Goal: Task Accomplishment & Management: Use online tool/utility

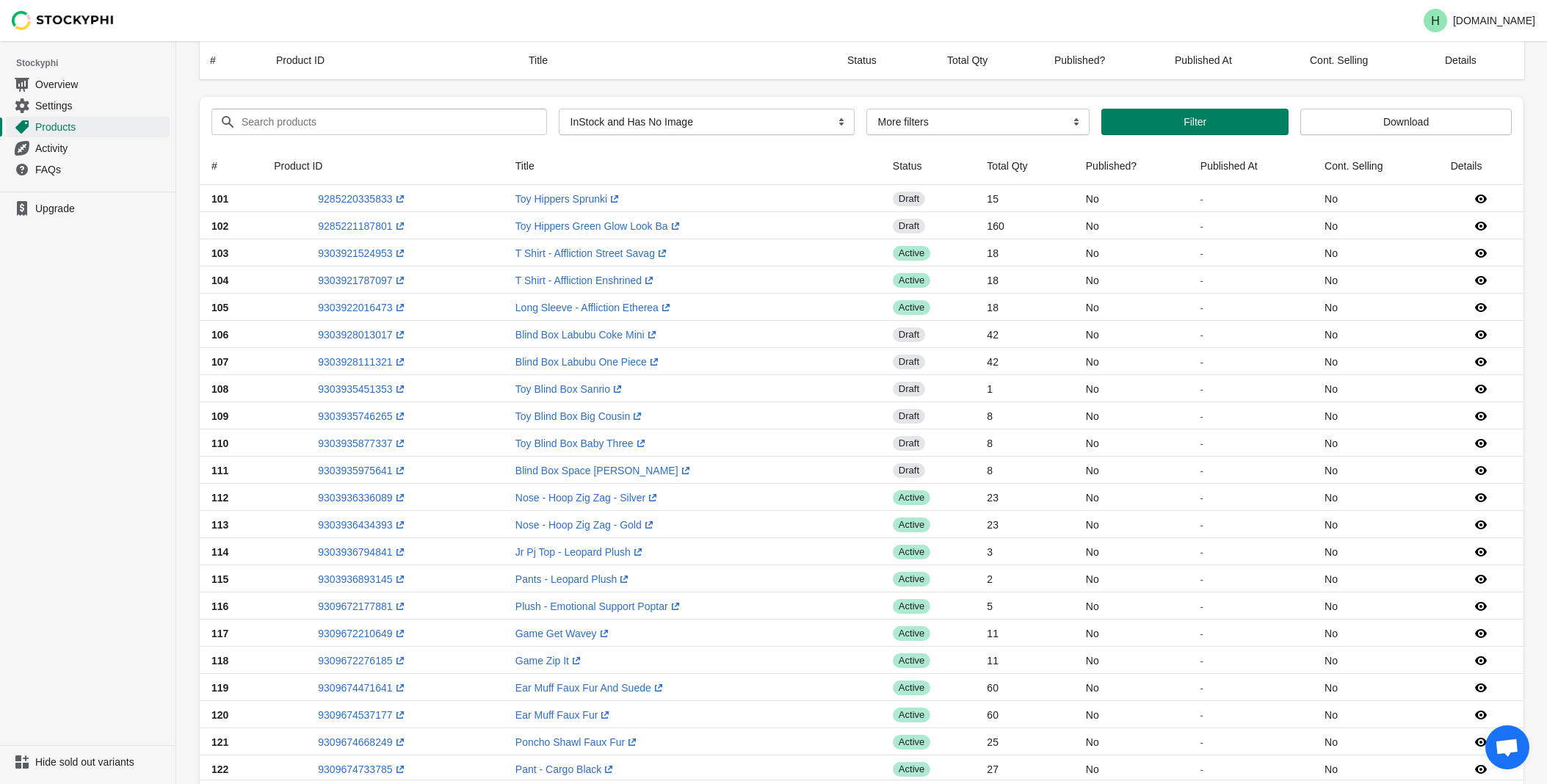
select select "instock_has_no_image"
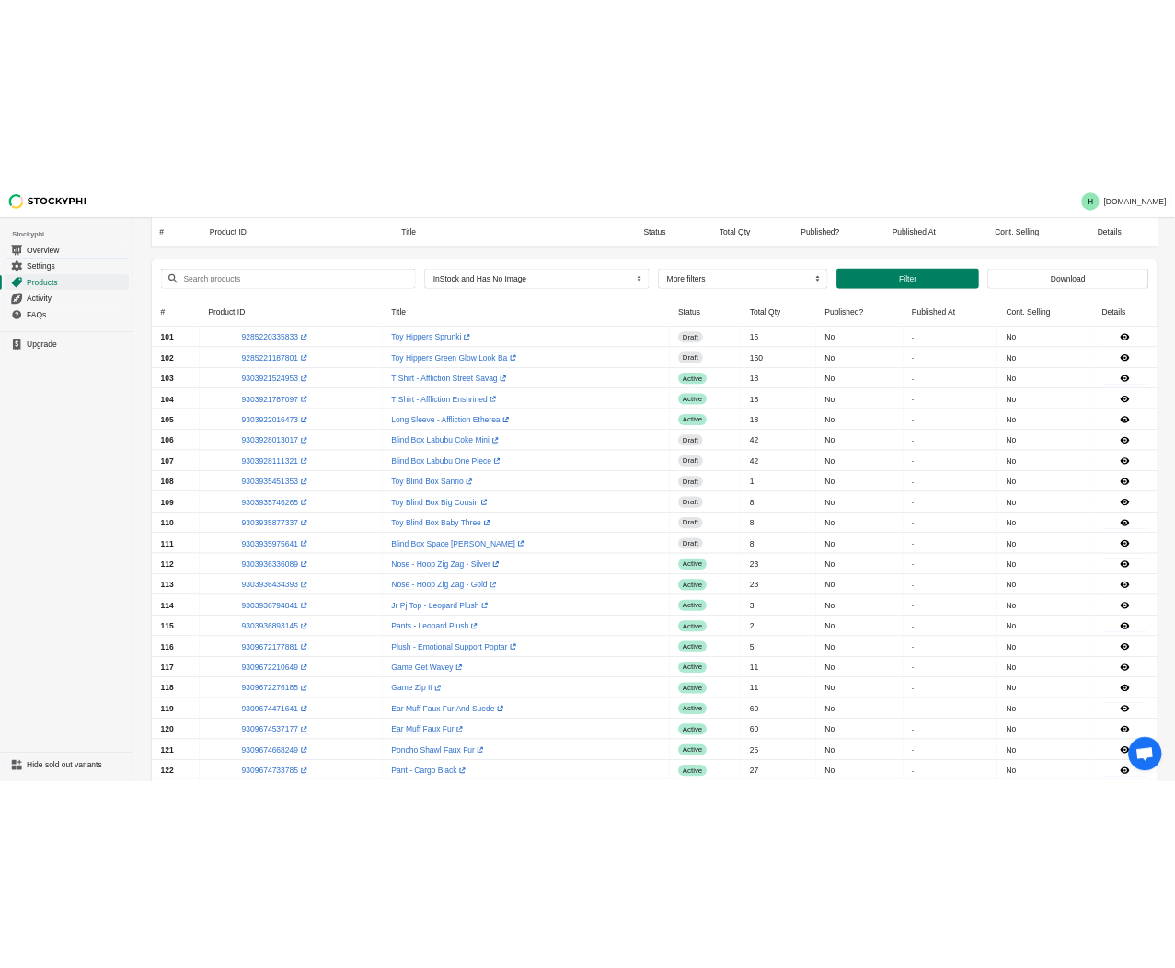
scroll to position [1056, 0]
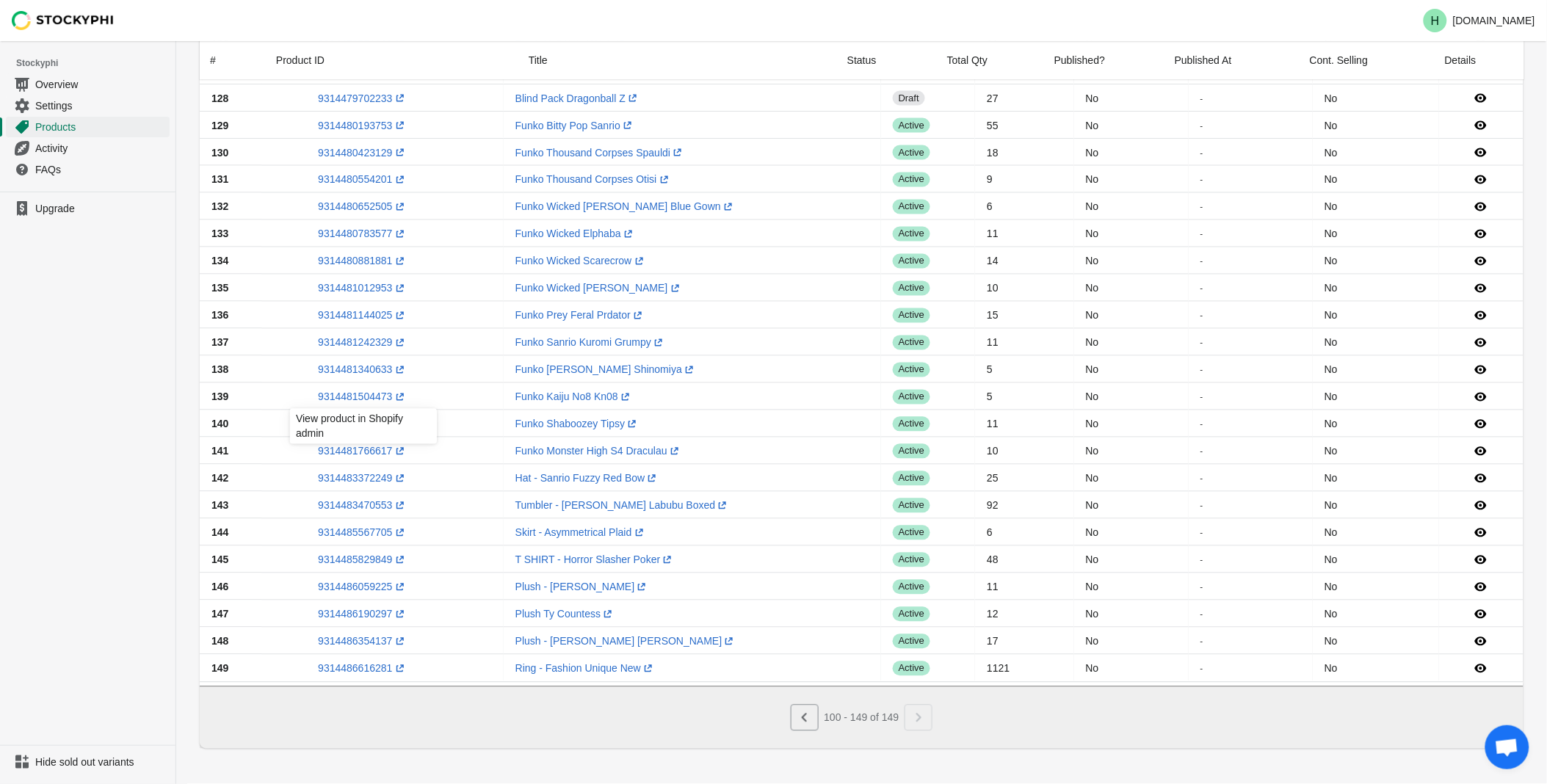
click at [27, 376] on ul "Upgrade" at bounding box center [88, 468] width 176 height 554
click at [354, 420] on link "9314481668313 (opens a new window)" at bounding box center [361, 424] width 89 height 12
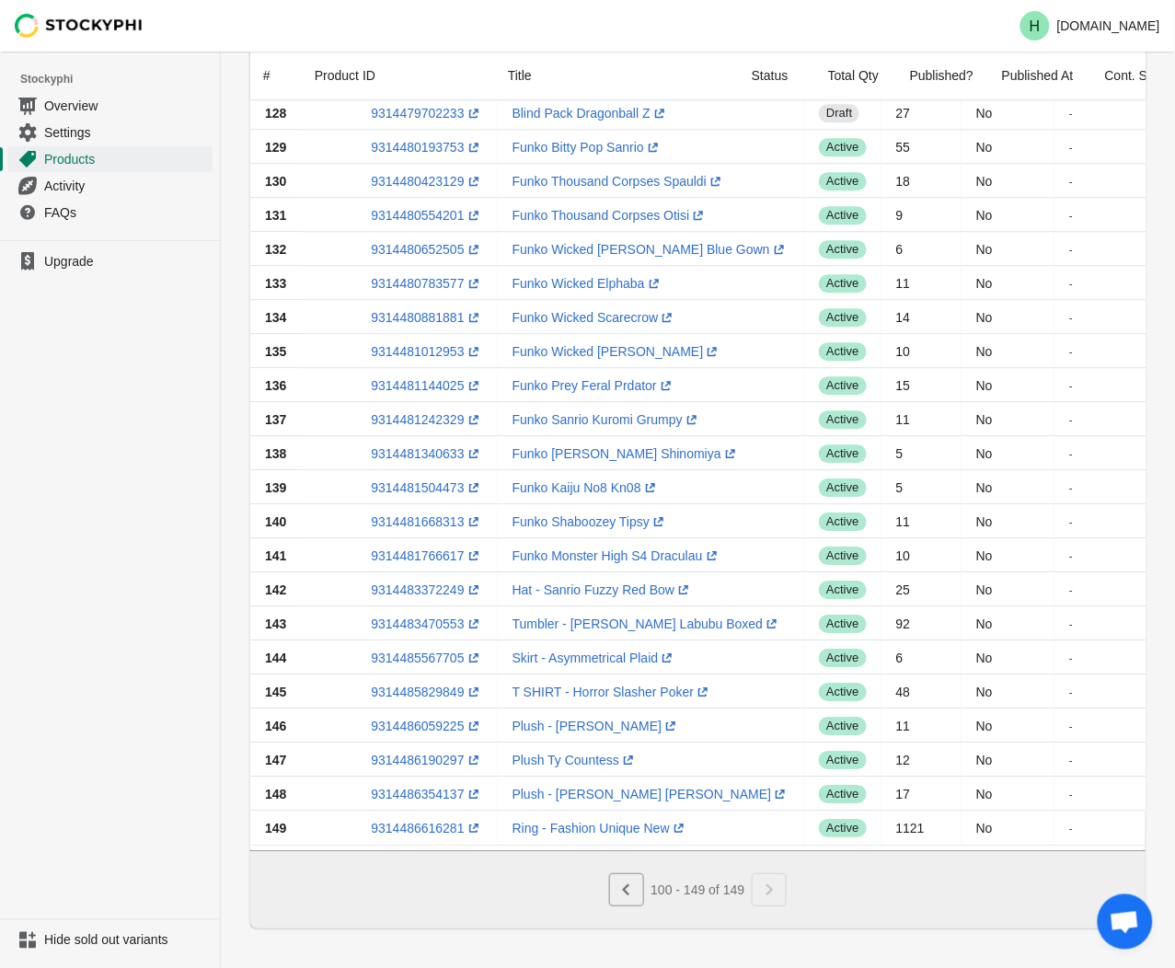
drag, startPoint x: 89, startPoint y: 502, endPoint x: 126, endPoint y: 554, distance: 63.3
click at [89, 506] on ul "Upgrade" at bounding box center [110, 579] width 220 height 679
click at [416, 558] on link "9314481766617 (opens a new window)" at bounding box center [426, 555] width 111 height 15
click at [112, 561] on ul "Upgrade" at bounding box center [110, 579] width 220 height 679
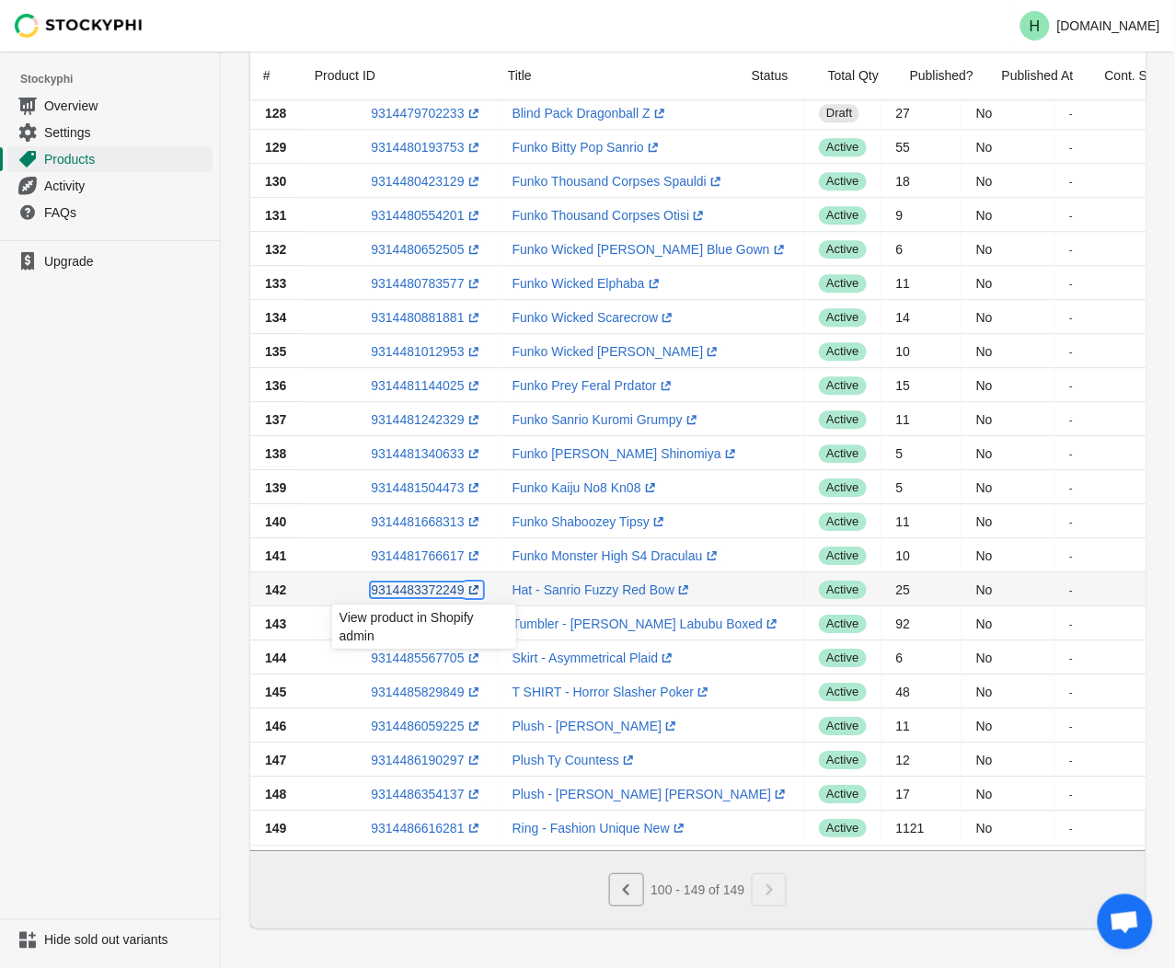
click at [408, 590] on link "9314483372249 (opens a new window)" at bounding box center [426, 590] width 111 height 15
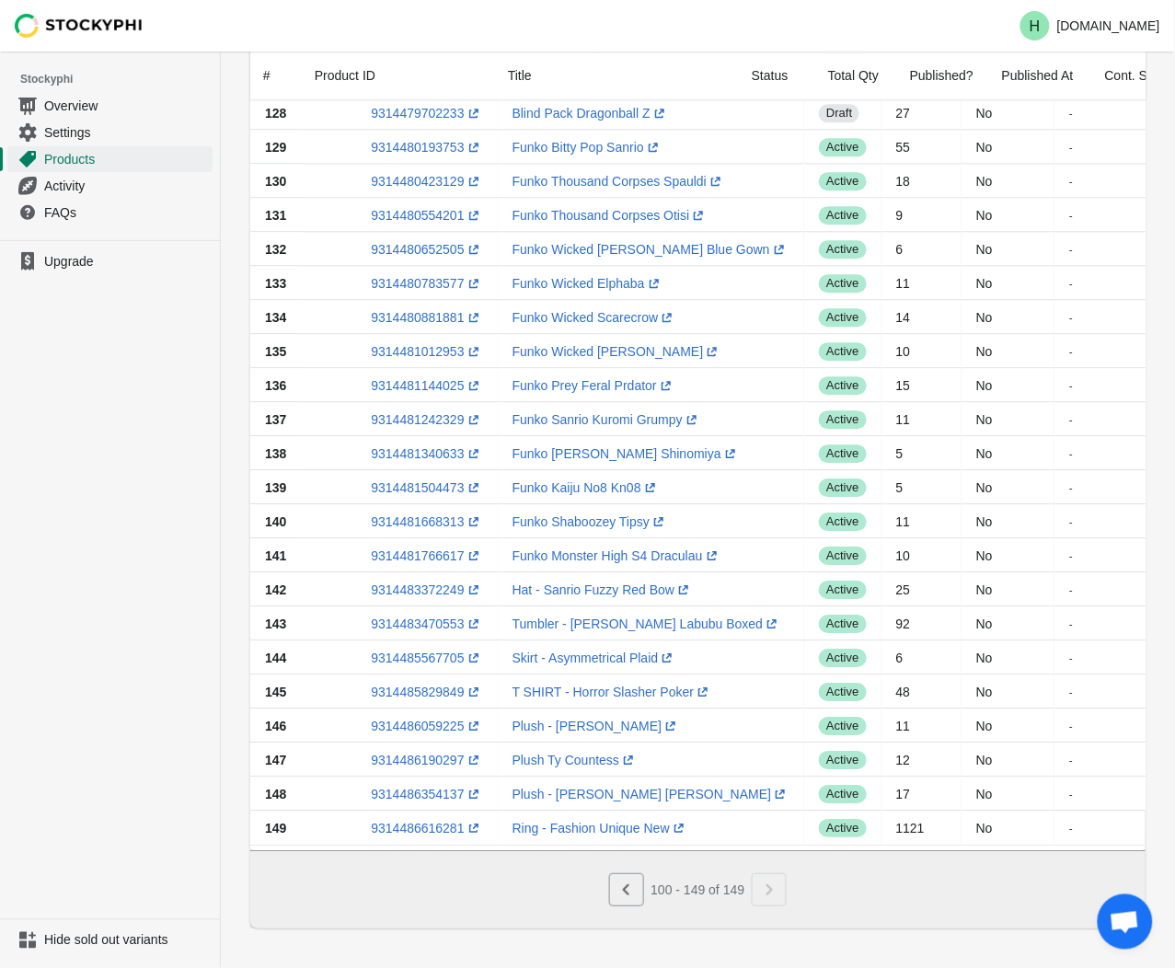
click at [157, 591] on ul "Upgrade" at bounding box center [110, 579] width 220 height 679
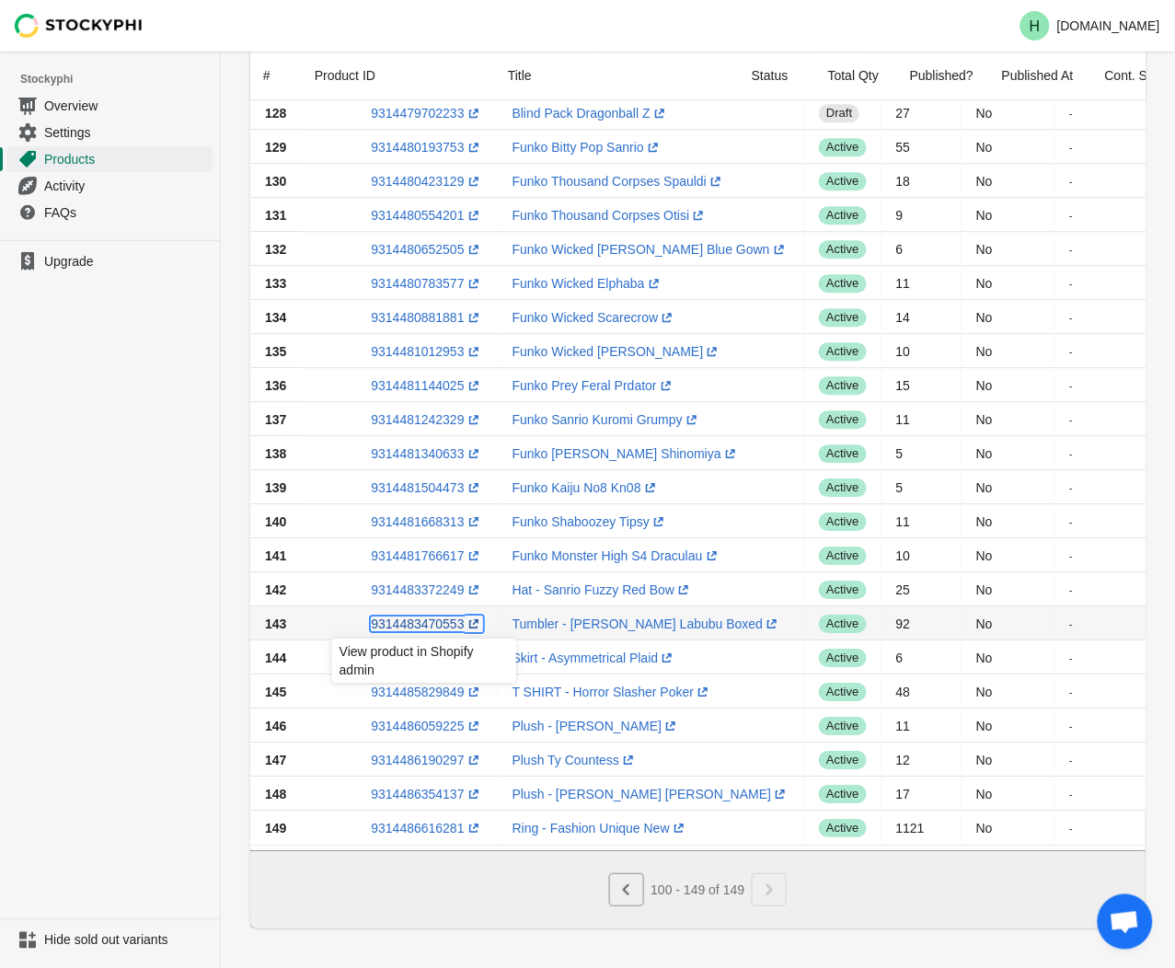
click at [426, 624] on link "9314483470553 (opens a new window)" at bounding box center [426, 624] width 111 height 15
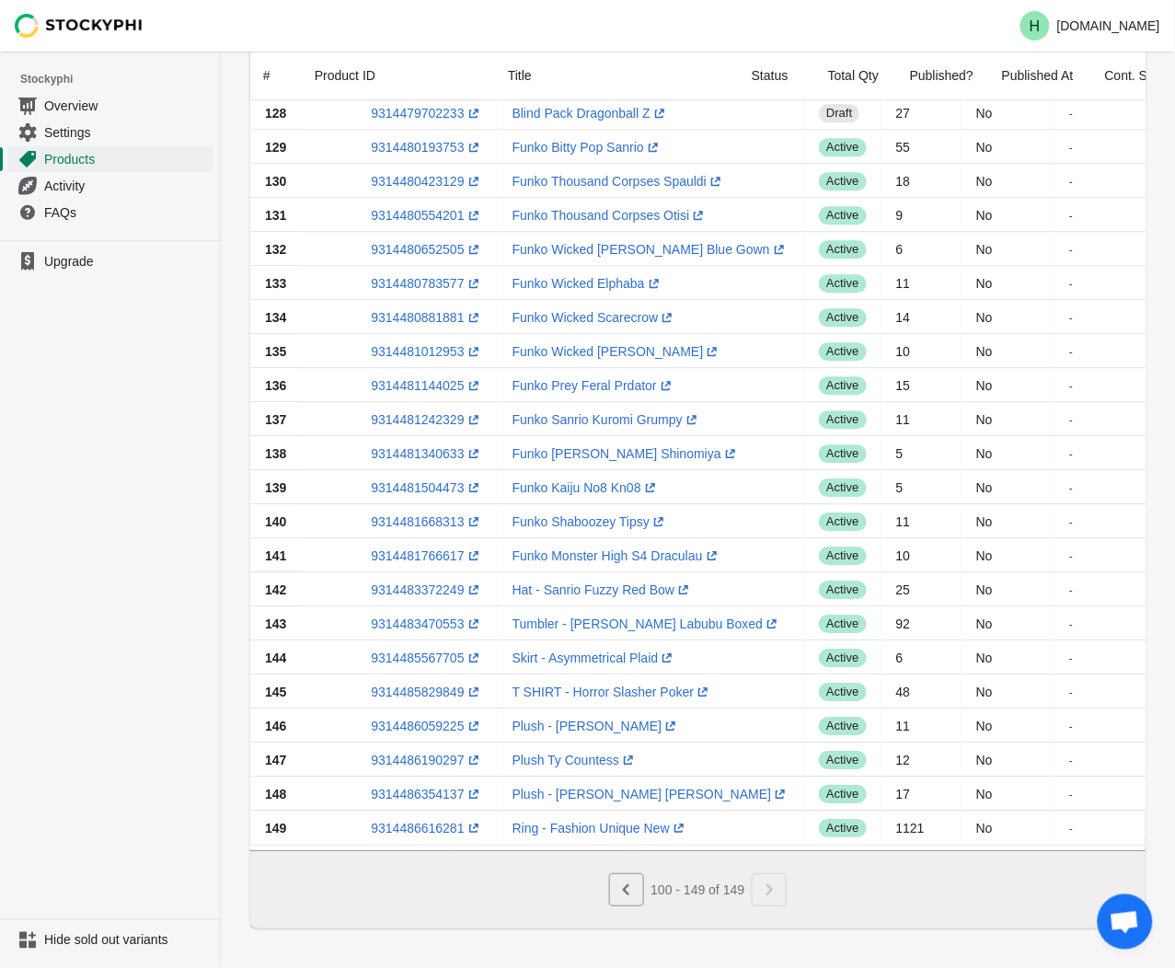
click at [188, 571] on ul "Upgrade" at bounding box center [110, 579] width 220 height 679
click at [421, 696] on link "9314485829849 (opens a new window)" at bounding box center [426, 692] width 111 height 15
click at [93, 535] on ul "Upgrade" at bounding box center [110, 579] width 220 height 679
click at [401, 733] on link "9314486059225 (opens a new window)" at bounding box center [426, 726] width 111 height 15
click at [172, 718] on ul "Upgrade" at bounding box center [110, 579] width 220 height 679
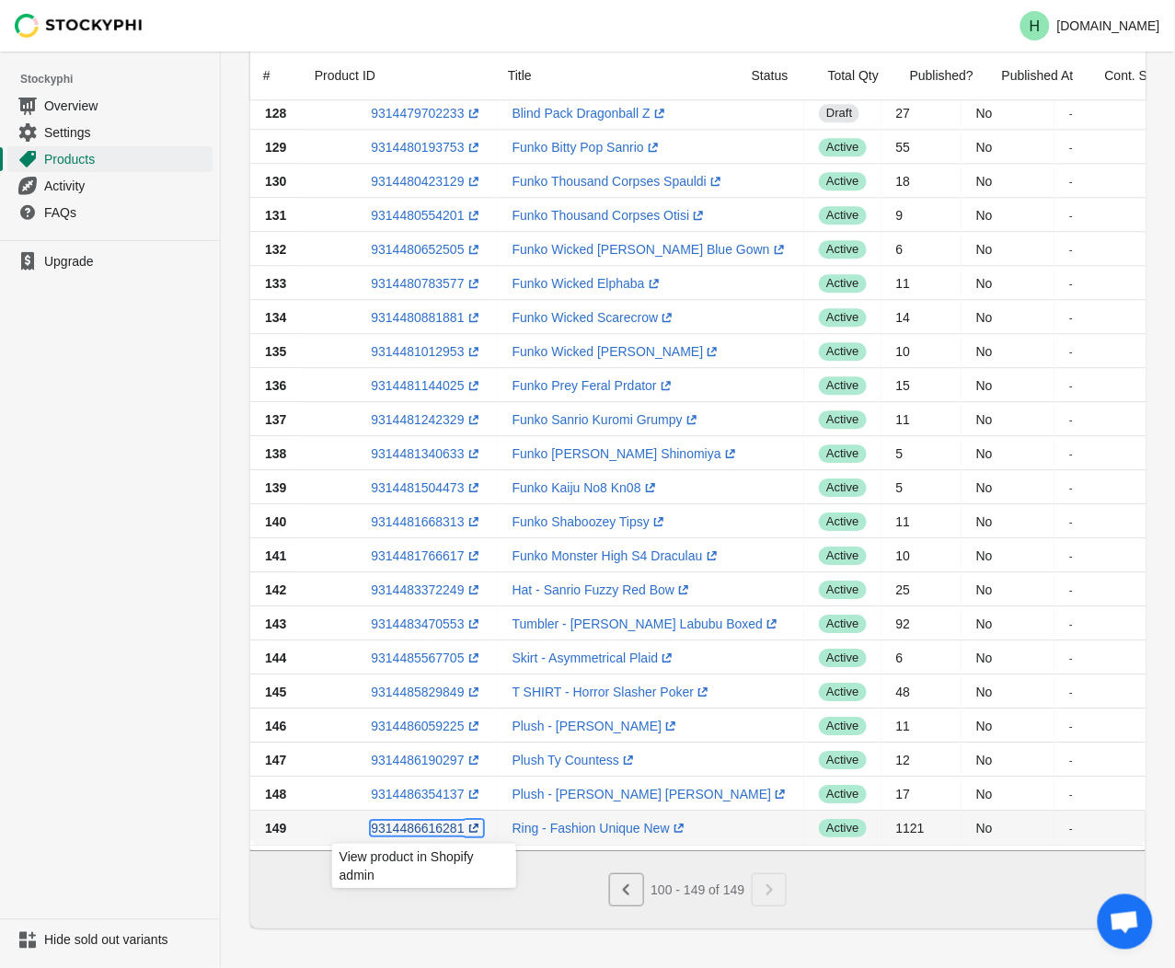
click at [414, 829] on link "9314486616281 (opens a new window)" at bounding box center [426, 828] width 111 height 15
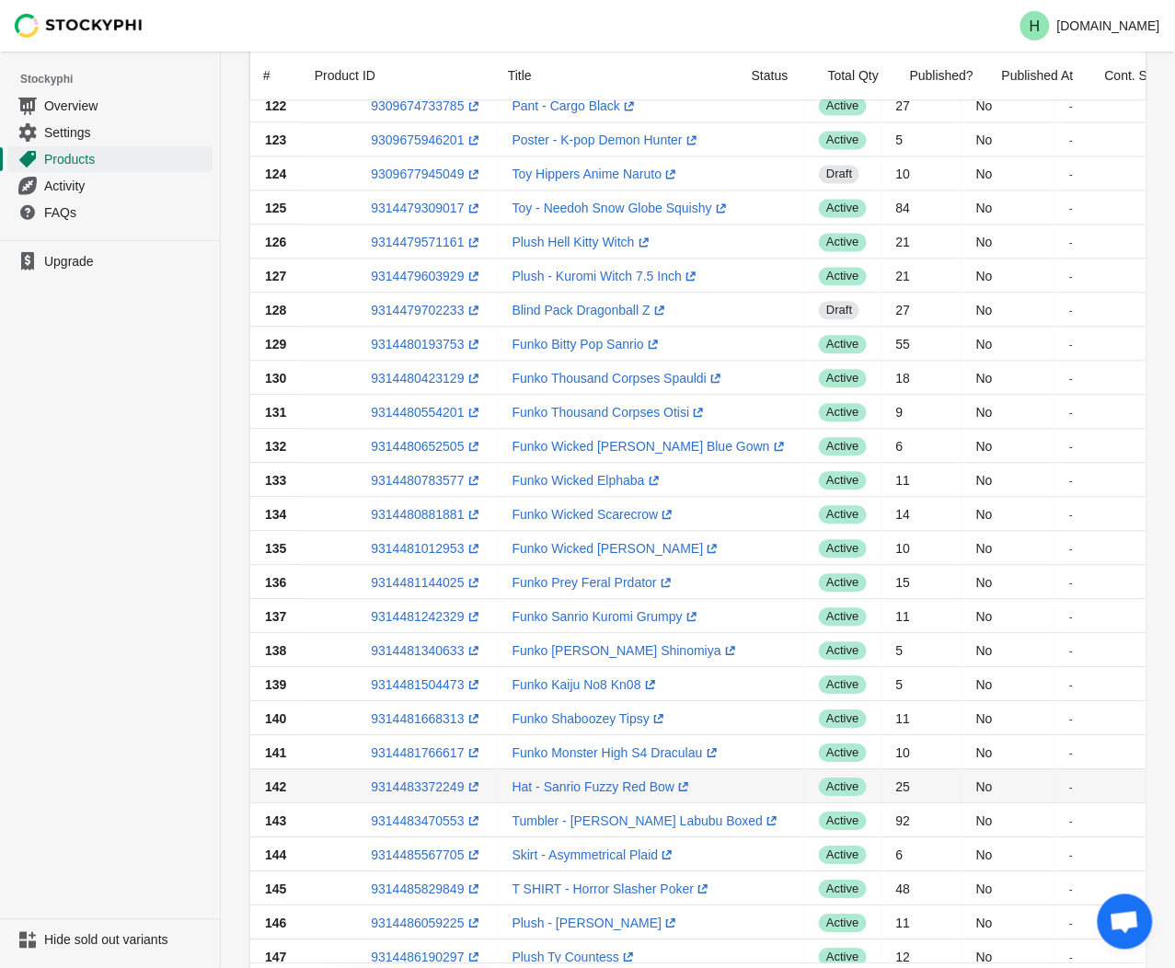
scroll to position [851, 0]
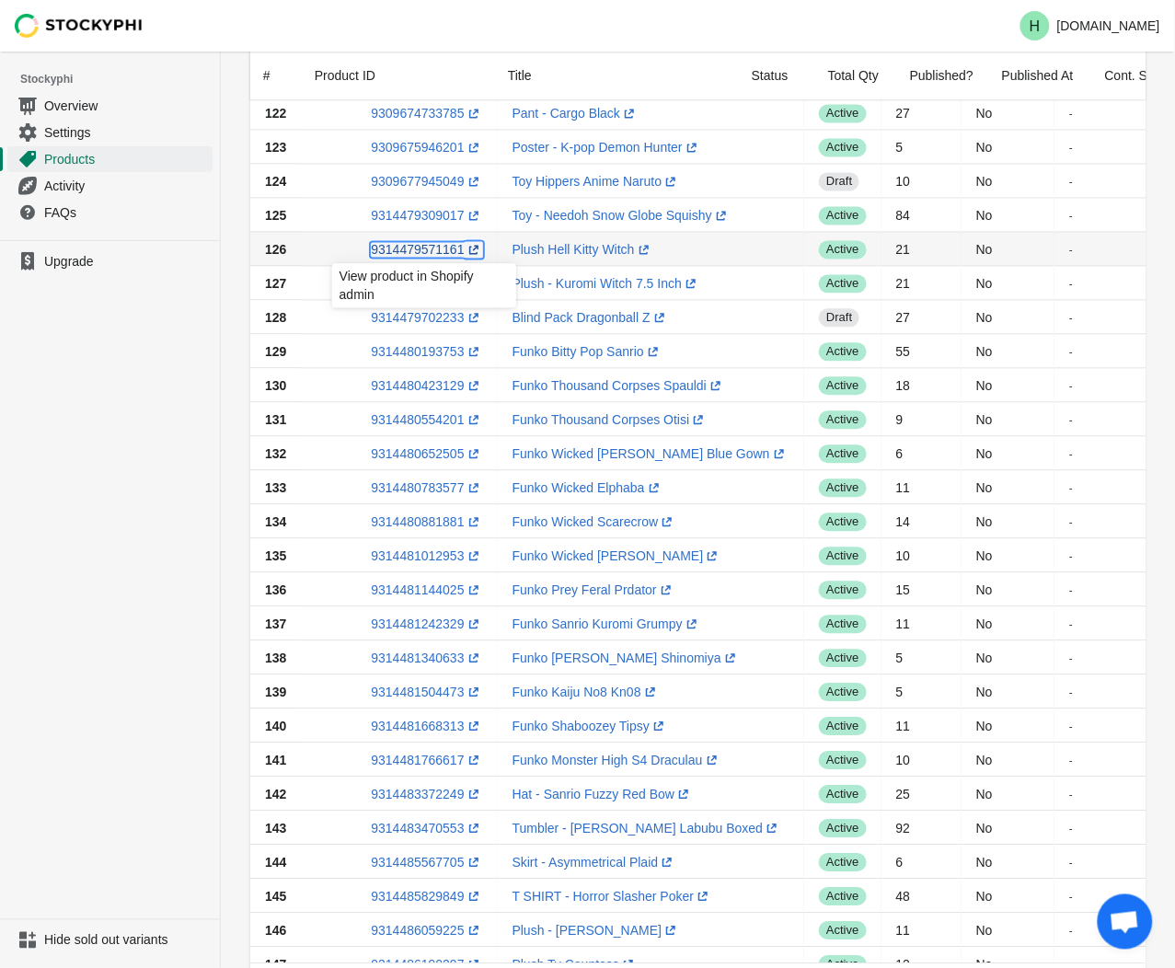
click at [401, 251] on link "9314479571161 (opens a new window)" at bounding box center [426, 249] width 111 height 15
click at [168, 347] on ul "Upgrade" at bounding box center [110, 579] width 220 height 679
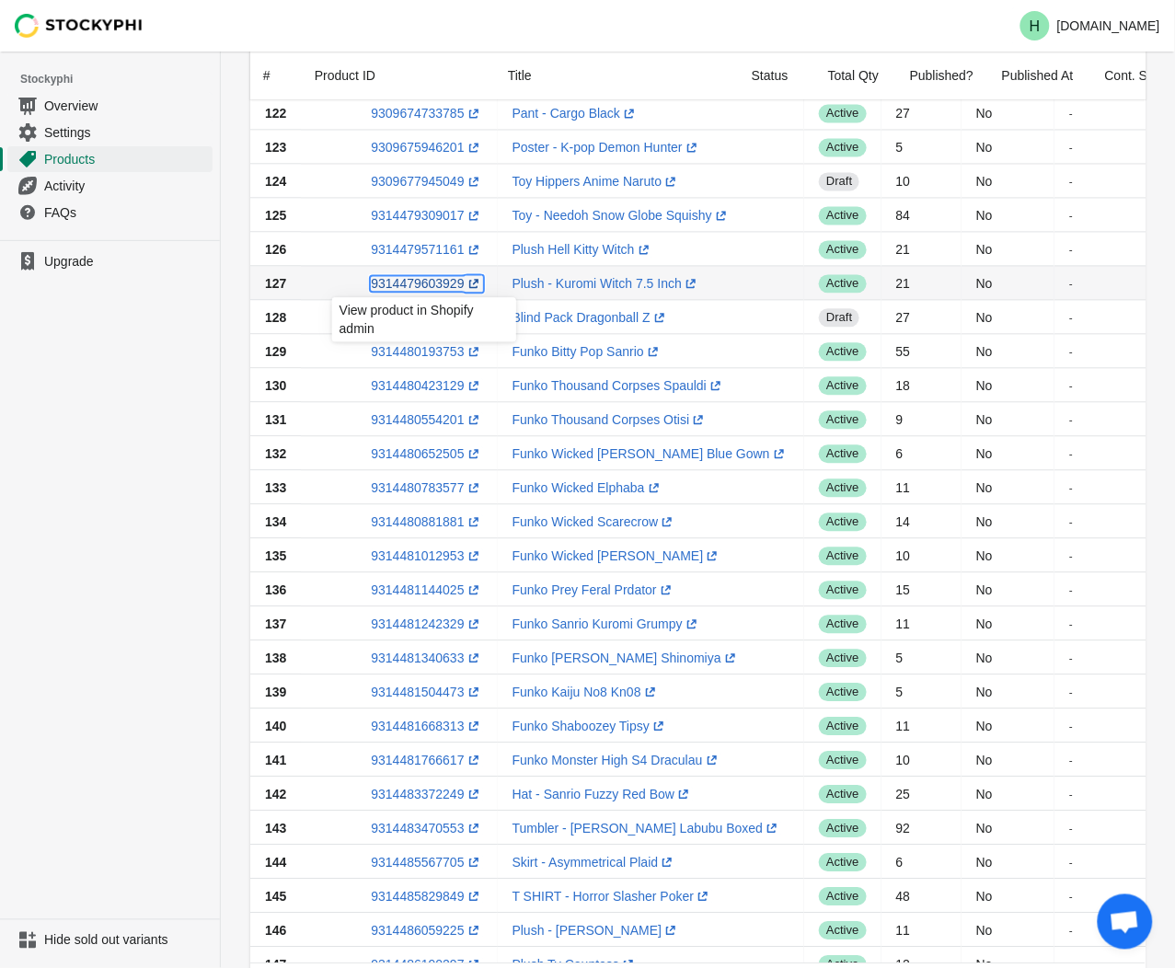
click at [402, 283] on link "9314479603929 (opens a new window)" at bounding box center [426, 283] width 111 height 15
click at [143, 362] on ul "Upgrade" at bounding box center [110, 579] width 220 height 679
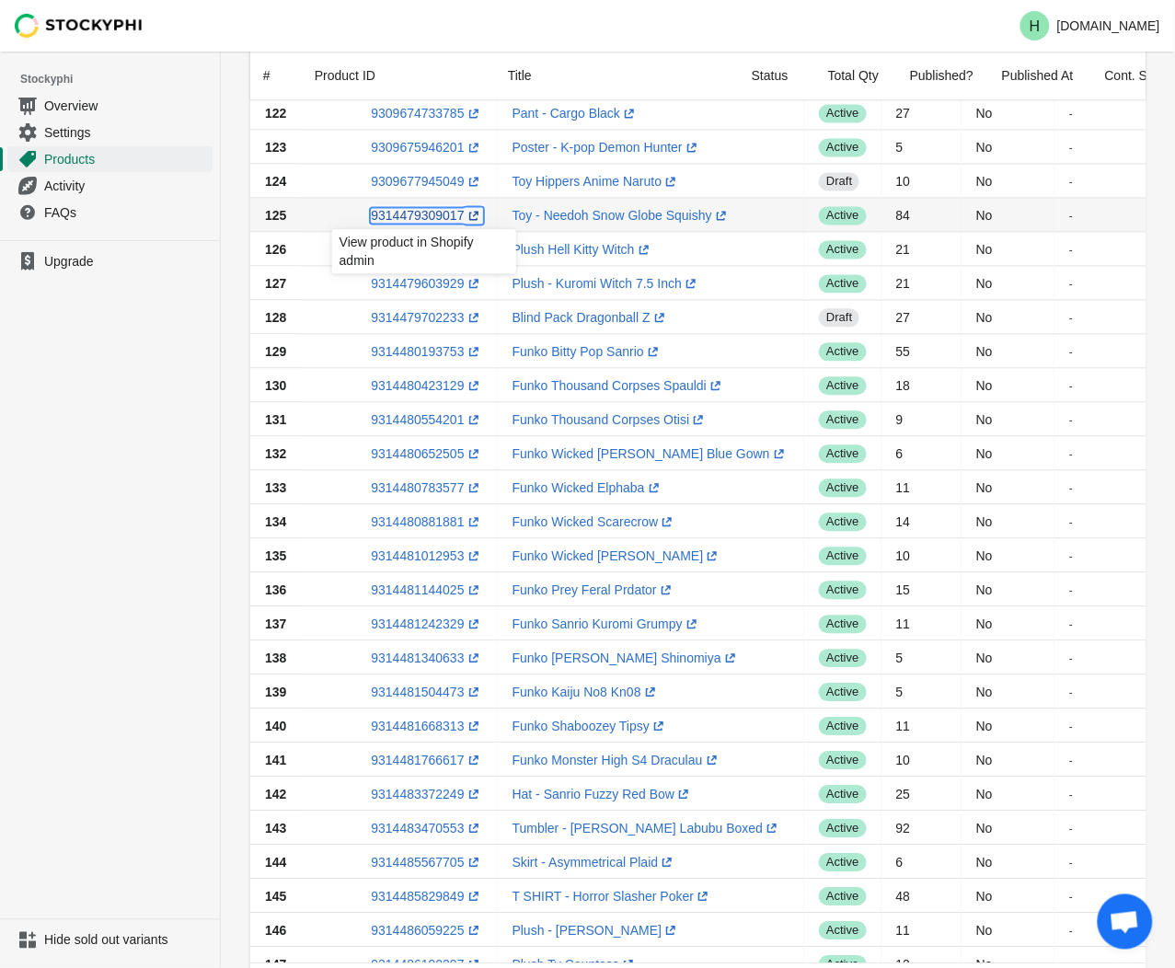
click at [406, 222] on link "9314479309017 (opens a new window)" at bounding box center [426, 215] width 111 height 15
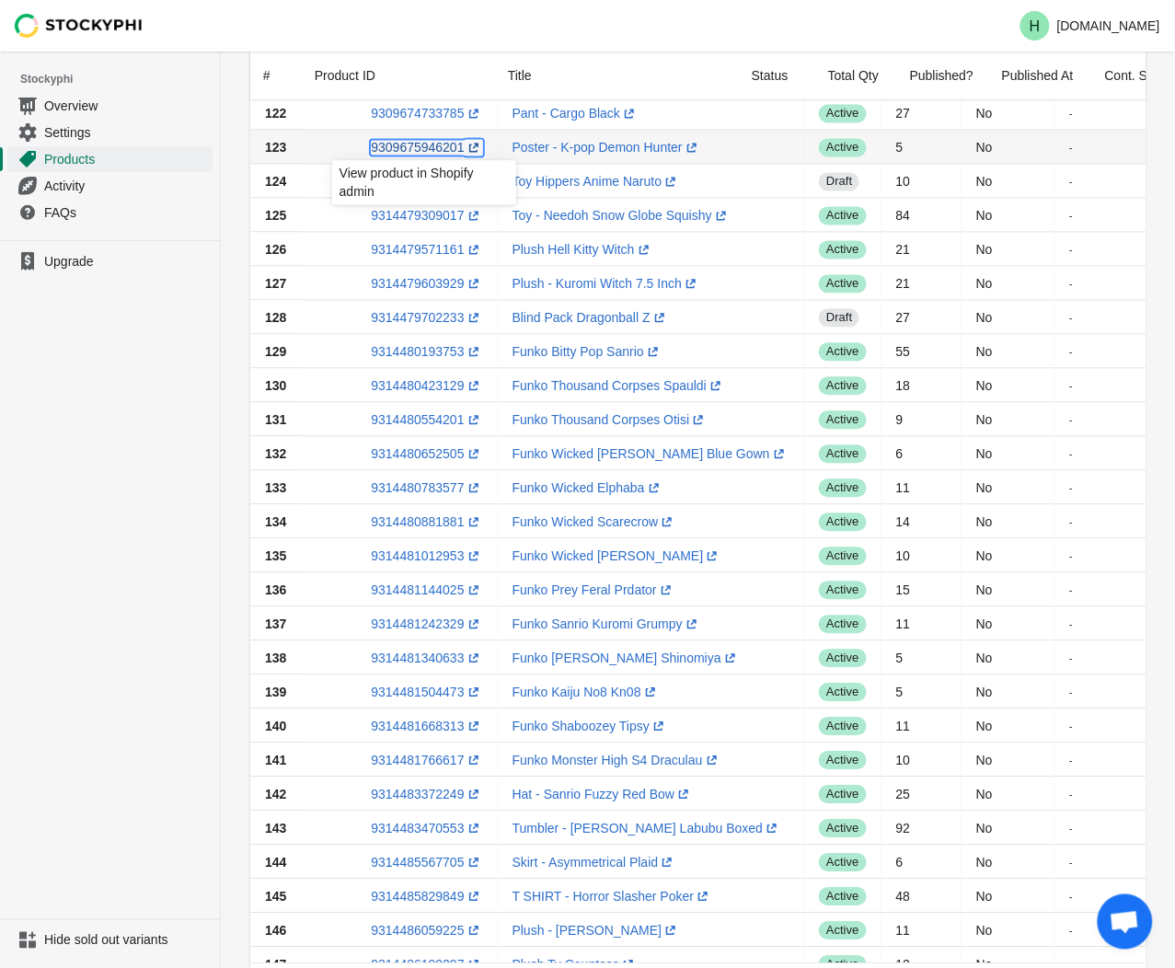
click at [415, 152] on link "9309675946201 (opens a new window)" at bounding box center [426, 147] width 111 height 15
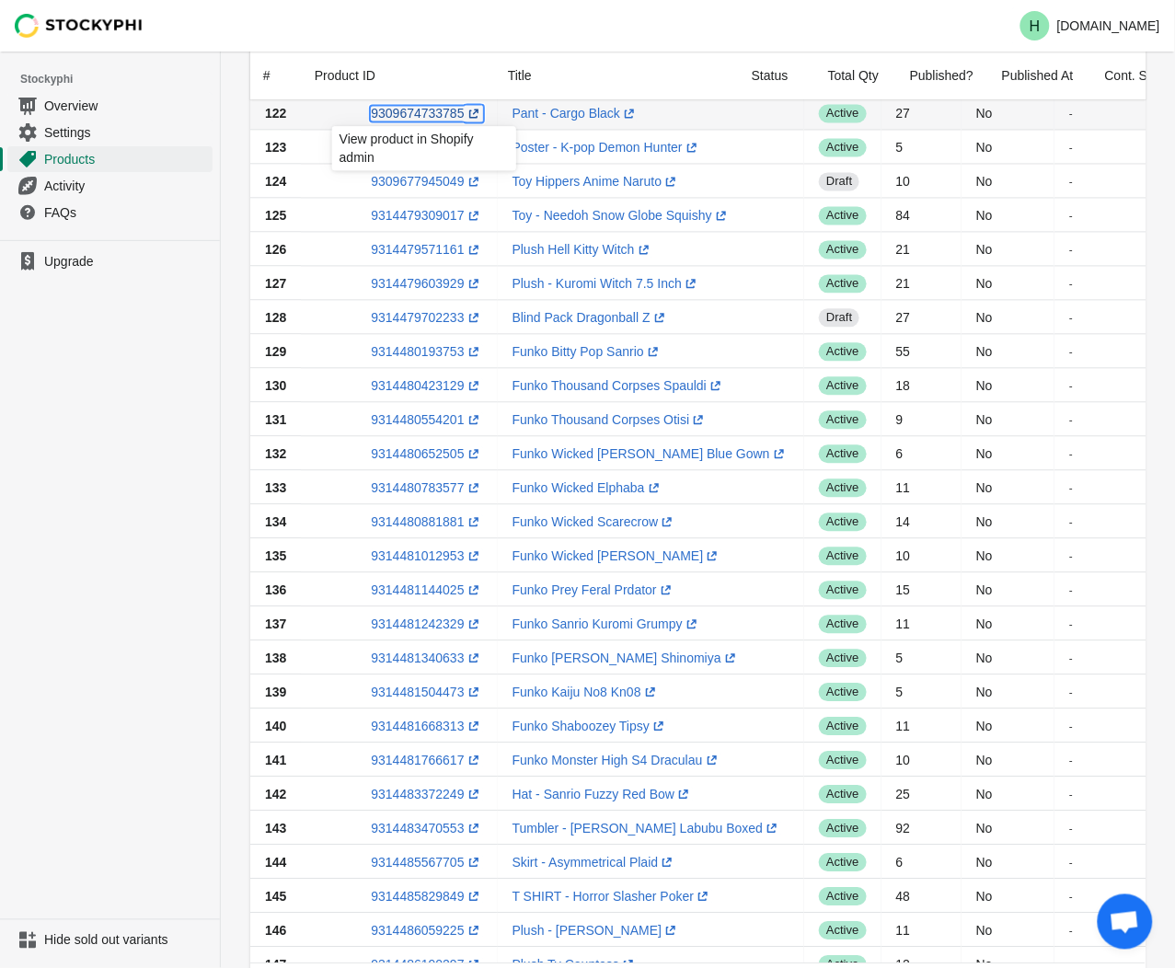
click at [401, 109] on link "9309674733785 (opens a new window)" at bounding box center [426, 113] width 111 height 15
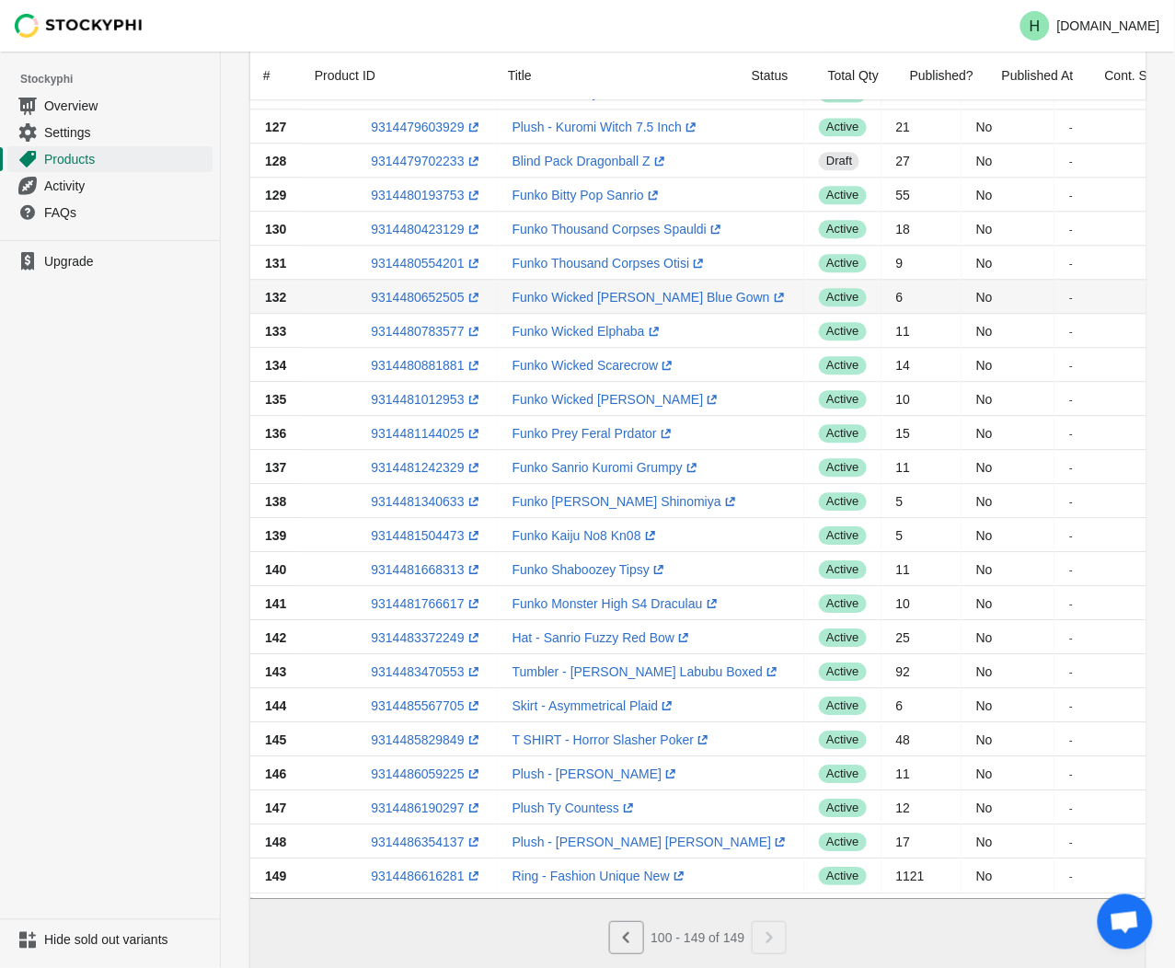
scroll to position [1071, 0]
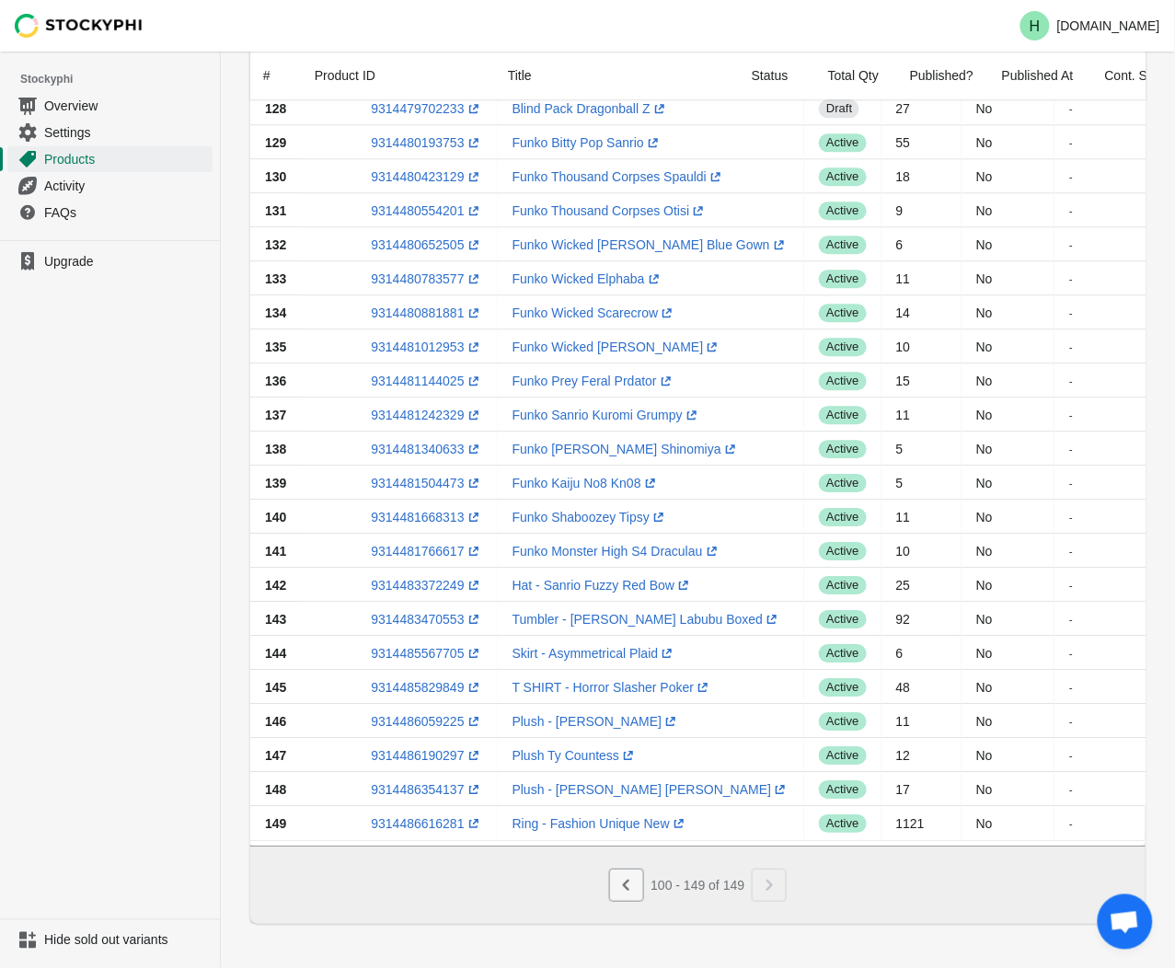
click at [623, 881] on icon "Previous" at bounding box center [626, 885] width 18 height 18
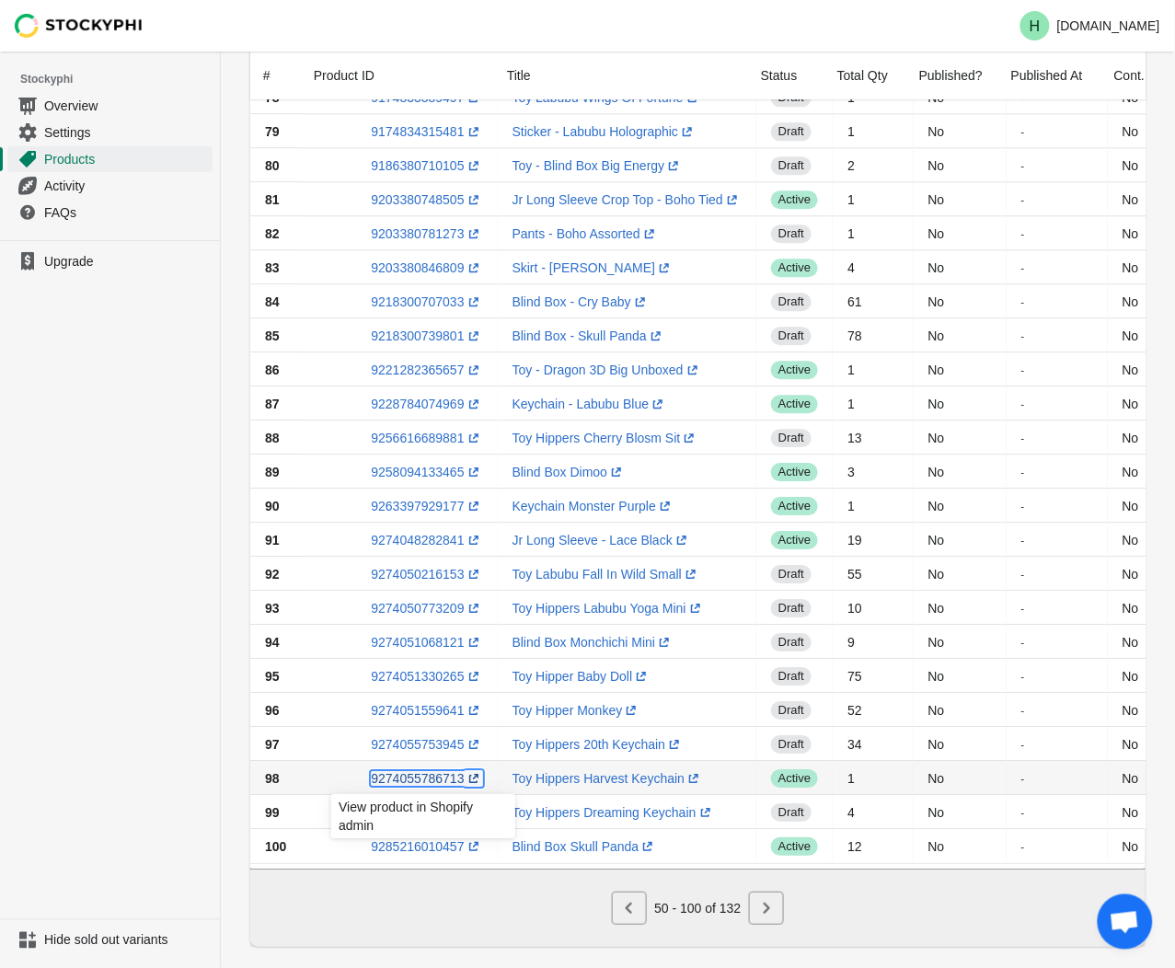
click at [417, 780] on link "9274055786713 (opens a new window)" at bounding box center [426, 778] width 111 height 15
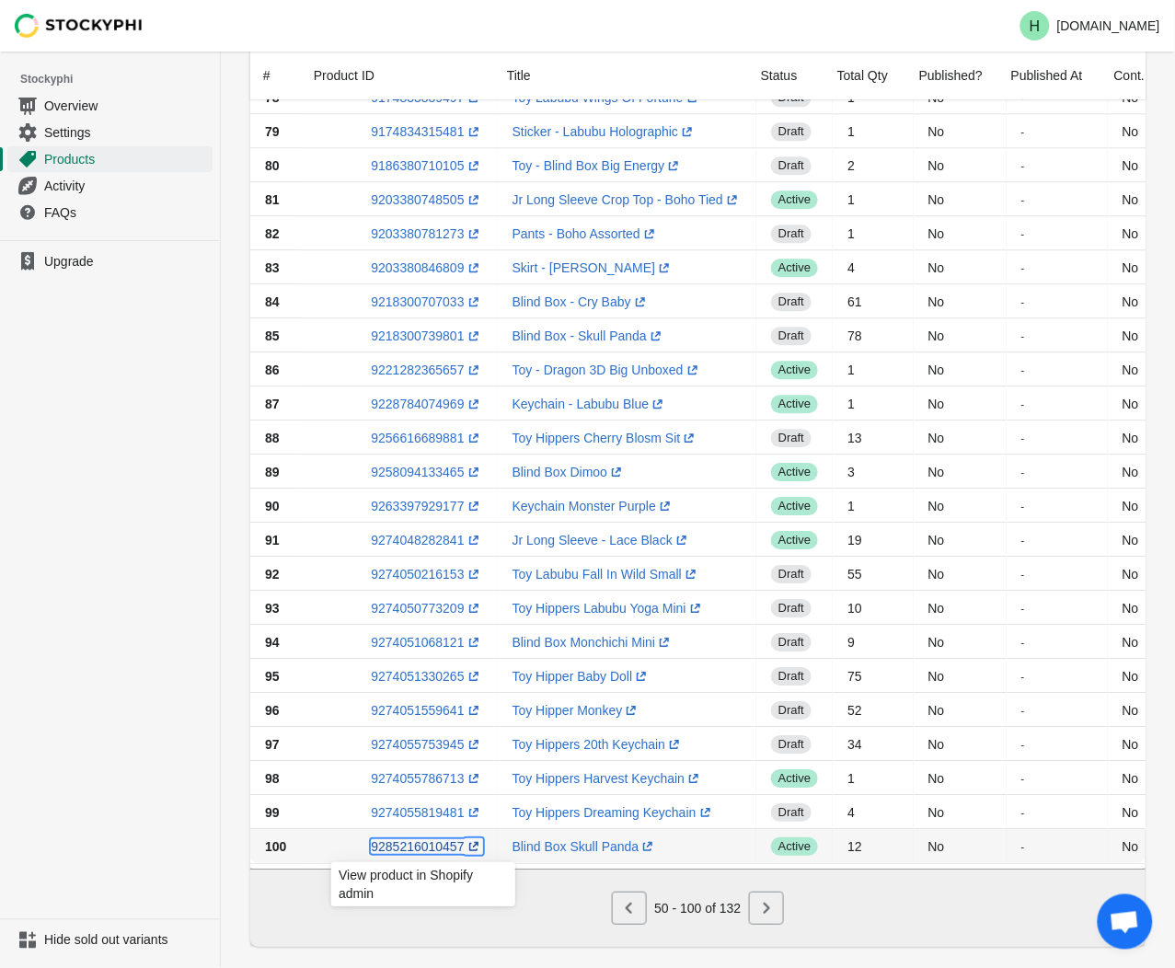
click at [407, 848] on link "9285216010457 (opens a new window)" at bounding box center [426, 846] width 111 height 15
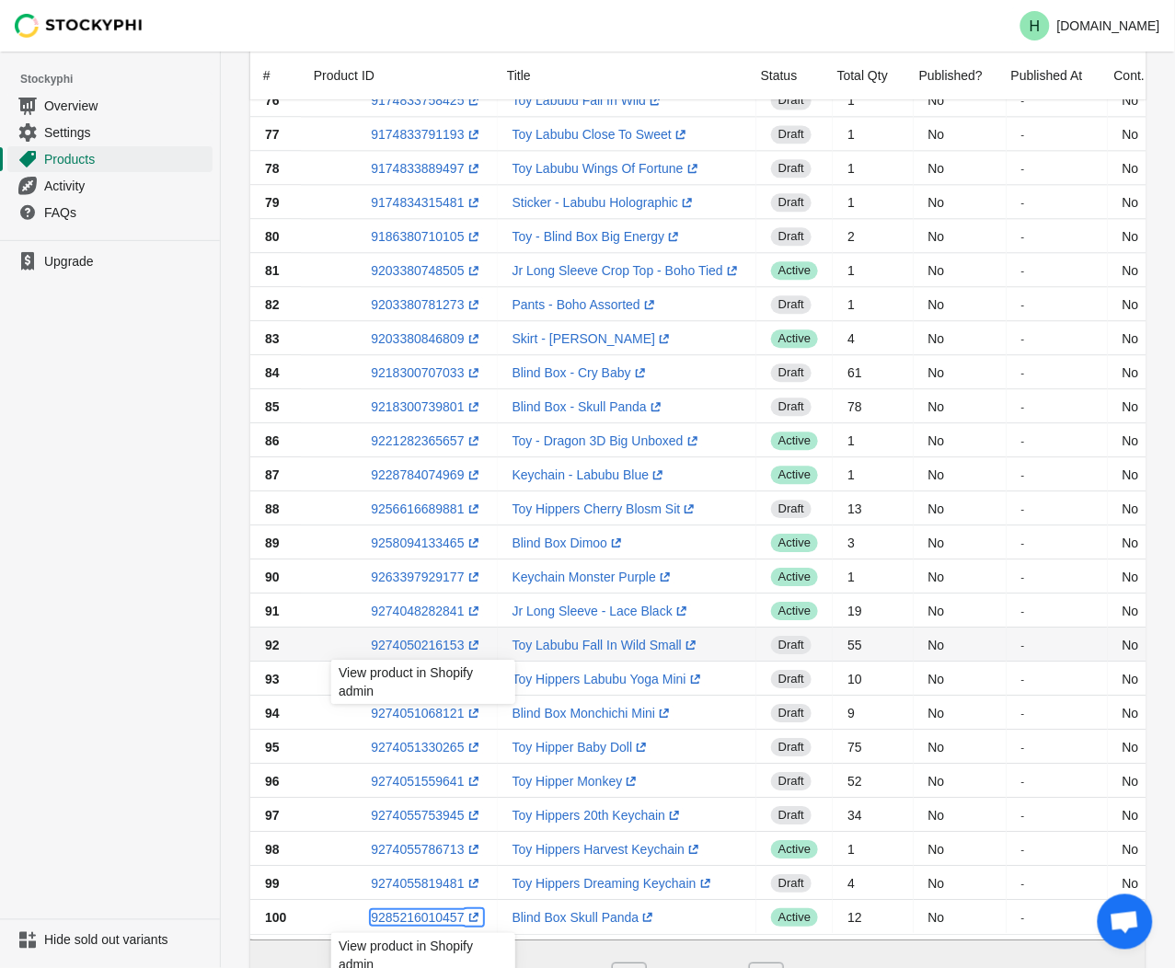
scroll to position [798, 0]
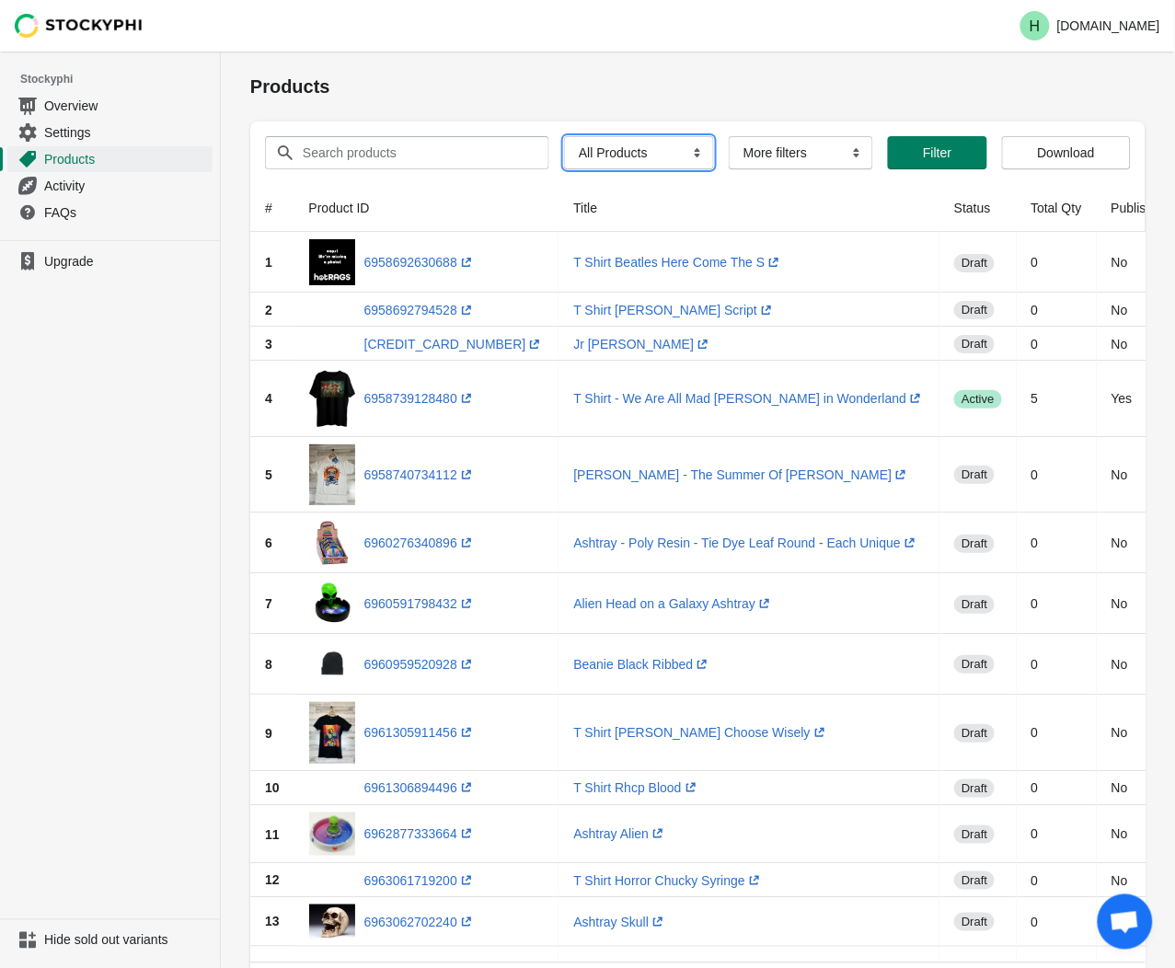
click at [687, 156] on select "All Products InStock InStock Published InStock Un-Published OOS OOS Published O…" at bounding box center [639, 152] width 150 height 33
select select "instock_has_no_image"
click at [564, 136] on select "All Products InStock InStock Published InStock Un-Published OOS OOS Published O…" at bounding box center [639, 152] width 150 height 33
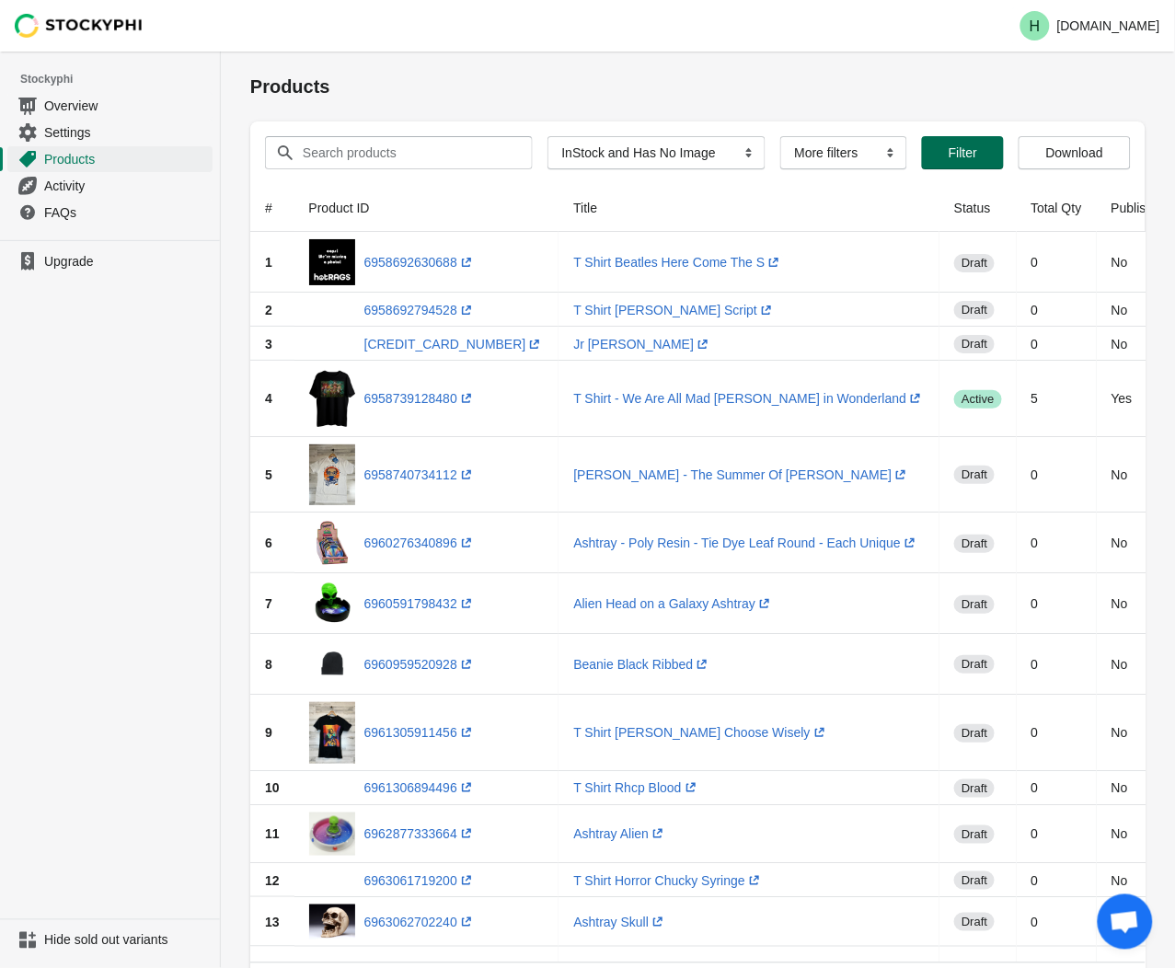
click at [966, 155] on span "Filter" at bounding box center [963, 152] width 29 height 15
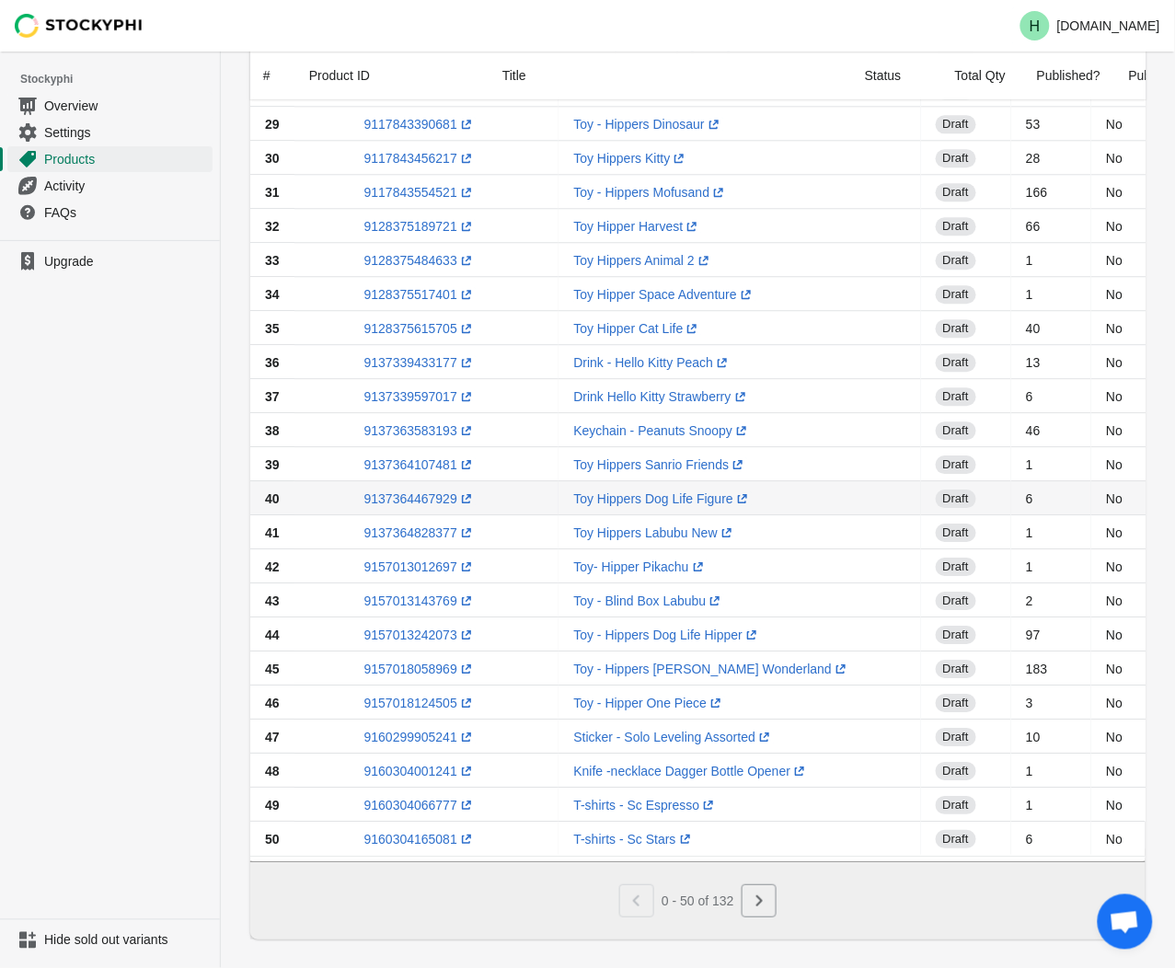
scroll to position [1105, 0]
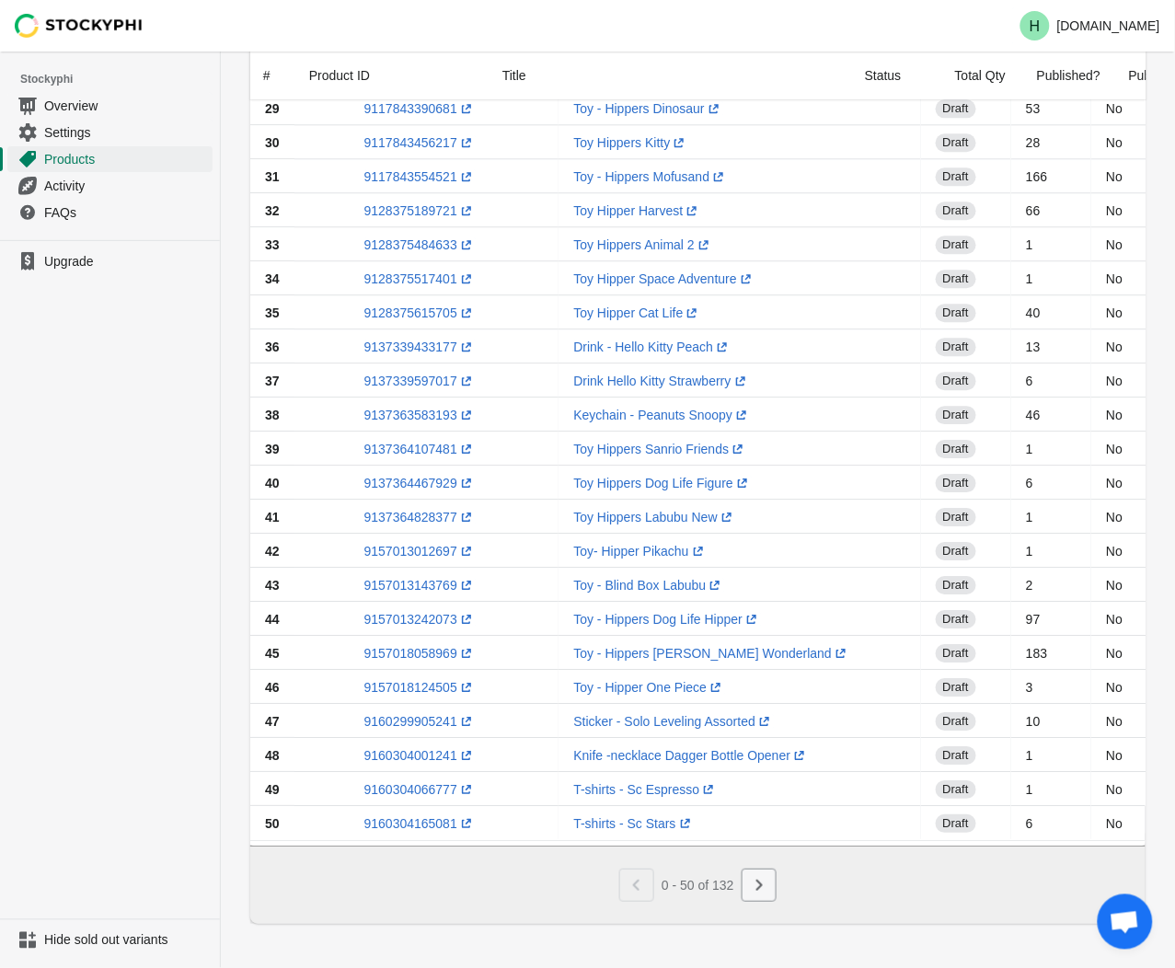
click at [755, 881] on icon "Next" at bounding box center [759, 885] width 18 height 18
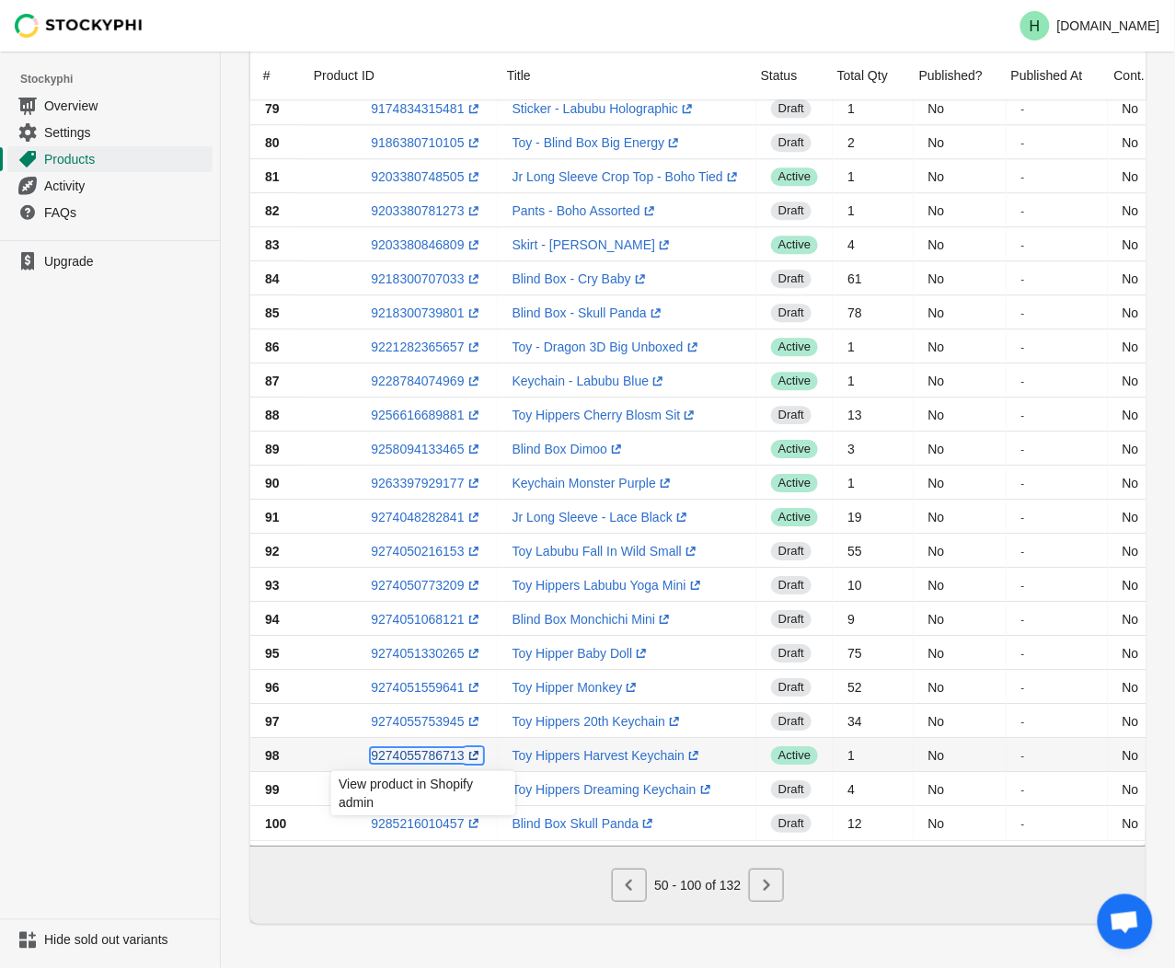
click at [423, 749] on link "9274055786713 (opens a new window)" at bounding box center [426, 755] width 111 height 15
click at [767, 882] on icon "Next" at bounding box center [766, 885] width 18 height 18
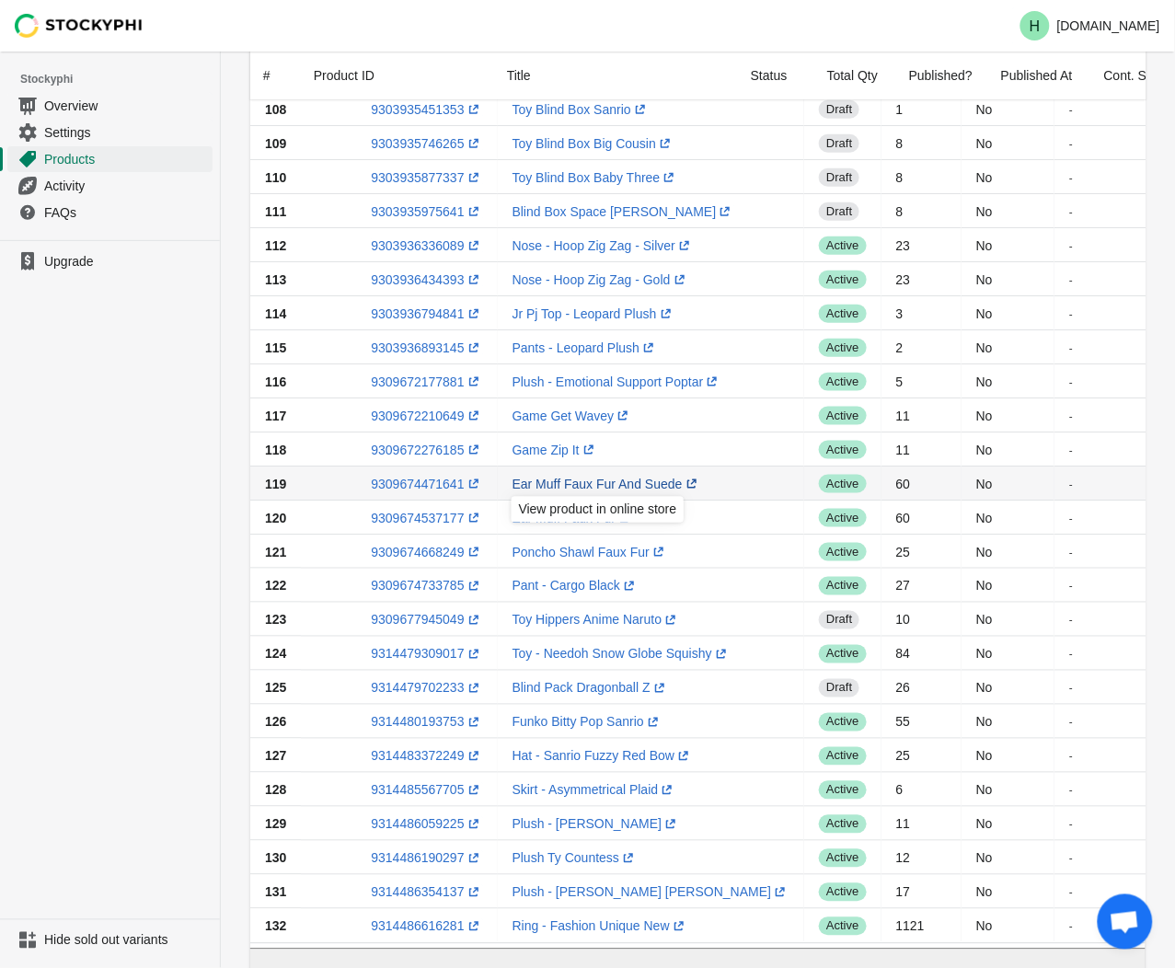
scroll to position [490, 0]
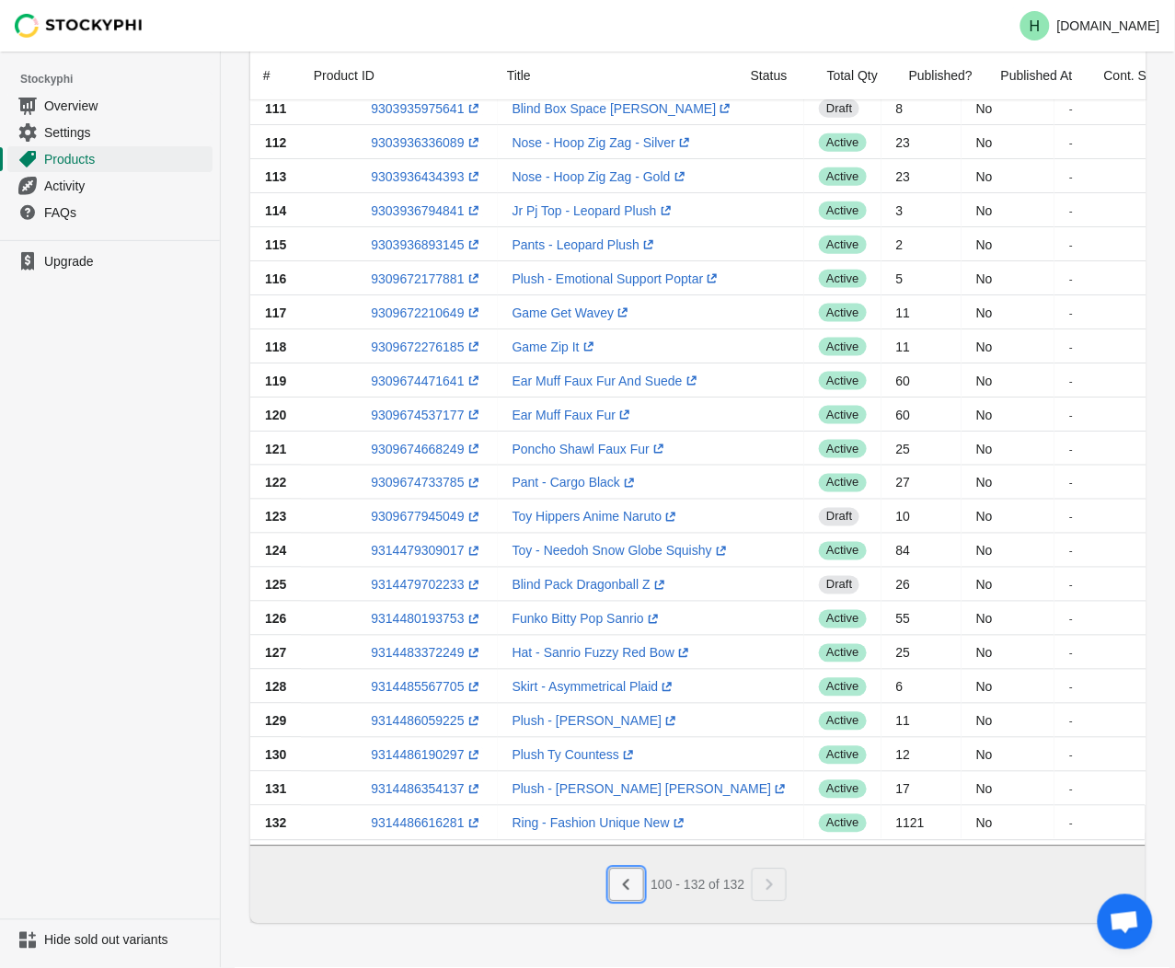
click at [626, 884] on icon "Previous" at bounding box center [625, 885] width 6 height 11
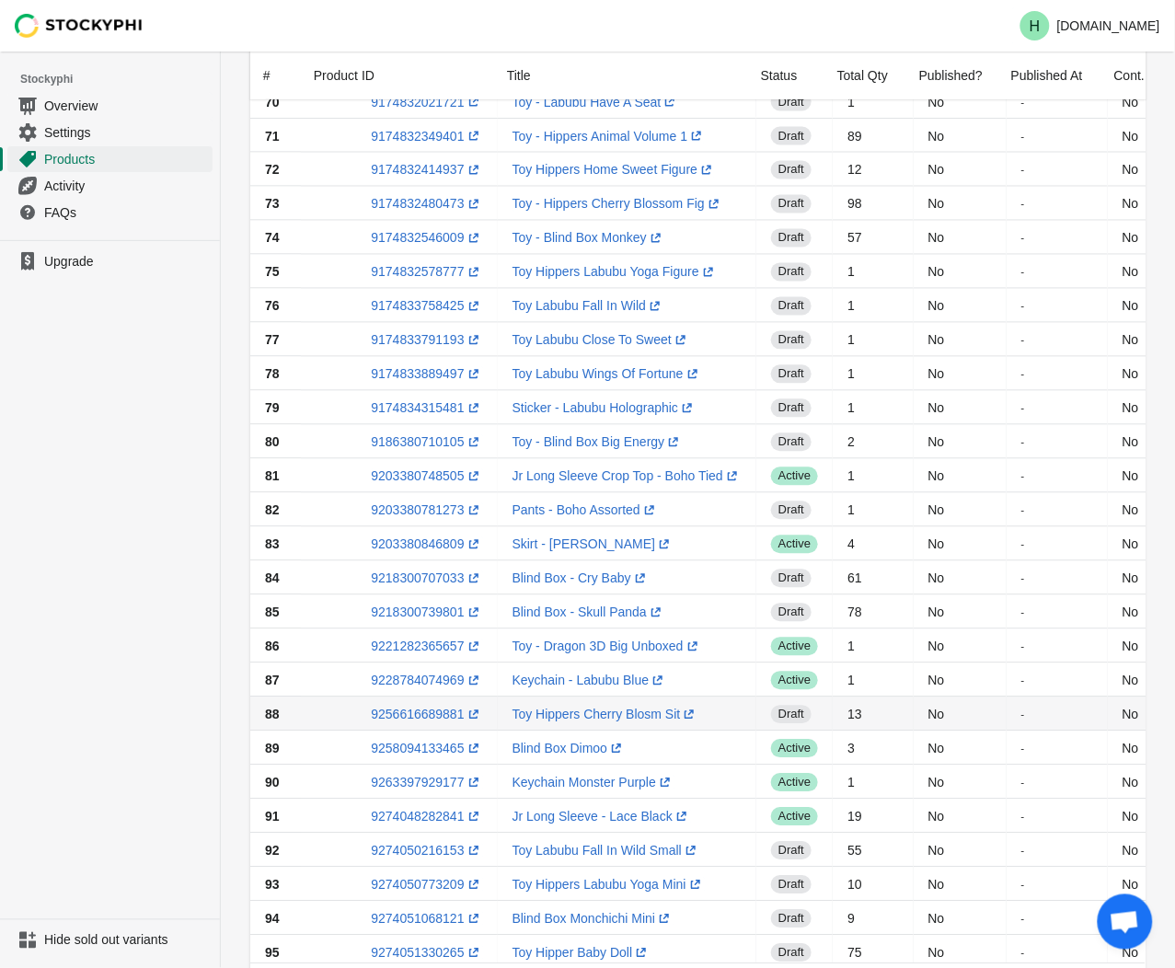
scroll to position [797, 0]
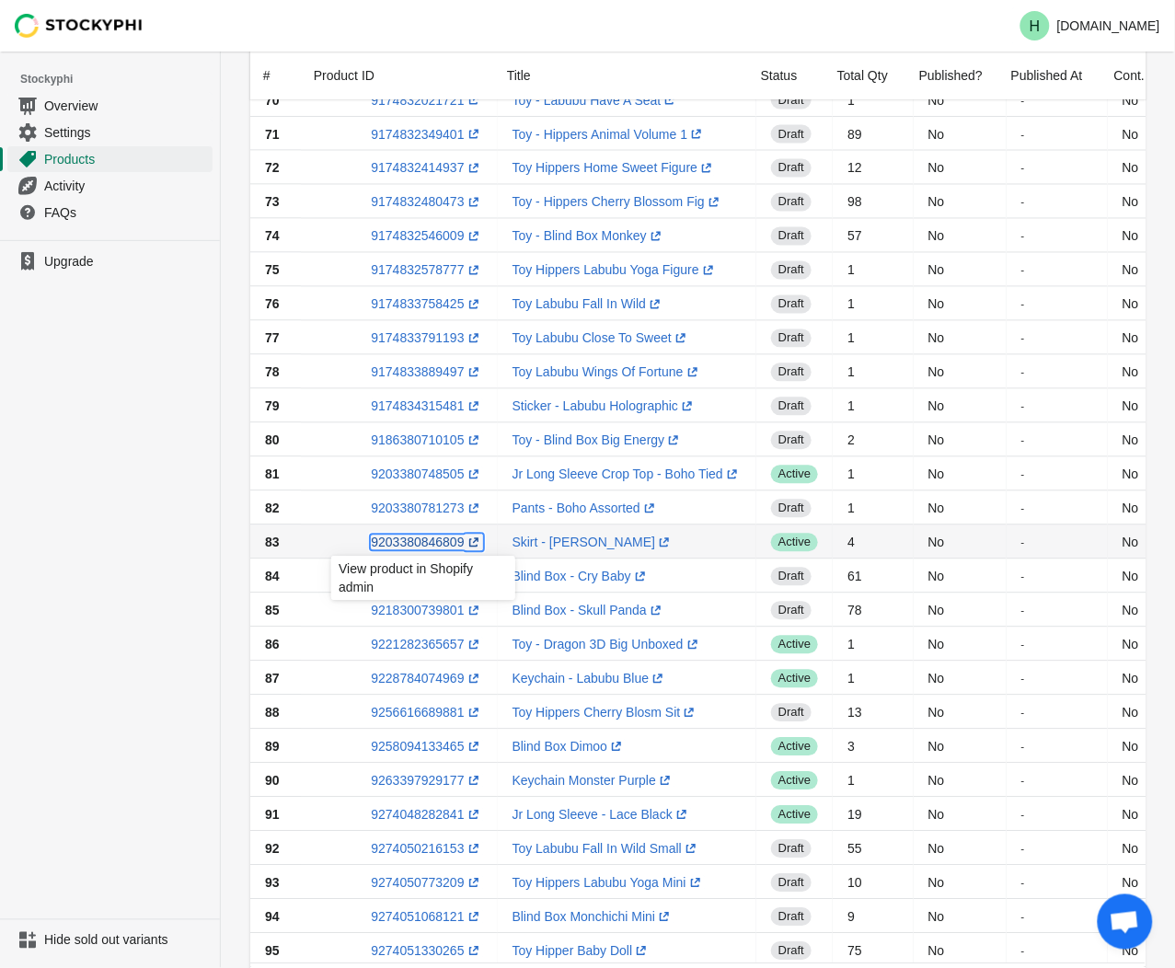
click at [415, 547] on link "9203380846809 (opens a new window)" at bounding box center [426, 542] width 111 height 15
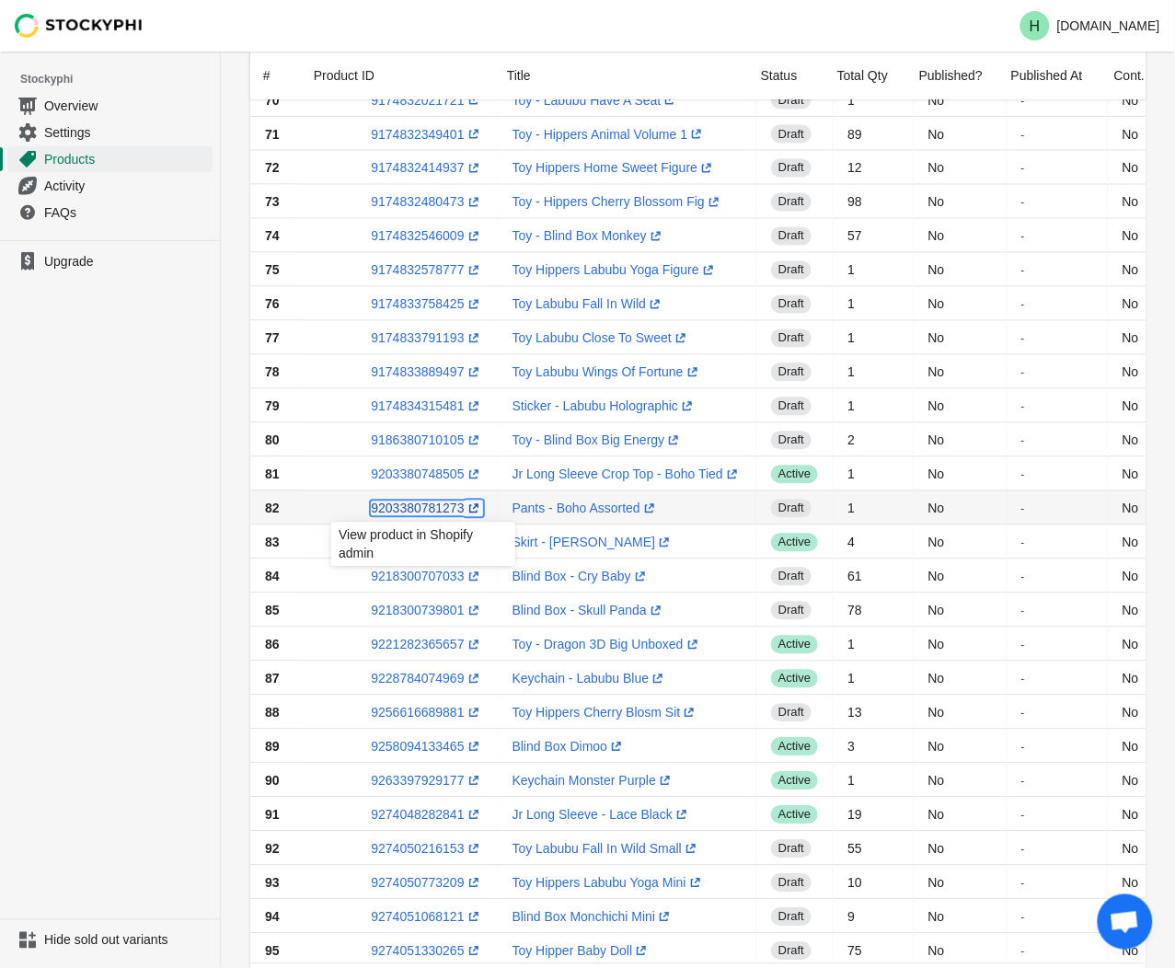
click at [421, 513] on link "9203380781273 (opens a new window)" at bounding box center [426, 508] width 111 height 15
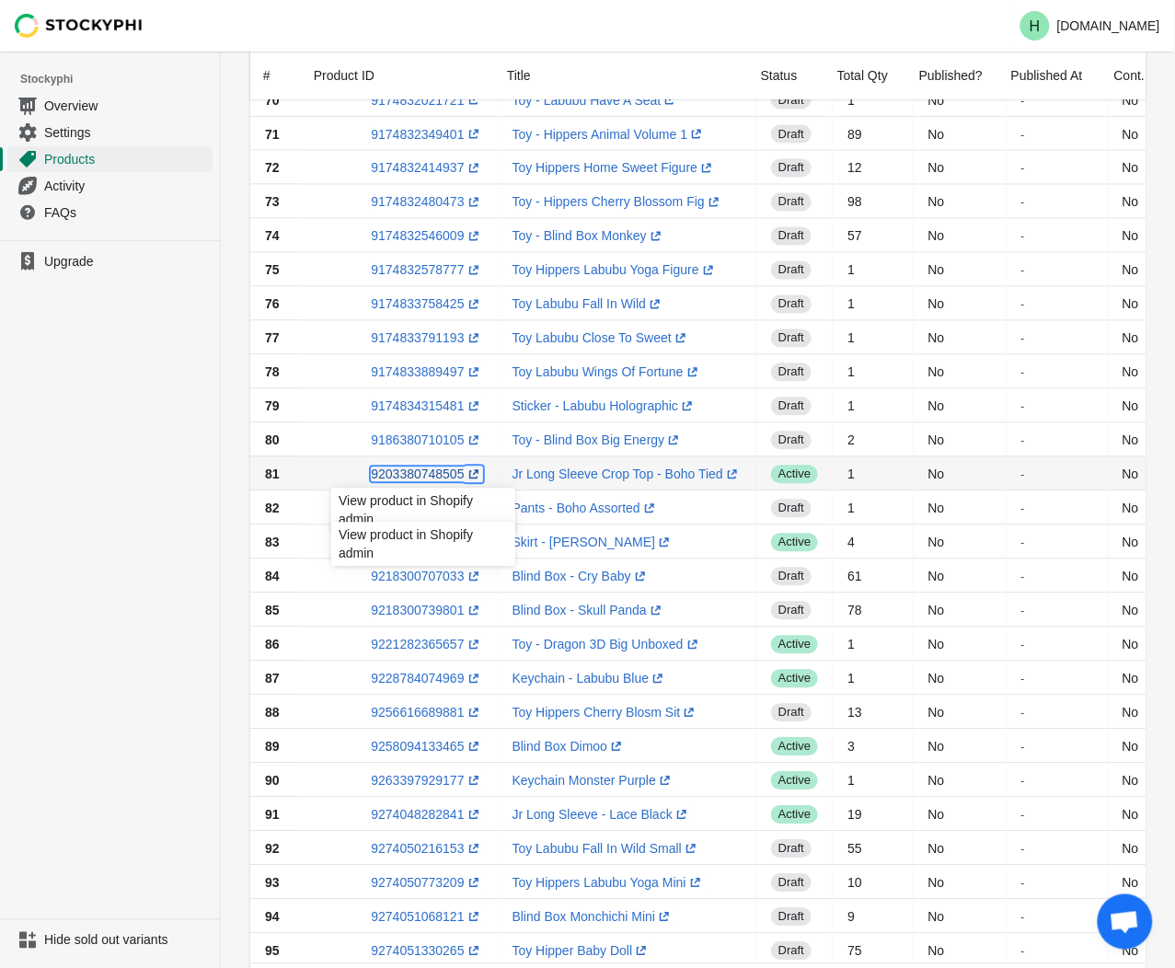
click at [423, 473] on link "9203380748505 (opens a new window)" at bounding box center [426, 474] width 111 height 15
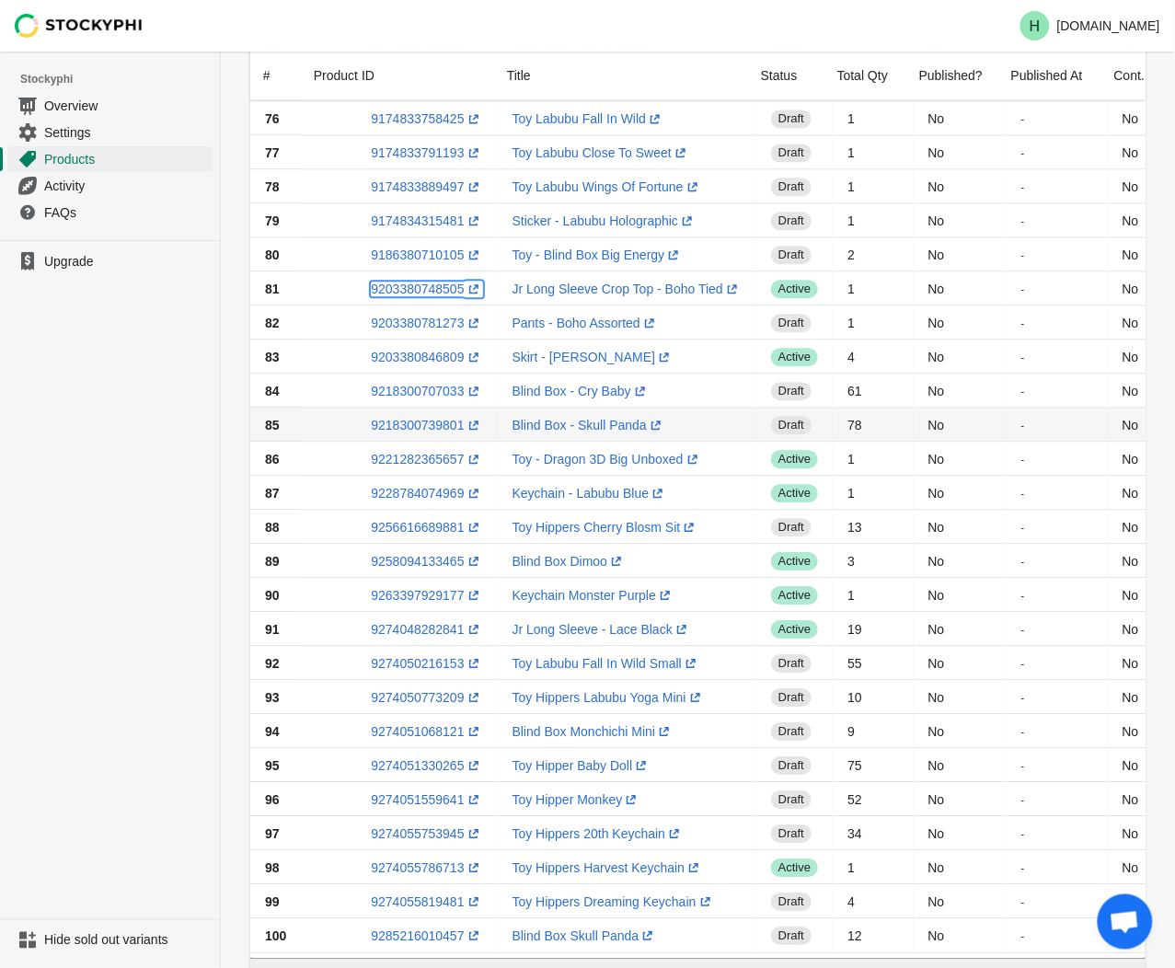
scroll to position [1001, 0]
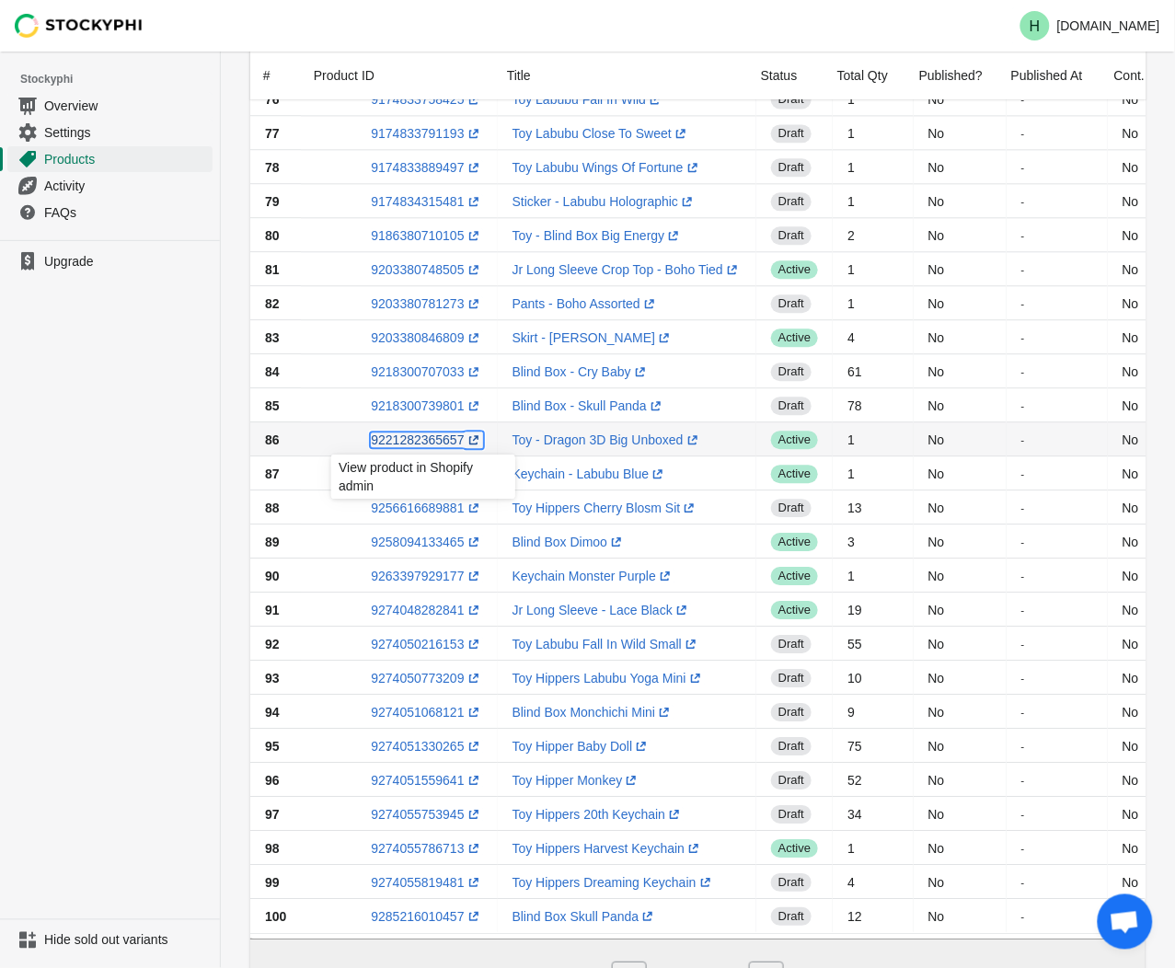
click at [410, 438] on link "9221282365657 (opens a new window)" at bounding box center [426, 440] width 111 height 15
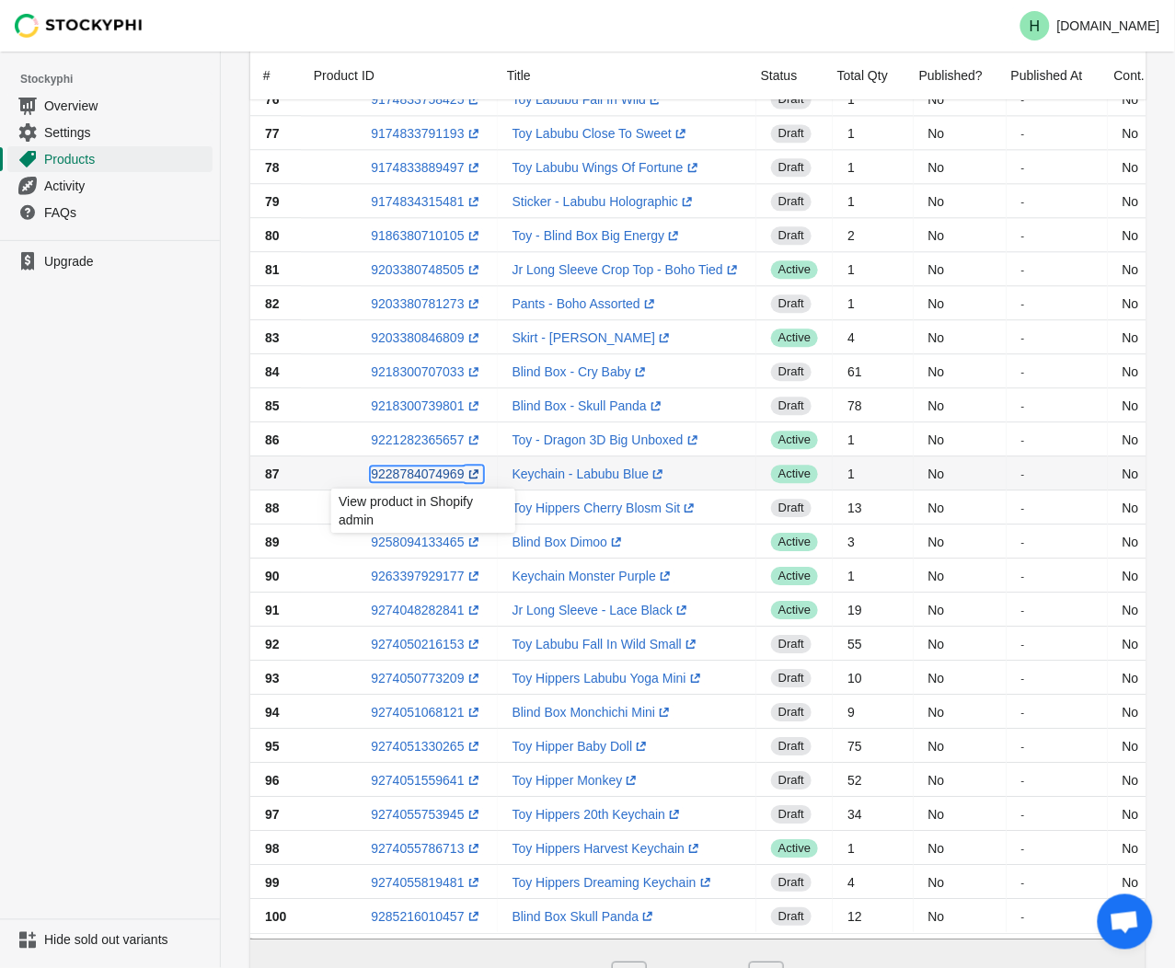
click at [410, 476] on link "9228784074969 (opens a new window)" at bounding box center [426, 474] width 111 height 15
click at [127, 433] on ul "Upgrade" at bounding box center [110, 579] width 220 height 679
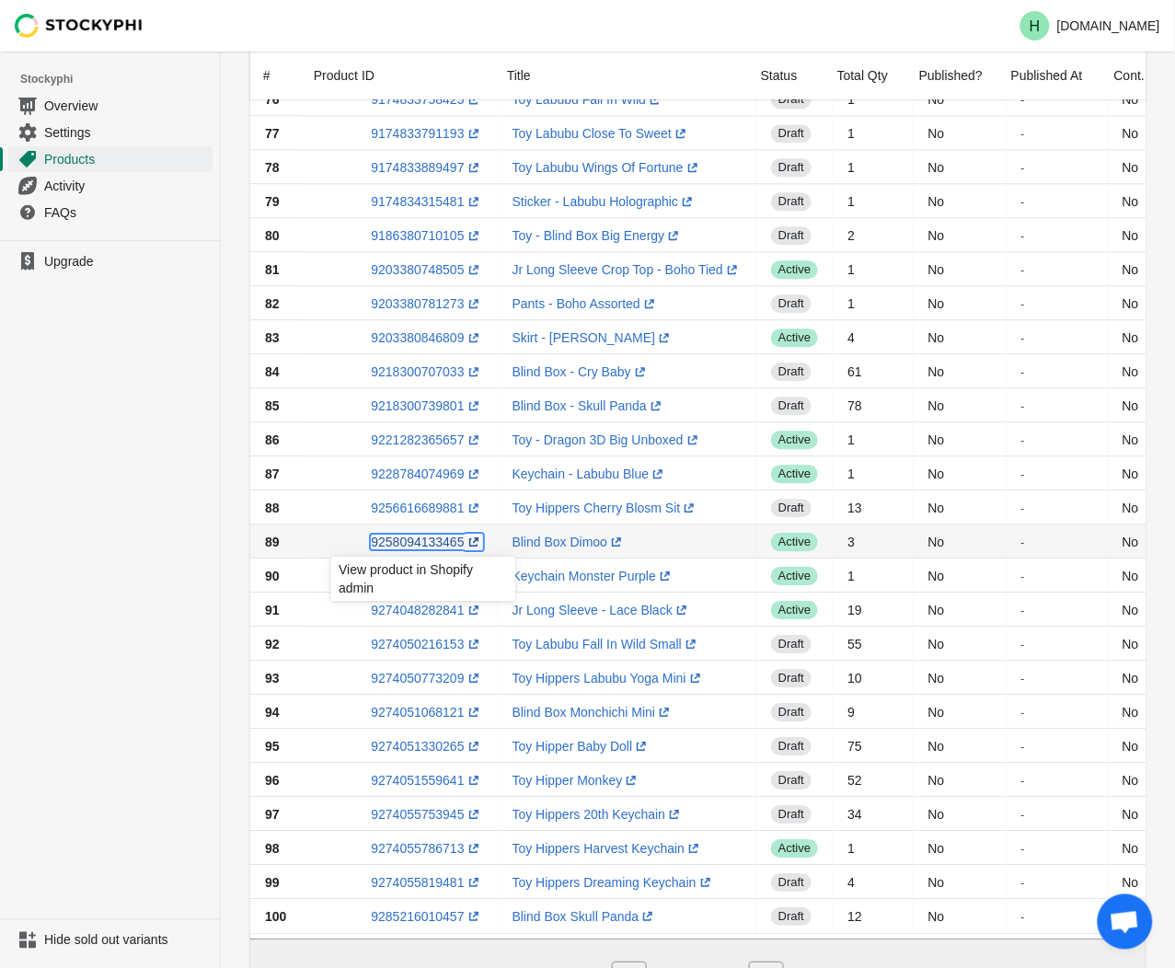
click at [403, 548] on link "9258094133465 (opens a new window)" at bounding box center [426, 542] width 111 height 15
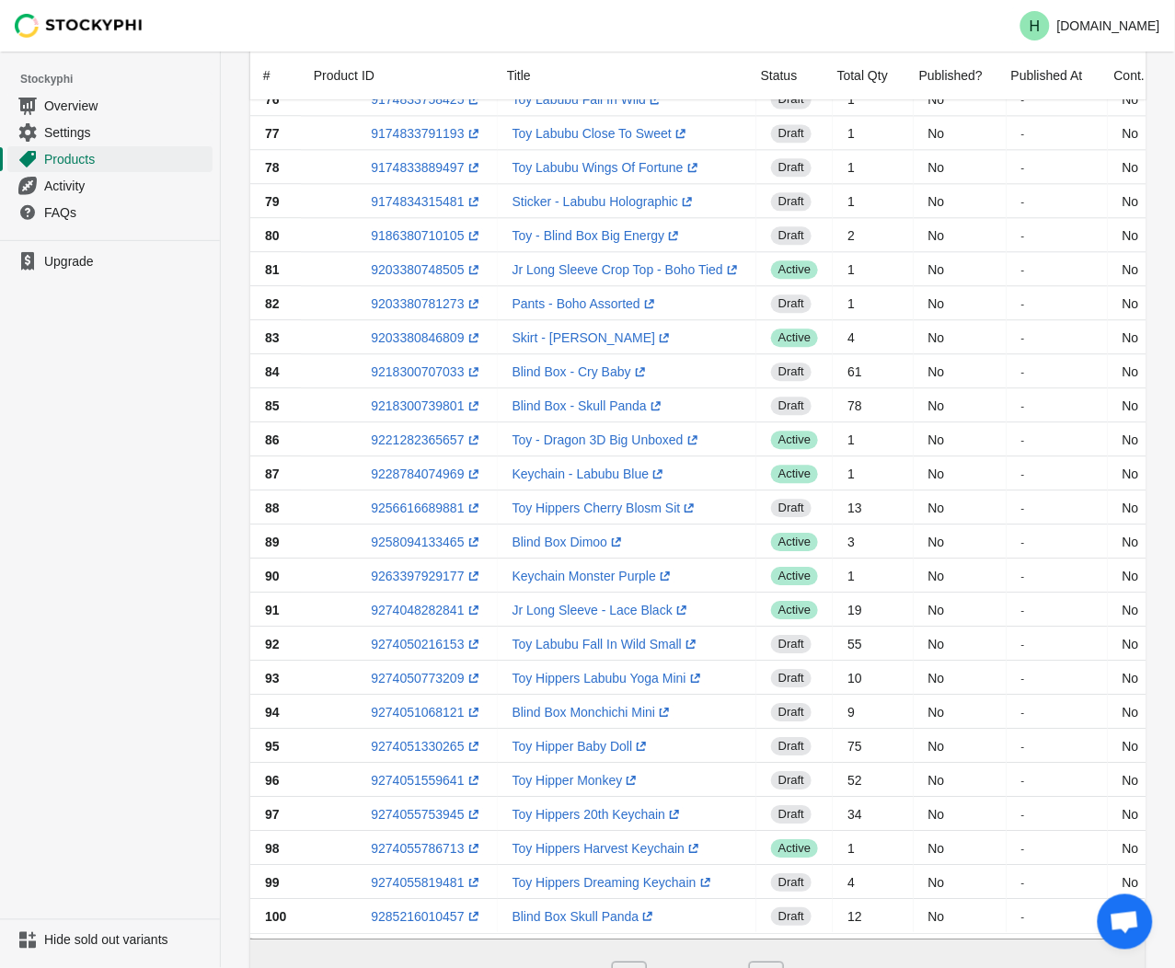
click at [61, 583] on ul "Upgrade" at bounding box center [110, 579] width 220 height 679
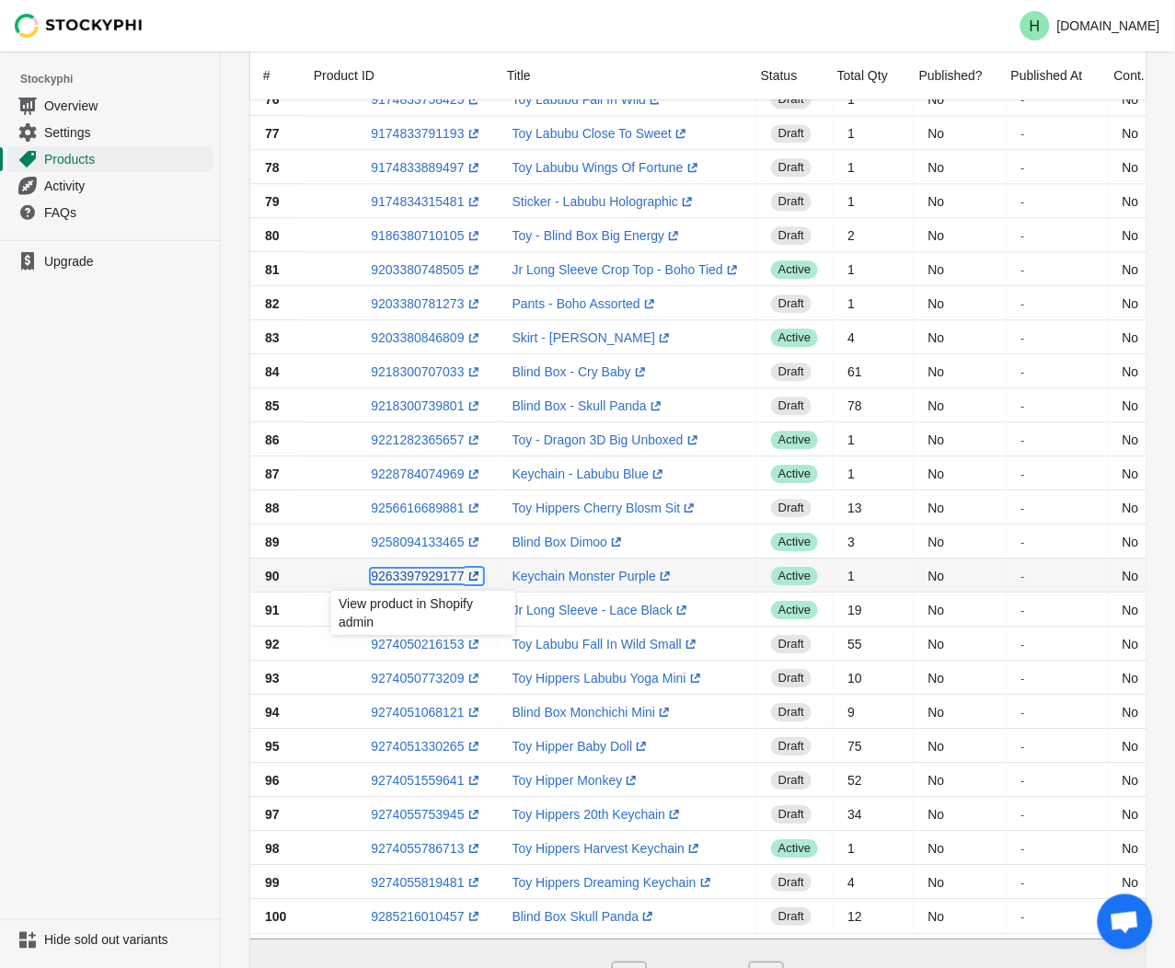
click at [394, 574] on link "9263397929177 (opens a new window)" at bounding box center [426, 576] width 111 height 15
click at [141, 489] on ul "Upgrade" at bounding box center [110, 579] width 220 height 679
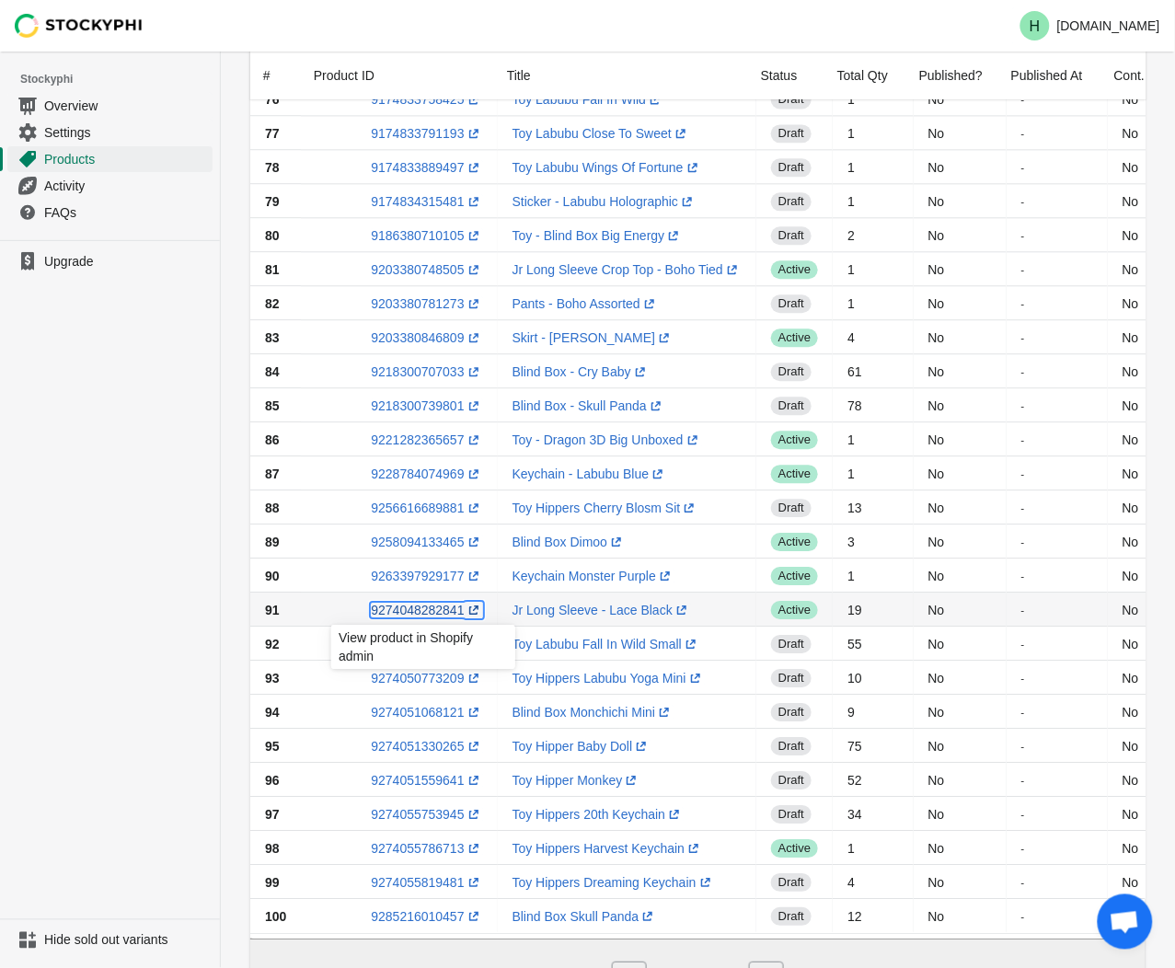
click at [424, 611] on link "9274048282841 (opens a new window)" at bounding box center [426, 610] width 111 height 15
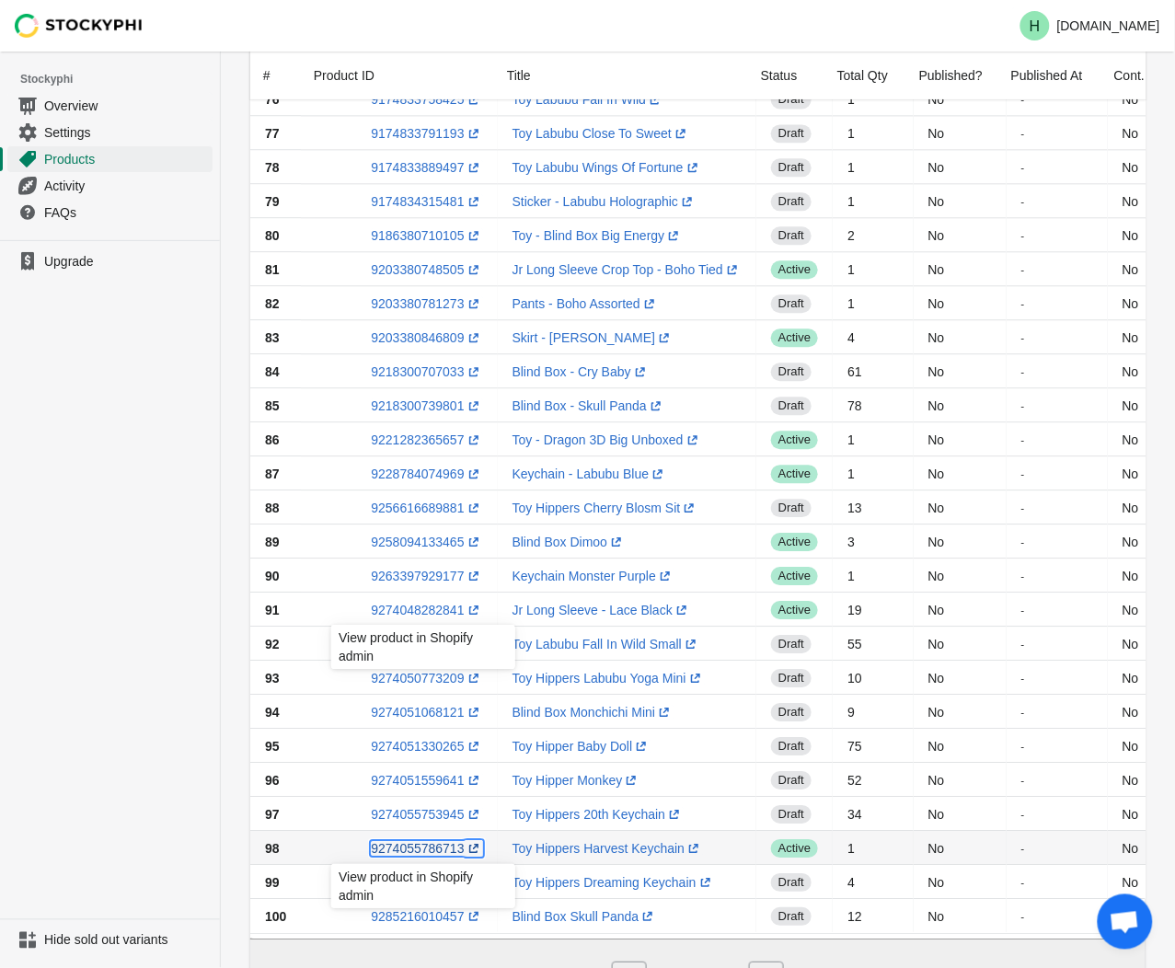
click at [429, 851] on link "9274055786713 (opens a new window)" at bounding box center [426, 848] width 111 height 15
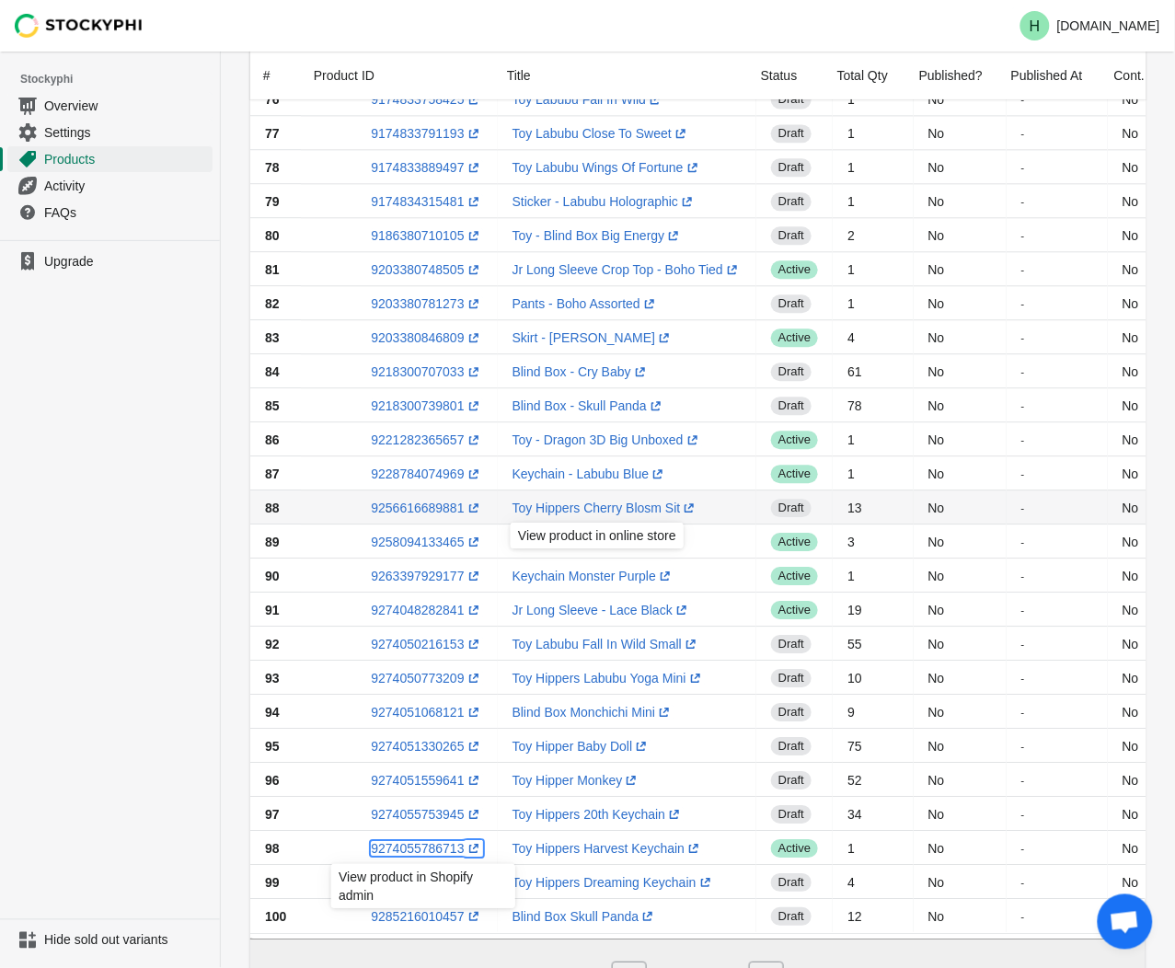
scroll to position [1105, 0]
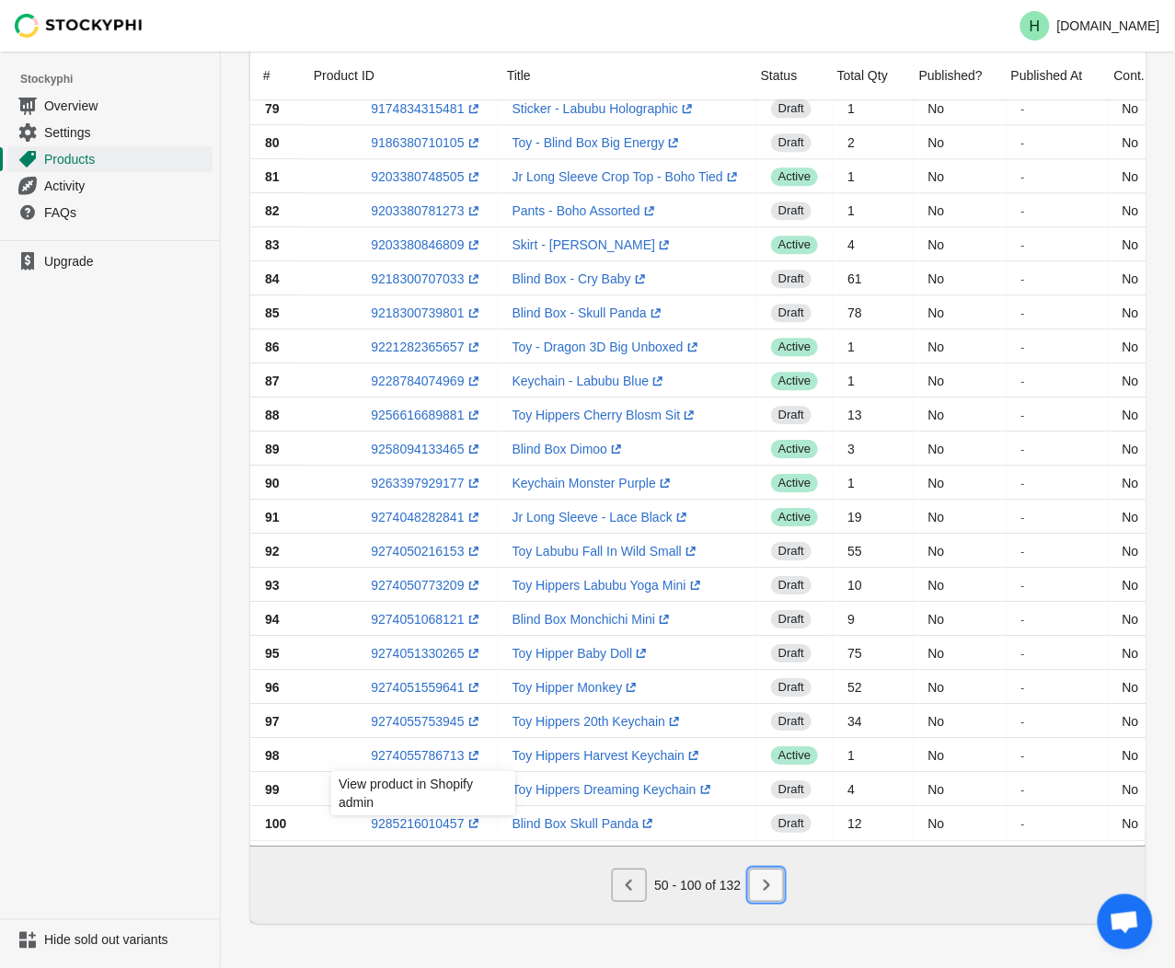
click at [766, 889] on icon "Next" at bounding box center [767, 885] width 6 height 11
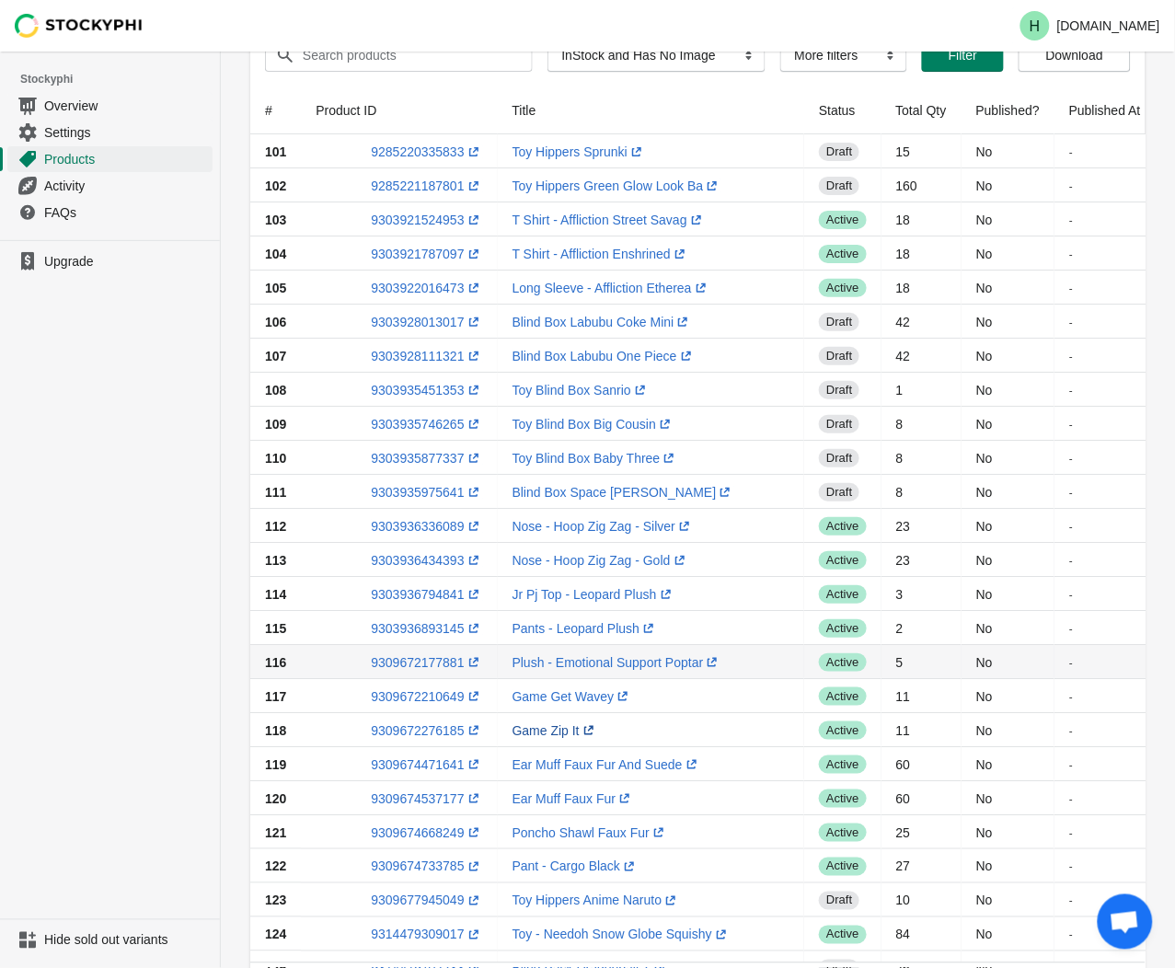
scroll to position [0, 0]
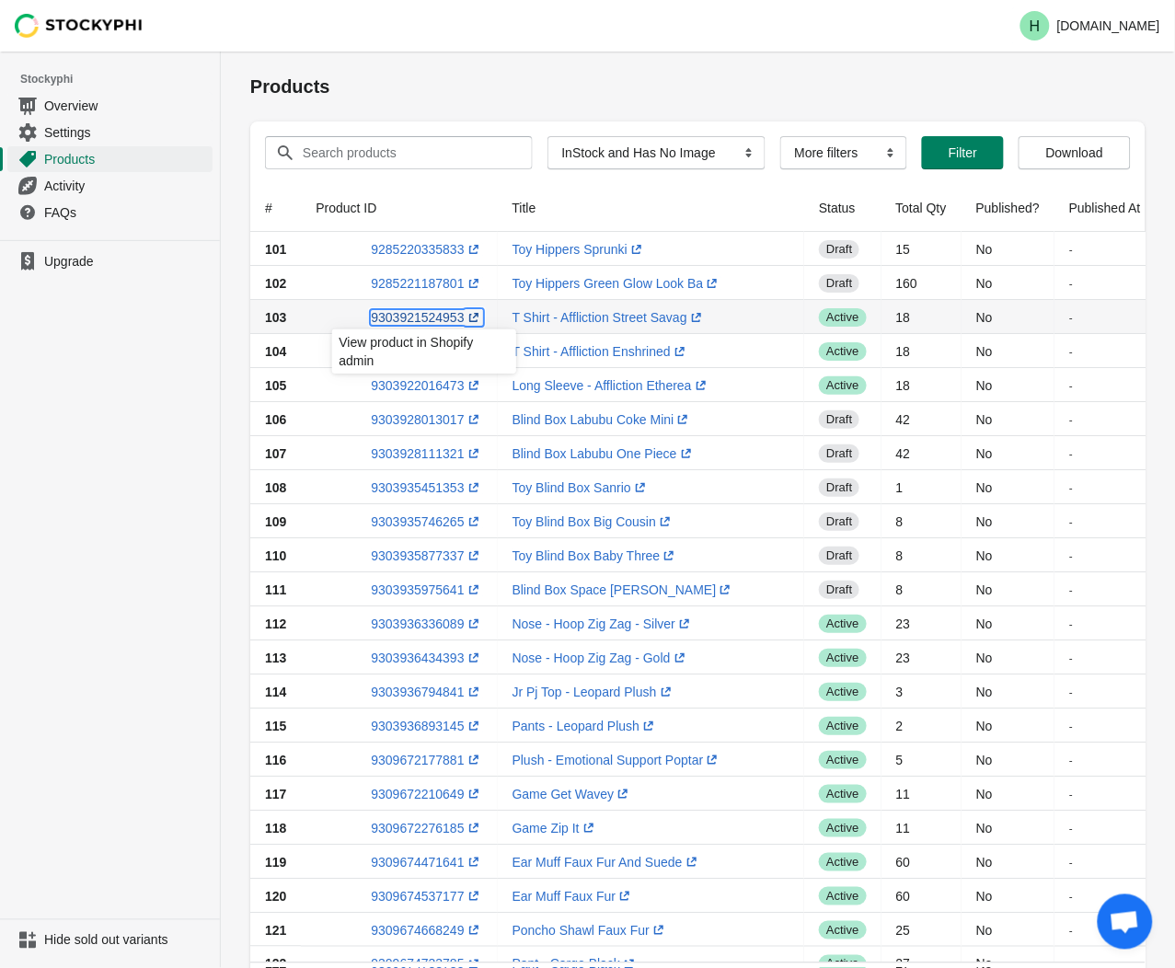
click at [416, 324] on link "9303921524953 (opens a new window)" at bounding box center [426, 317] width 111 height 15
click at [117, 410] on ul "Upgrade" at bounding box center [110, 579] width 220 height 679
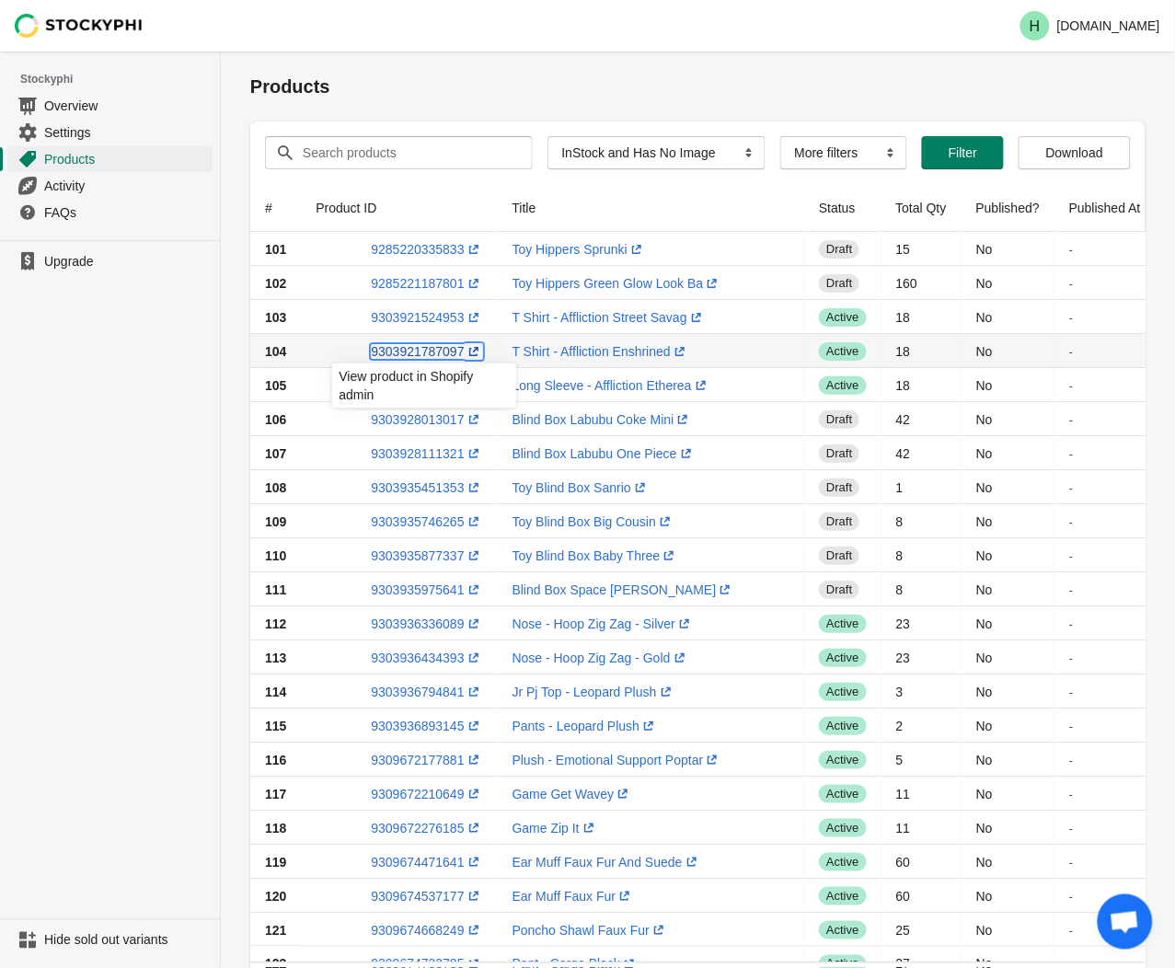
click at [431, 352] on link "9303921787097 (opens a new window)" at bounding box center [426, 351] width 111 height 15
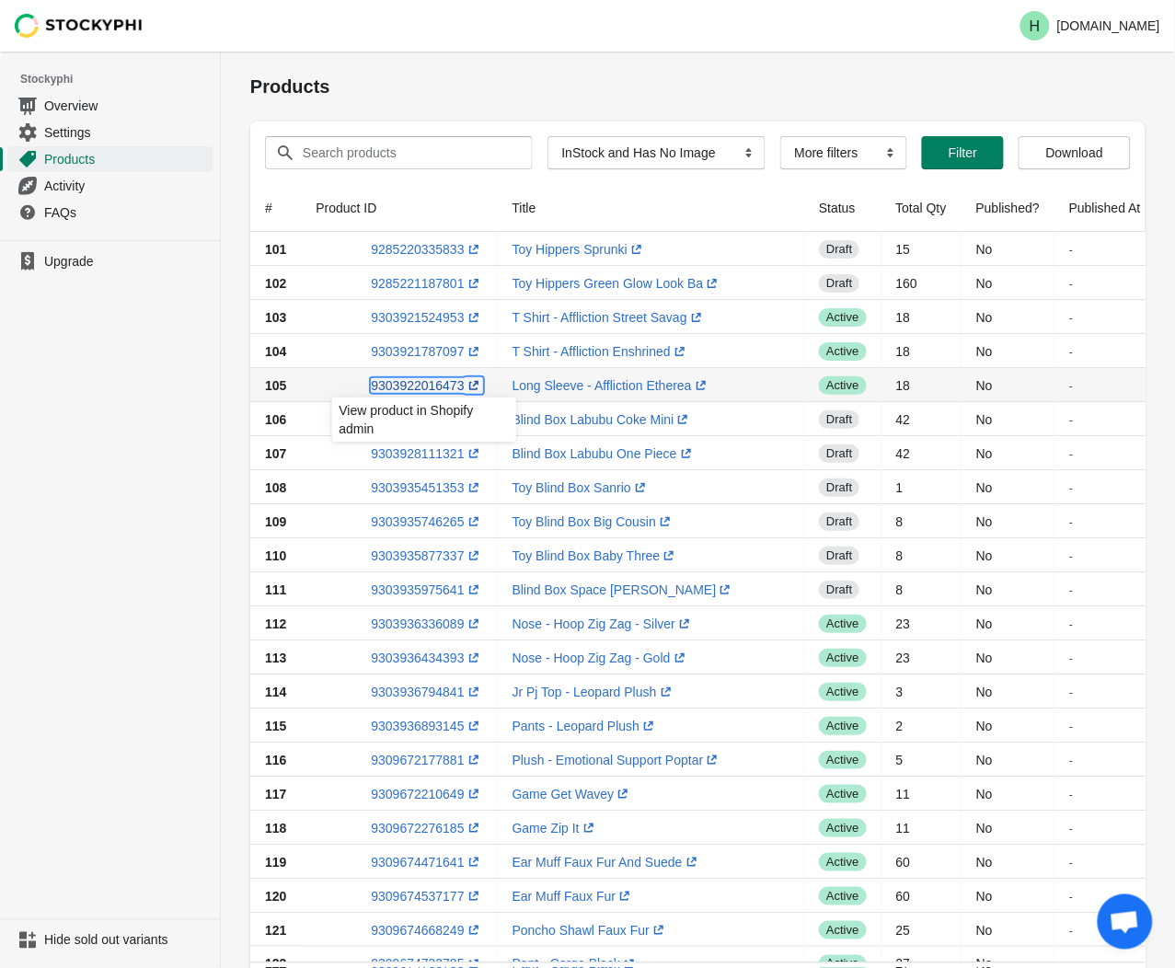
click at [417, 383] on link "9303922016473 (opens a new window)" at bounding box center [426, 385] width 111 height 15
click at [150, 409] on ul "Upgrade" at bounding box center [110, 579] width 220 height 679
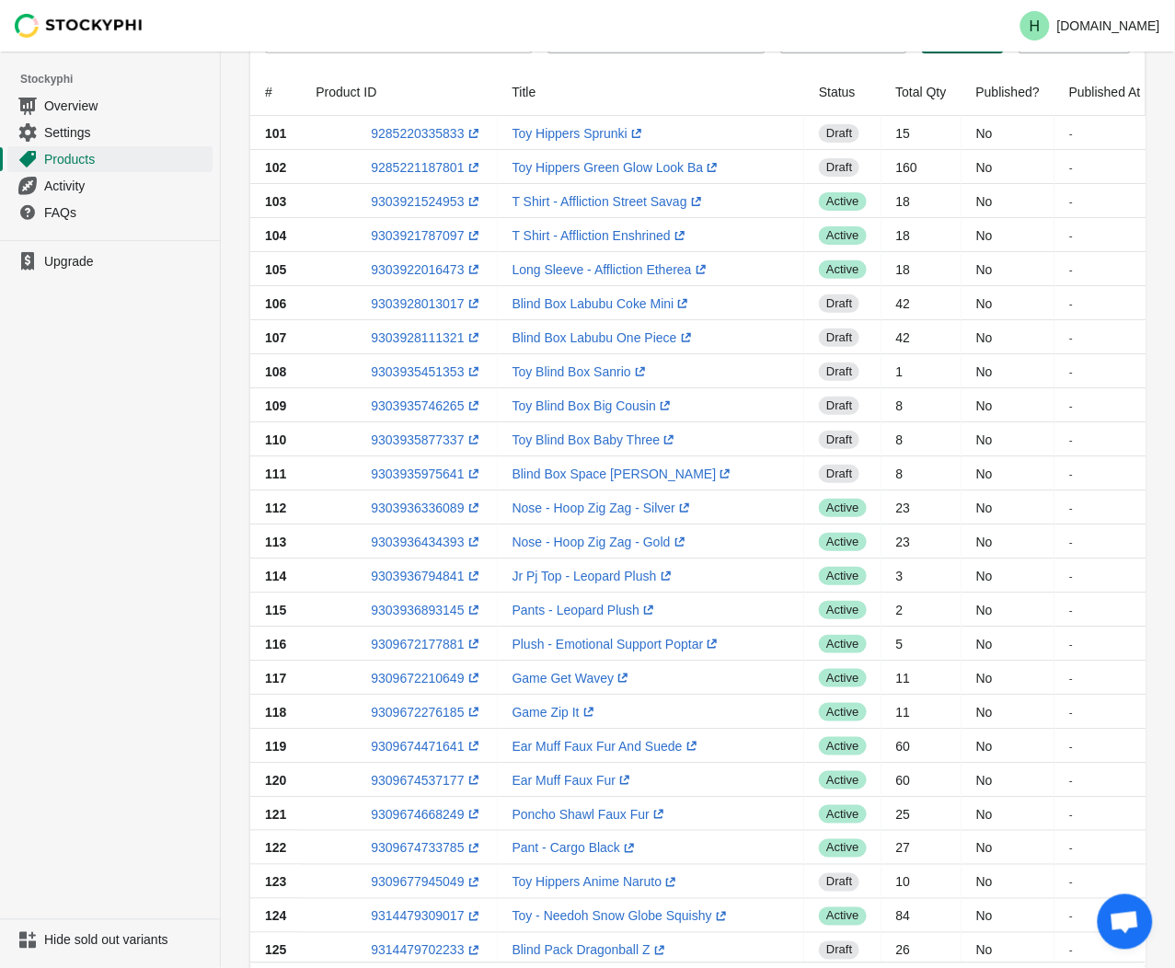
scroll to position [306, 0]
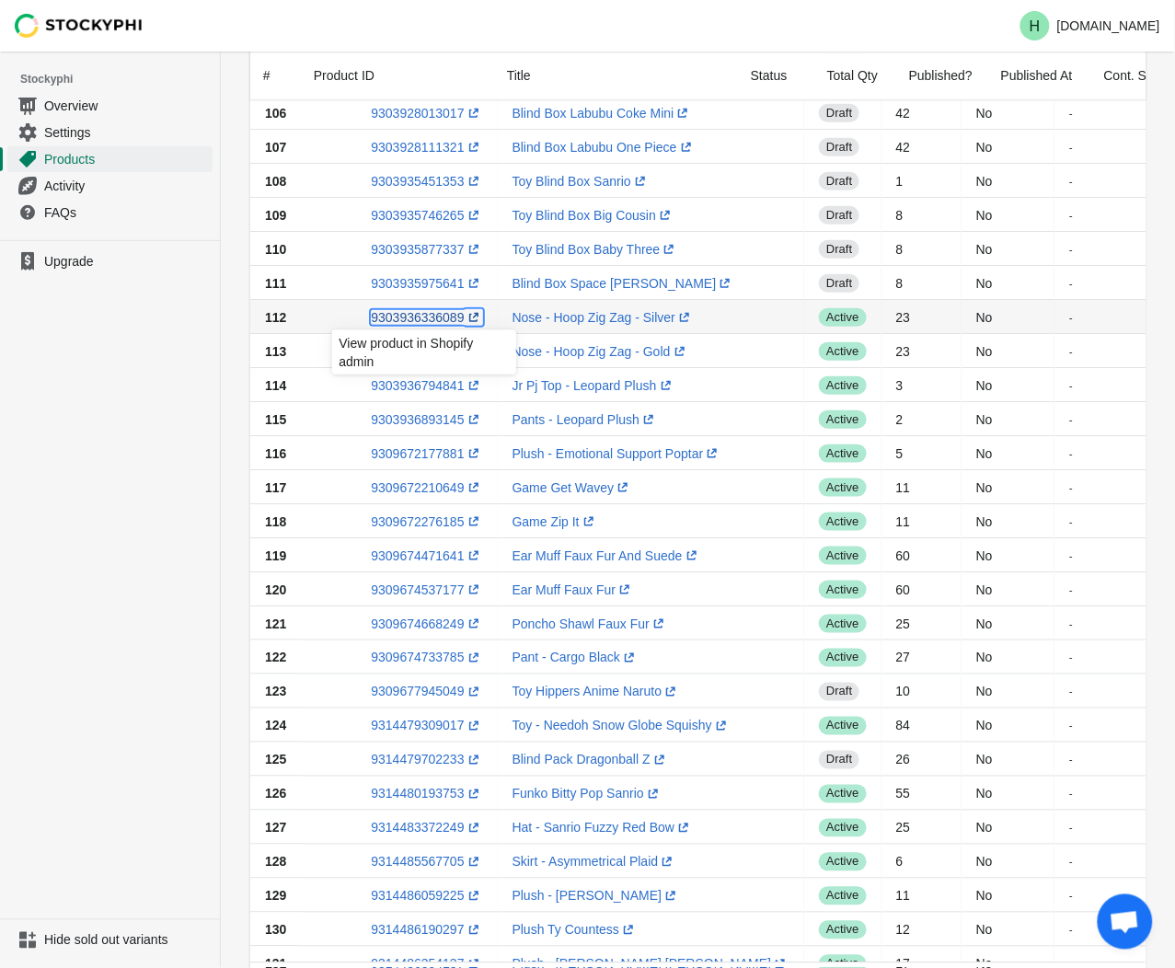
click at [416, 317] on link "9303936336089 (opens a new window)" at bounding box center [426, 317] width 111 height 15
click at [155, 473] on ul "Upgrade" at bounding box center [110, 579] width 220 height 679
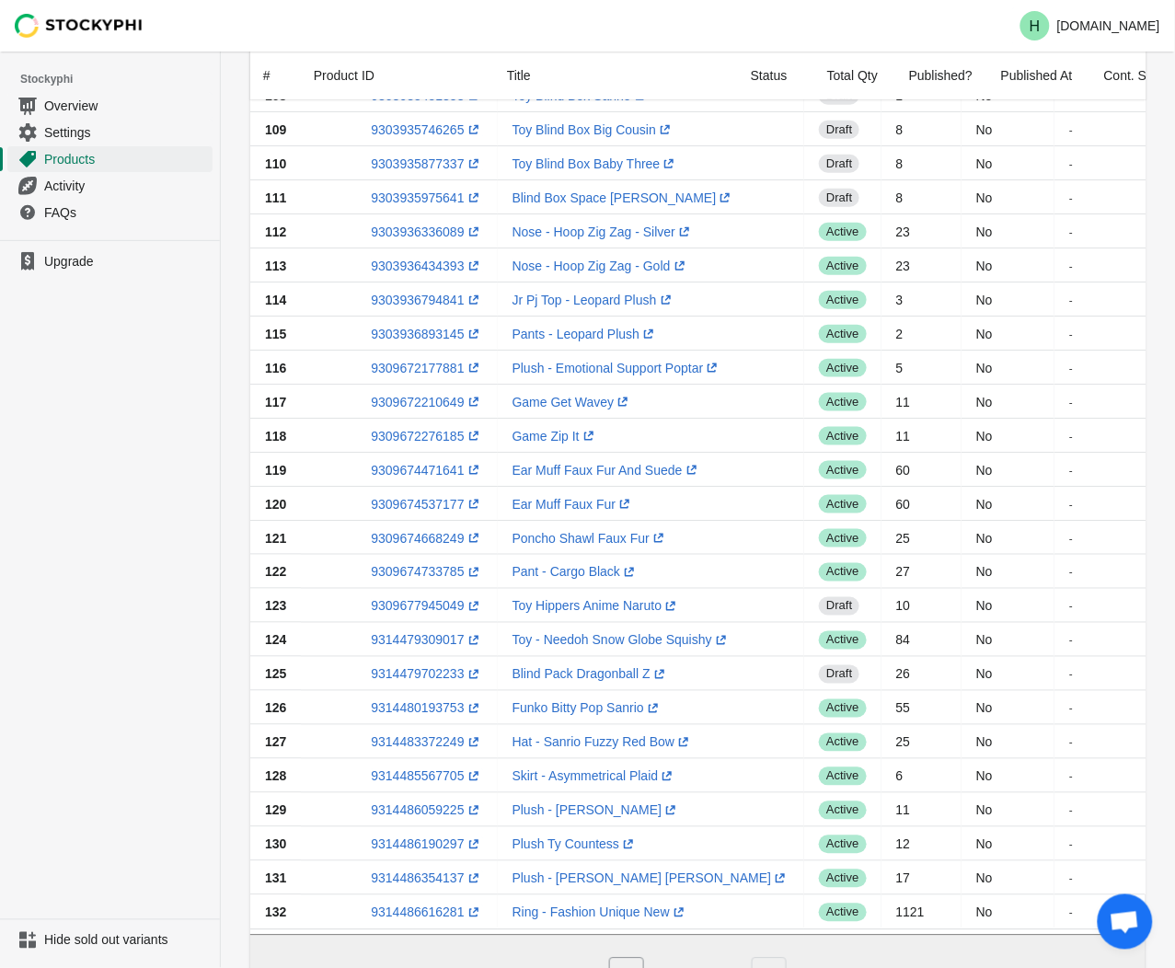
scroll to position [490, 0]
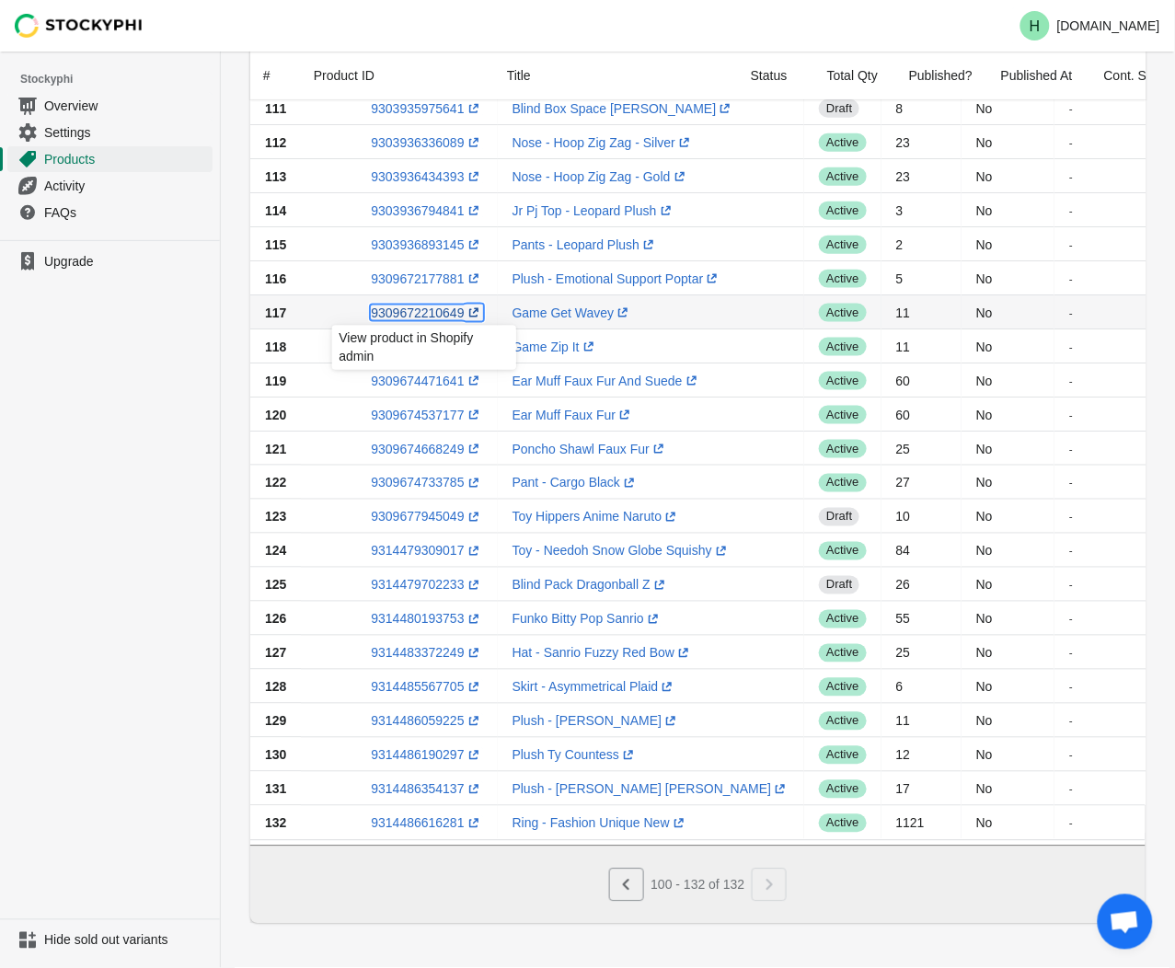
click at [410, 306] on link "9309672210649 (opens a new window)" at bounding box center [426, 313] width 111 height 15
click at [111, 373] on ul "Upgrade" at bounding box center [110, 579] width 220 height 679
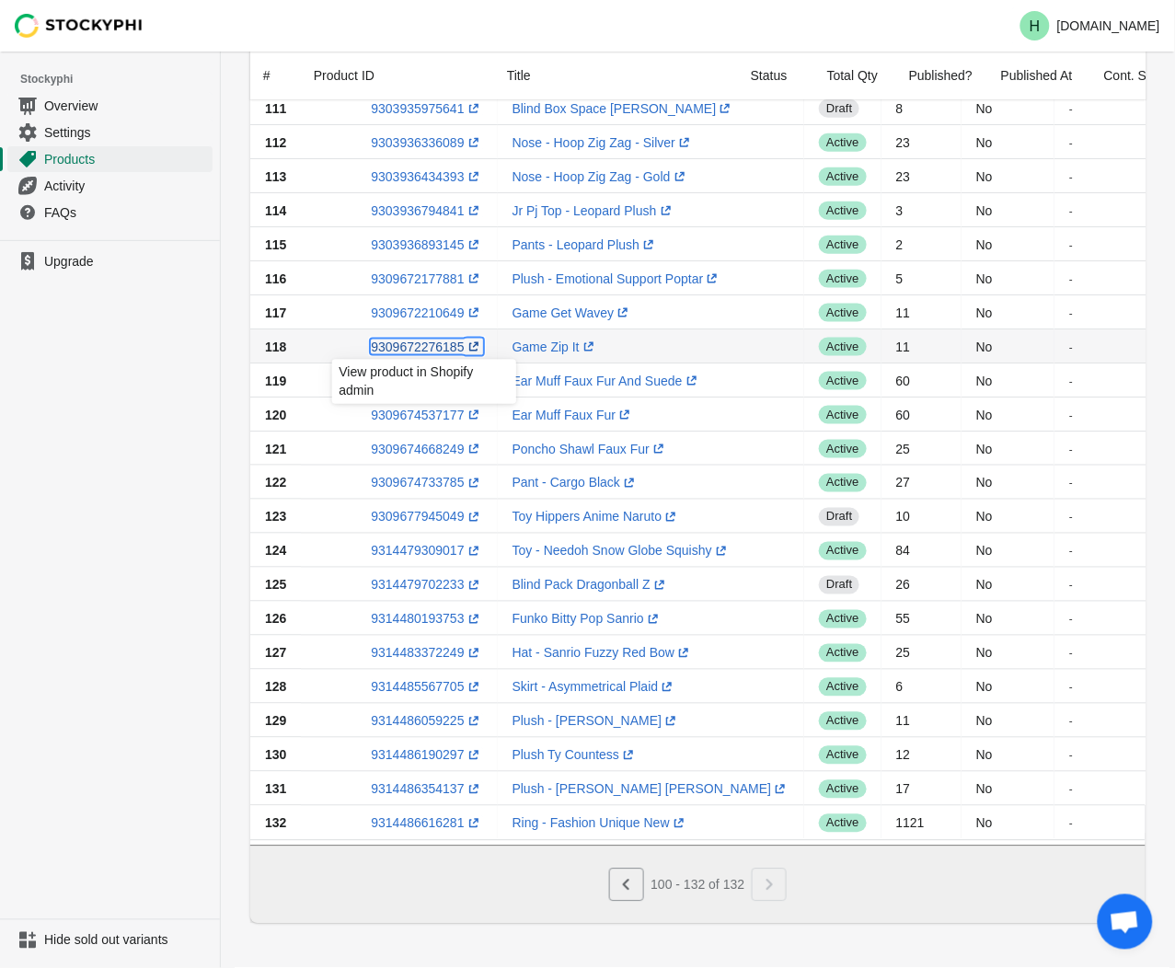
click at [406, 340] on link "9309672276185 (opens a new window)" at bounding box center [426, 347] width 111 height 15
click at [115, 370] on ul "Upgrade" at bounding box center [110, 579] width 220 height 679
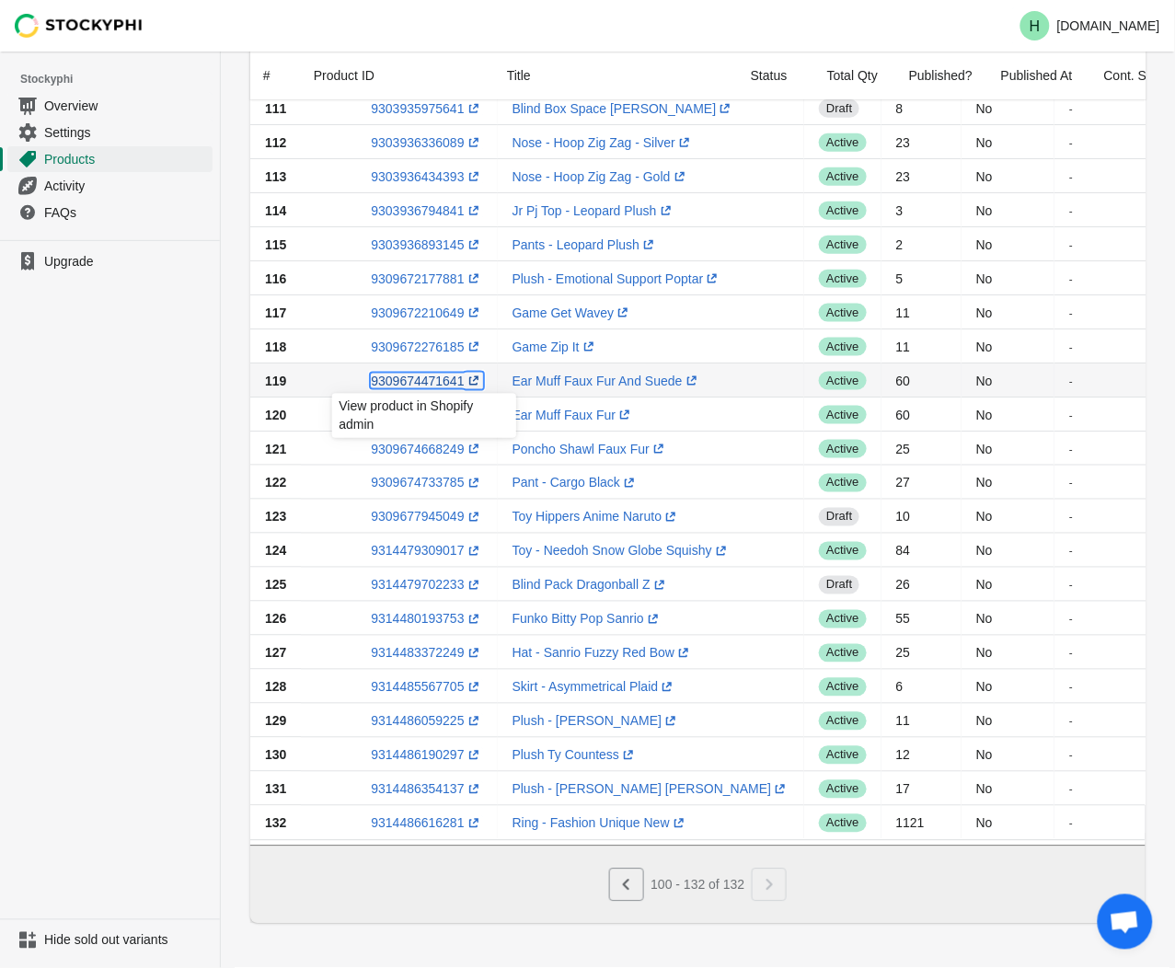
click at [419, 375] on link "9309674471641 (opens a new window)" at bounding box center [426, 381] width 111 height 15
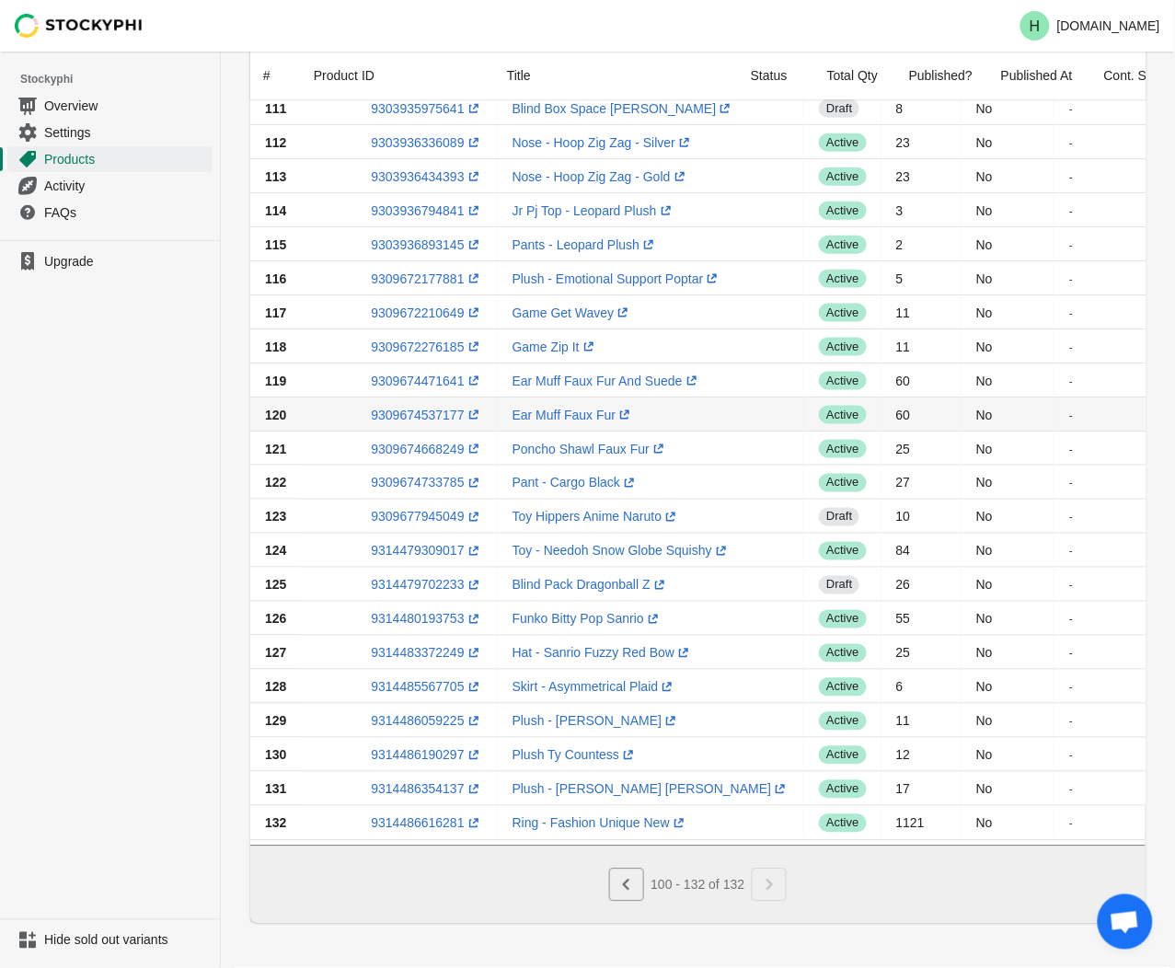
click at [686, 405] on td "Ear Muff Faux Fur (opens a new window)" at bounding box center [651, 415] width 307 height 34
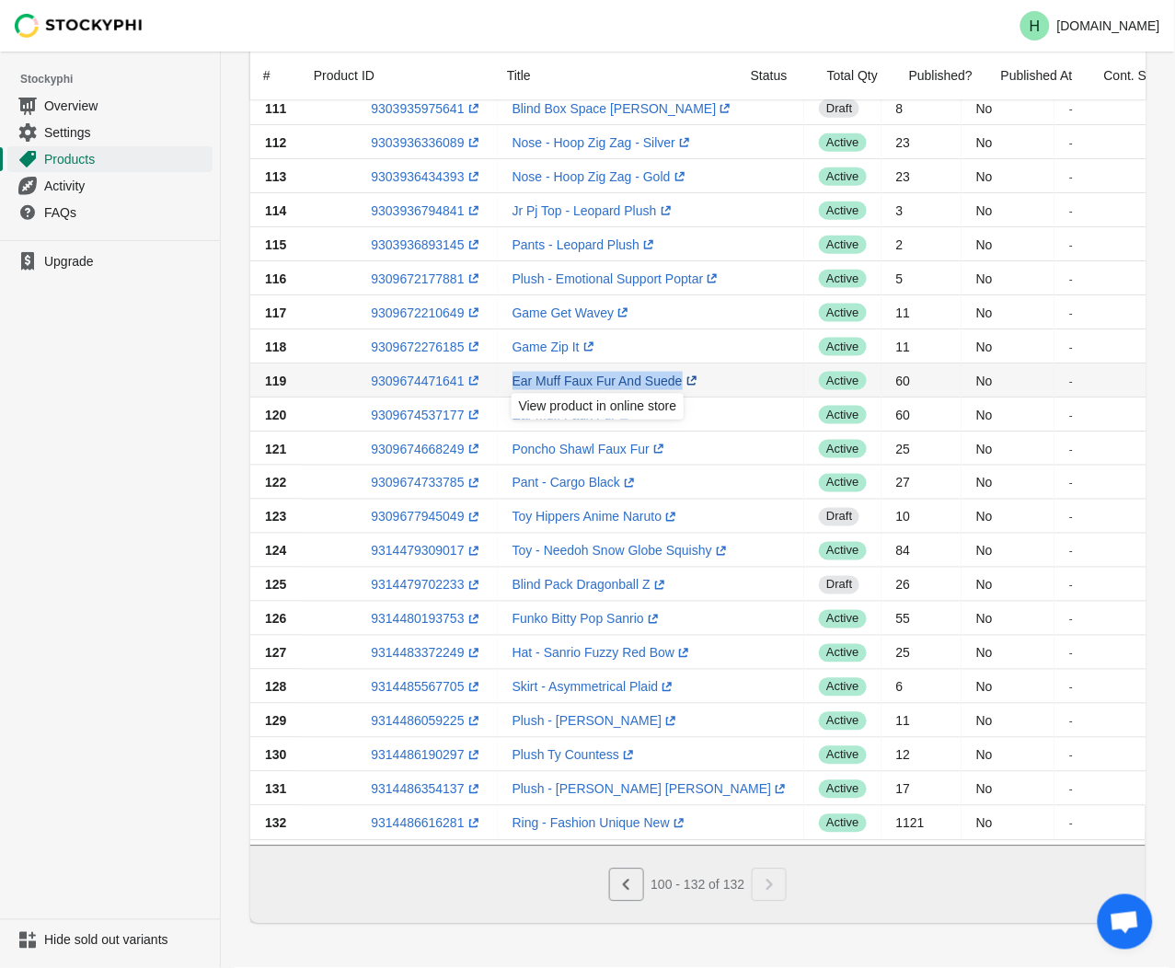
drag, startPoint x: 504, startPoint y: 362, endPoint x: 670, endPoint y: 371, distance: 165.9
click at [670, 371] on td "Ear Muff Faux Fur And Suede (opens a new window)" at bounding box center [651, 381] width 307 height 34
drag, startPoint x: 670, startPoint y: 371, endPoint x: 623, endPoint y: 372, distance: 46.9
copy link "Ear Muff Faux Fur And Suede (opens a new window)"
click at [416, 374] on link "9309674471641 (opens a new window)" at bounding box center [426, 381] width 111 height 15
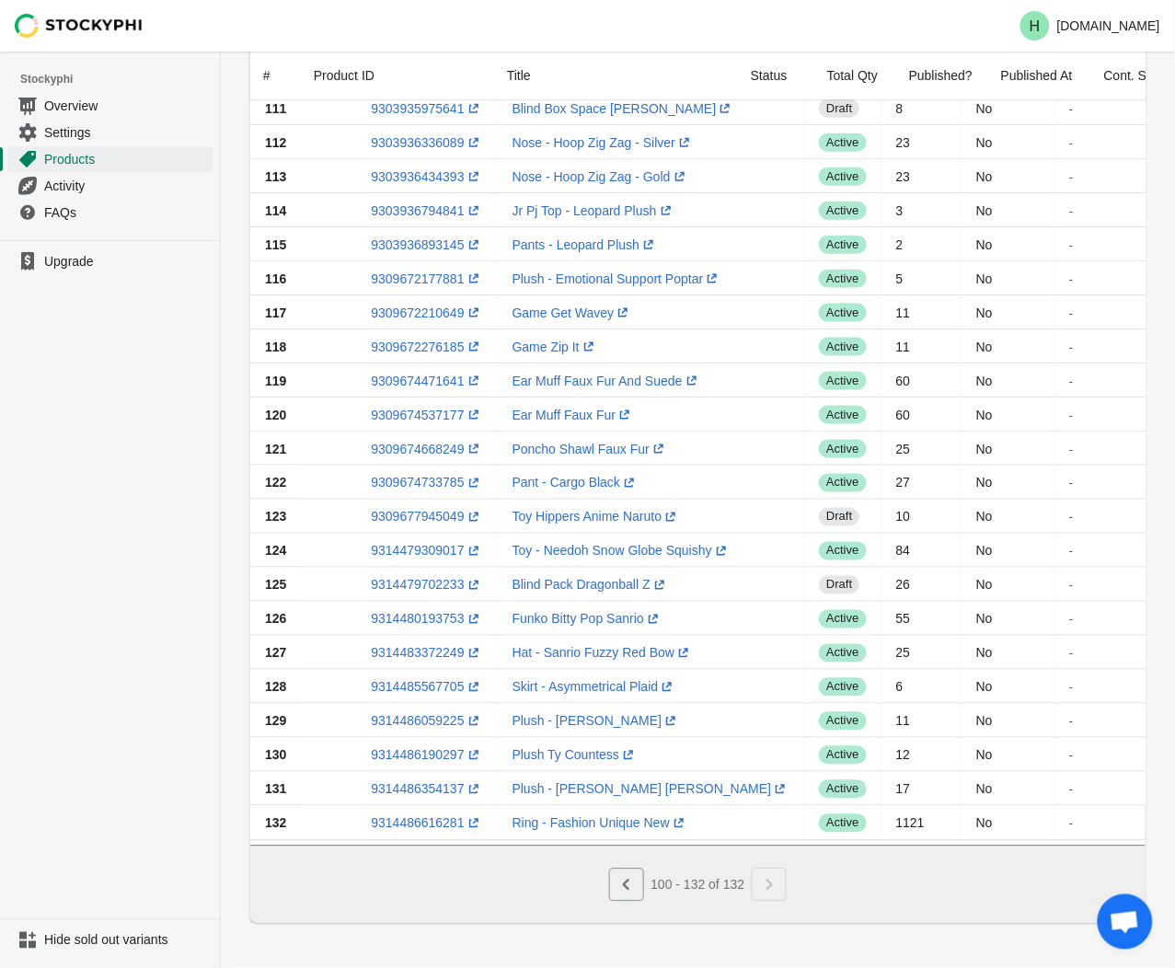
click at [186, 472] on ul "Upgrade" at bounding box center [110, 579] width 220 height 679
click at [412, 442] on link "9309674668249 (opens a new window)" at bounding box center [426, 449] width 111 height 15
click at [143, 369] on ul "Upgrade" at bounding box center [110, 579] width 220 height 679
click at [409, 476] on link "9309674733785 (opens a new window)" at bounding box center [426, 483] width 111 height 15
click at [409, 612] on link "9314480193753 (opens a new window)" at bounding box center [426, 619] width 111 height 15
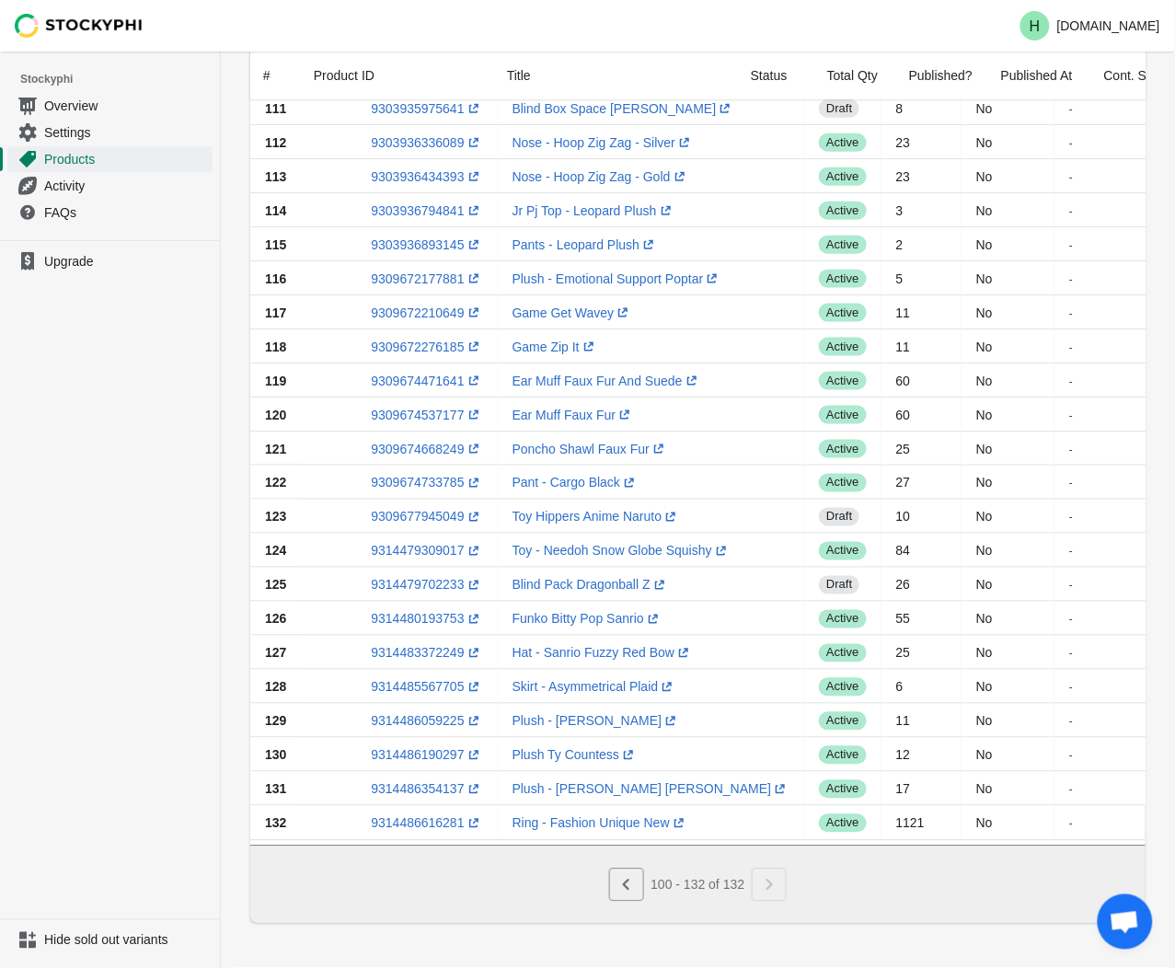
click at [130, 539] on ul "Upgrade" at bounding box center [110, 579] width 220 height 679
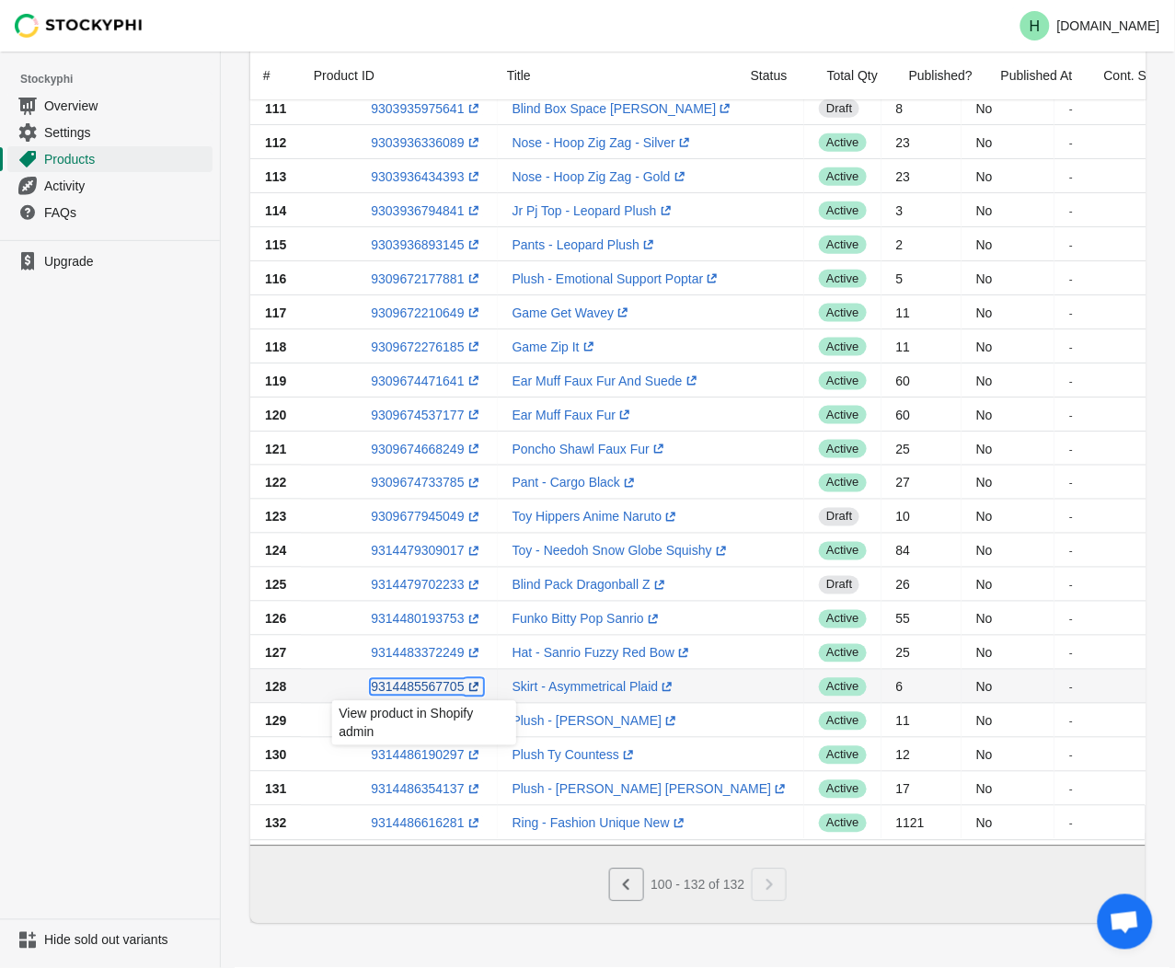
click at [398, 680] on link "9314485567705 (opens a new window)" at bounding box center [426, 687] width 111 height 15
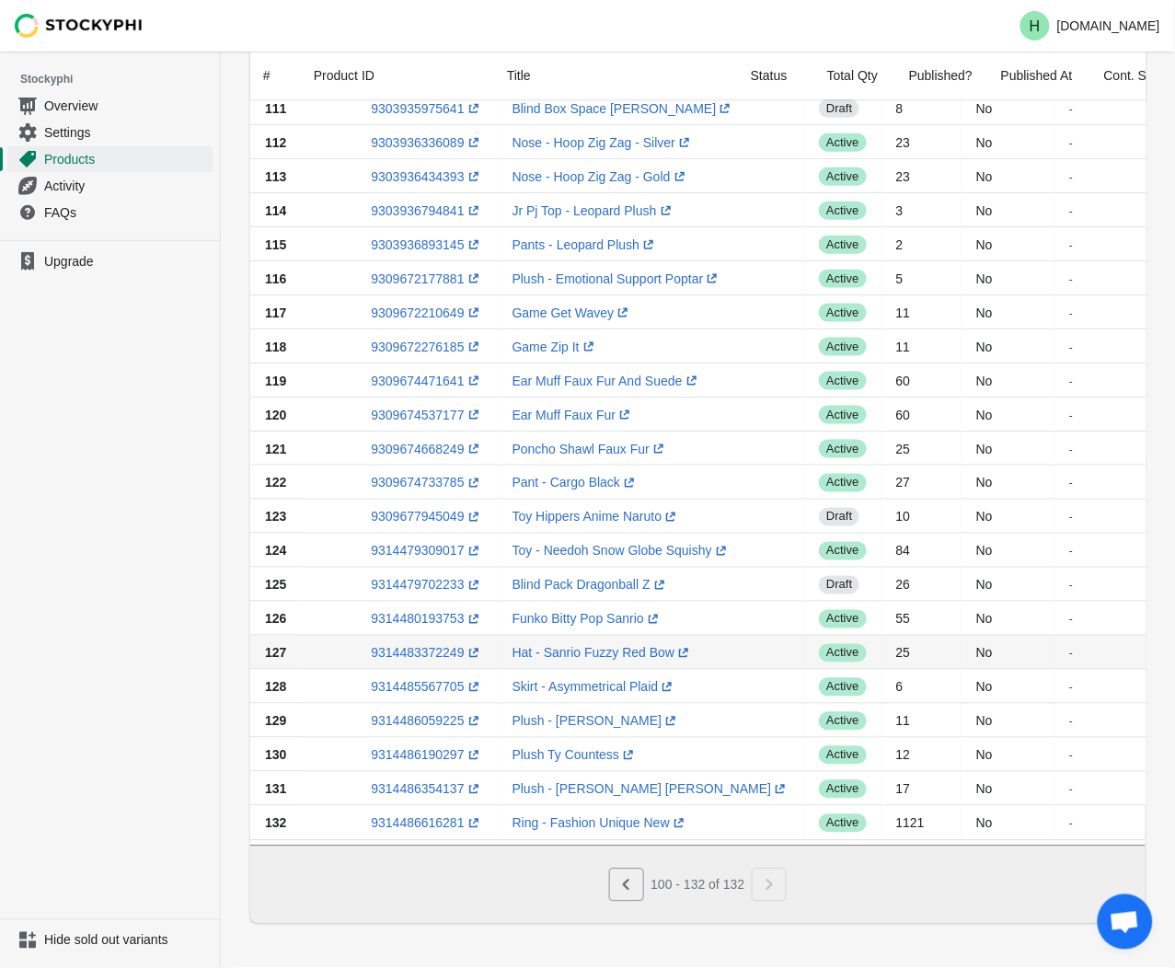
drag, startPoint x: 355, startPoint y: 640, endPoint x: 345, endPoint y: 641, distance: 10.3
click at [345, 644] on div "9314483372249 (opens a new window)" at bounding box center [399, 653] width 167 height 18
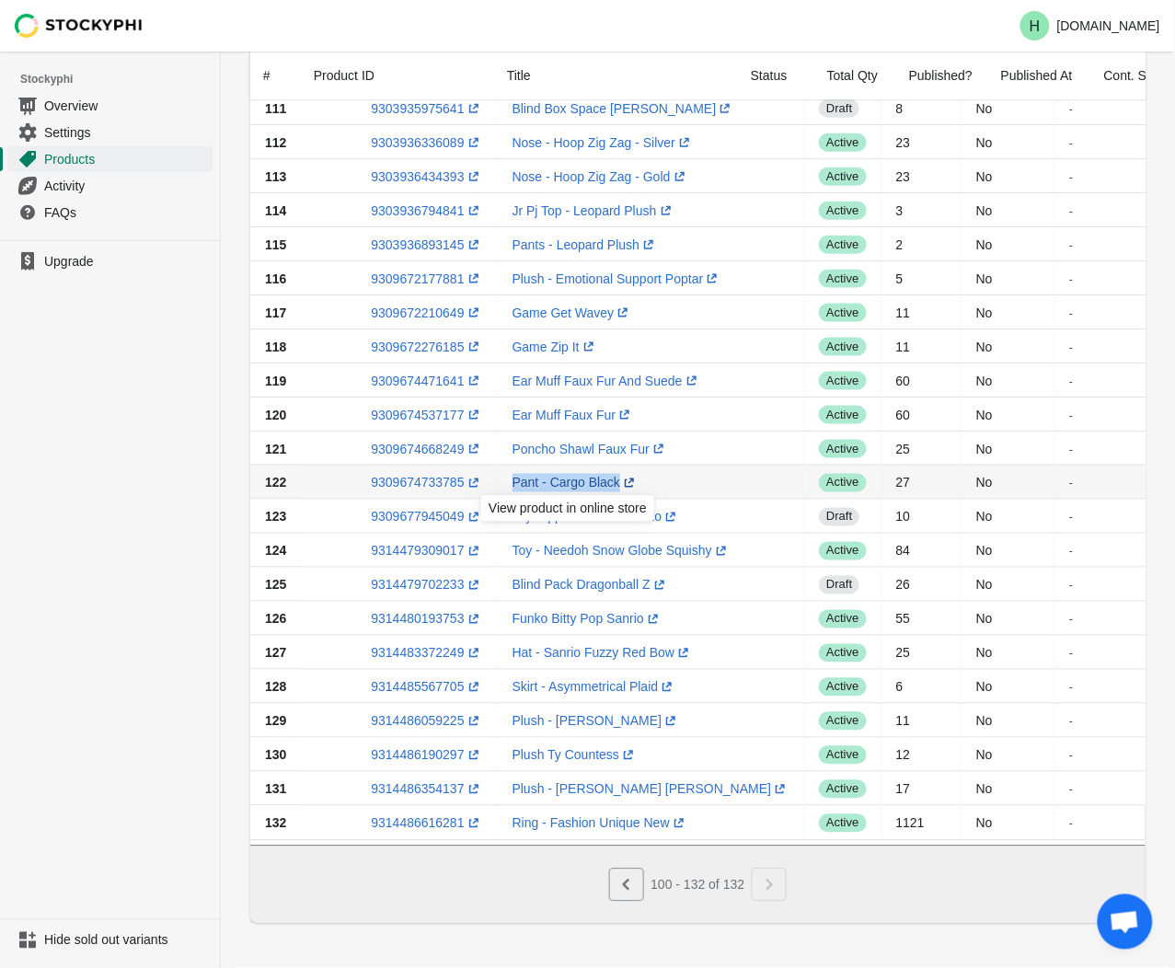
drag, startPoint x: 502, startPoint y: 472, endPoint x: 610, endPoint y: 479, distance: 108.8
click at [610, 479] on td "Pant - Cargo Black (opens a new window)" at bounding box center [651, 483] width 307 height 34
drag, startPoint x: 610, startPoint y: 479, endPoint x: 596, endPoint y: 479, distance: 13.8
copy link "Pant - Cargo Black"
click at [153, 541] on ul "Upgrade" at bounding box center [110, 579] width 220 height 679
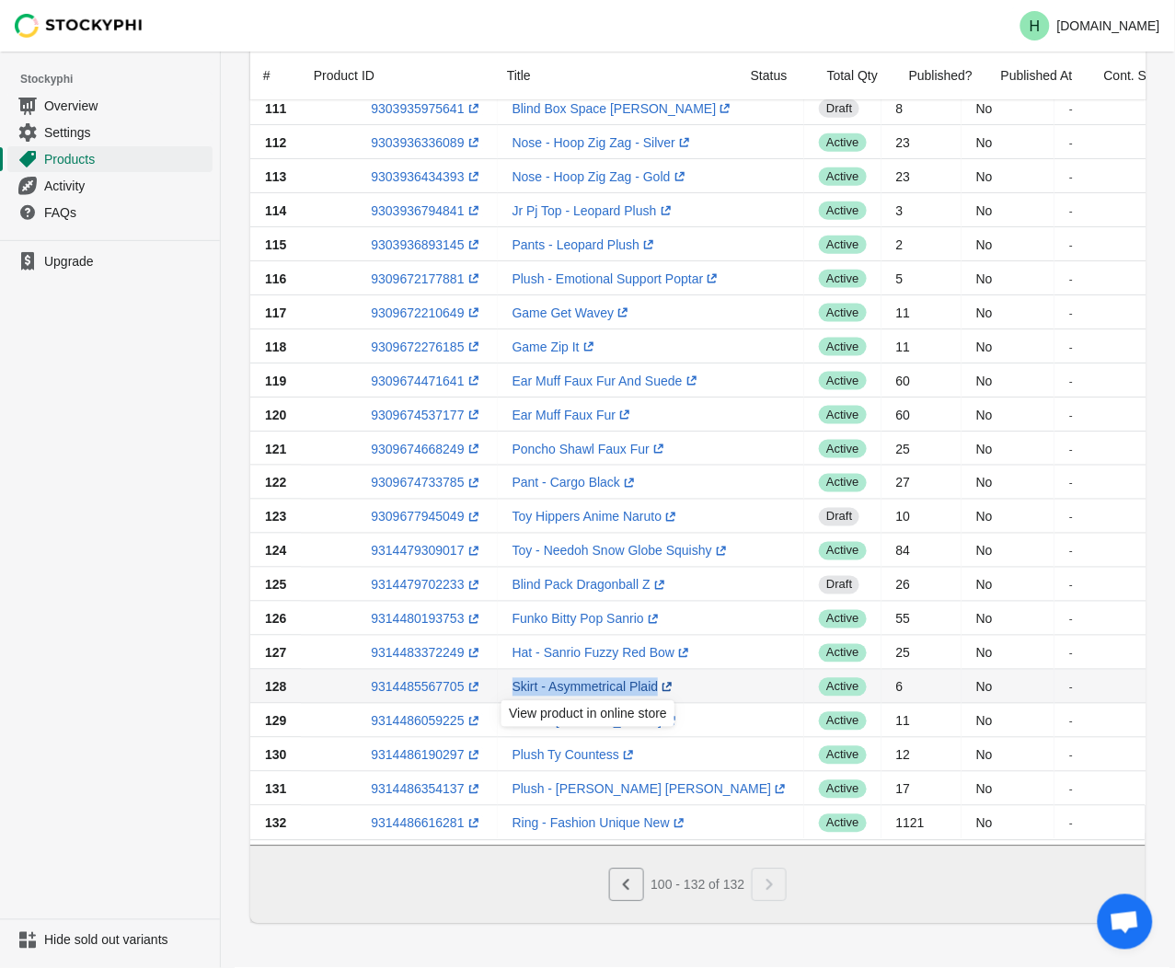
drag, startPoint x: 502, startPoint y: 677, endPoint x: 655, endPoint y: 684, distance: 152.9
click at [655, 684] on td "Skirt - Asymmetrical Plaid (opens a new window)" at bounding box center [651, 687] width 307 height 34
drag, startPoint x: 655, startPoint y: 684, endPoint x: 621, endPoint y: 682, distance: 34.1
copy link "Skirt - Asymmetrical Plaid (opens a new window)"
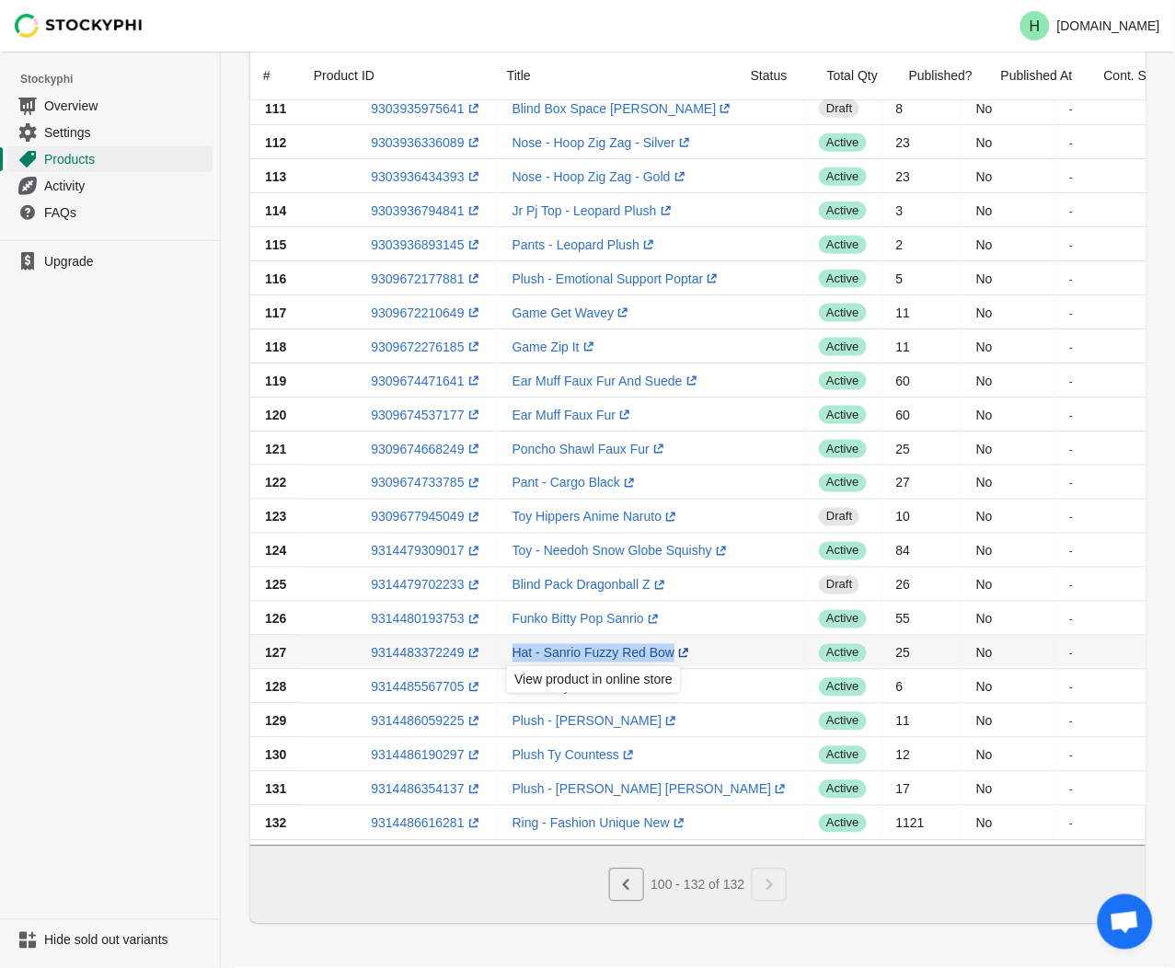
drag, startPoint x: 499, startPoint y: 644, endPoint x: 666, endPoint y: 647, distance: 167.5
click at [666, 647] on td "Hat - Sanrio Fuzzy Red Bow (opens a new window)" at bounding box center [651, 653] width 307 height 34
drag, startPoint x: 666, startPoint y: 647, endPoint x: 633, endPoint y: 644, distance: 33.2
copy link "Hat - Sanrio Fuzzy Red Bow (opens a new window)"
click at [106, 615] on ul "Upgrade" at bounding box center [110, 579] width 220 height 679
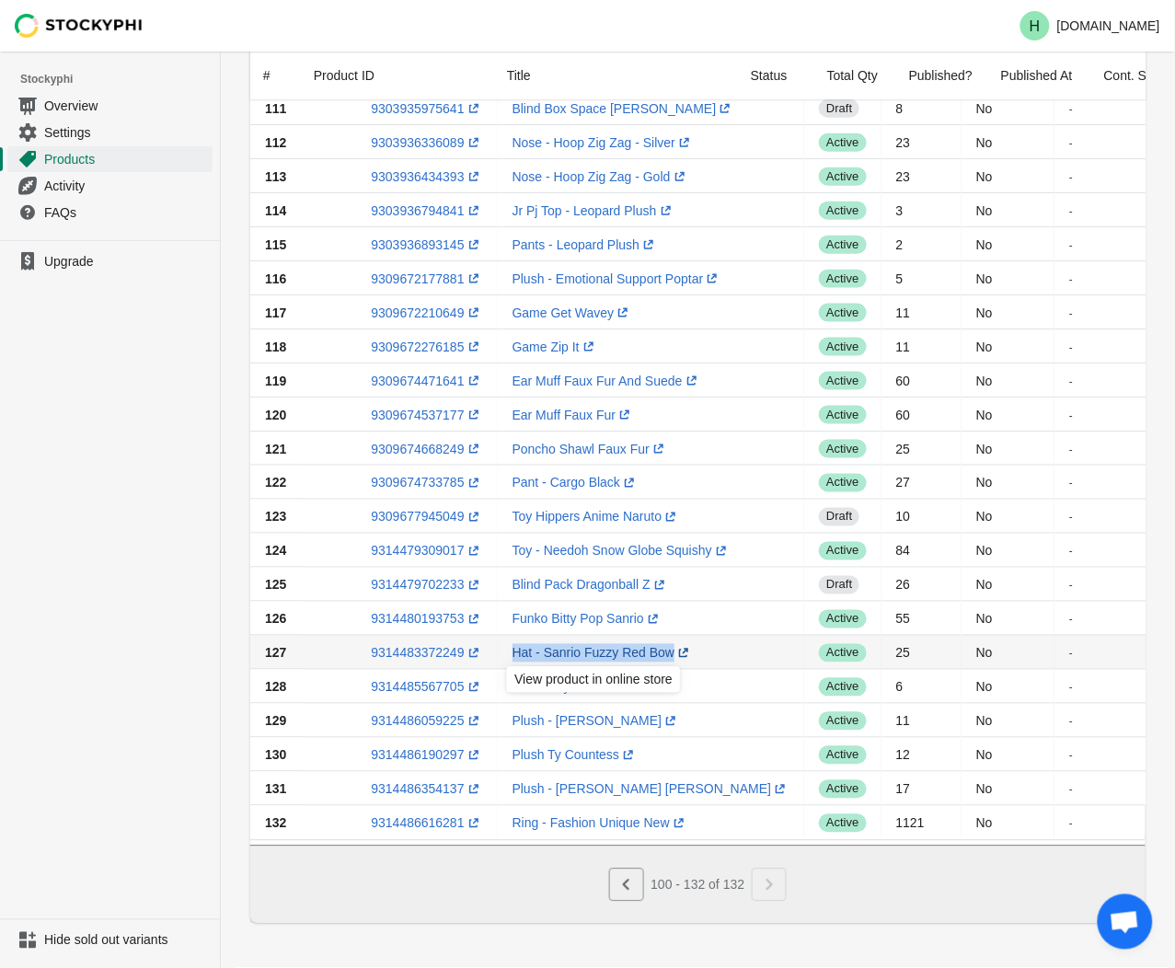
drag, startPoint x: 494, startPoint y: 640, endPoint x: 668, endPoint y: 649, distance: 174.2
click at [668, 649] on td "Hat - Sanrio Fuzzy Red Bow (opens a new window)" at bounding box center [651, 653] width 307 height 34
drag, startPoint x: 668, startPoint y: 649, endPoint x: 617, endPoint y: 642, distance: 51.9
copy td "Hat - Sanrio Fuzzy Red Bow (opens a new window)"
click at [387, 646] on link "9314483372249 (opens a new window)" at bounding box center [426, 653] width 111 height 15
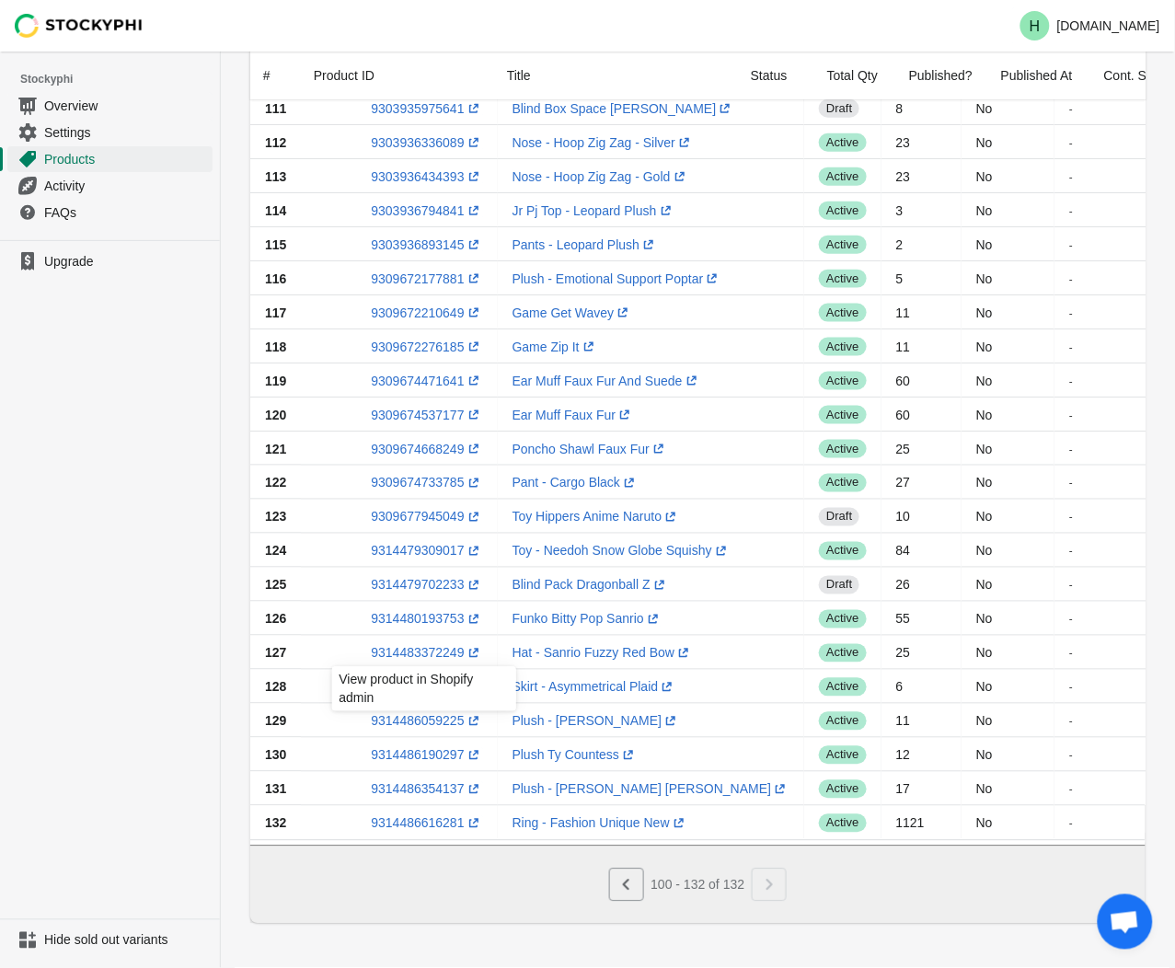
click at [123, 548] on ul "Upgrade" at bounding box center [110, 579] width 220 height 679
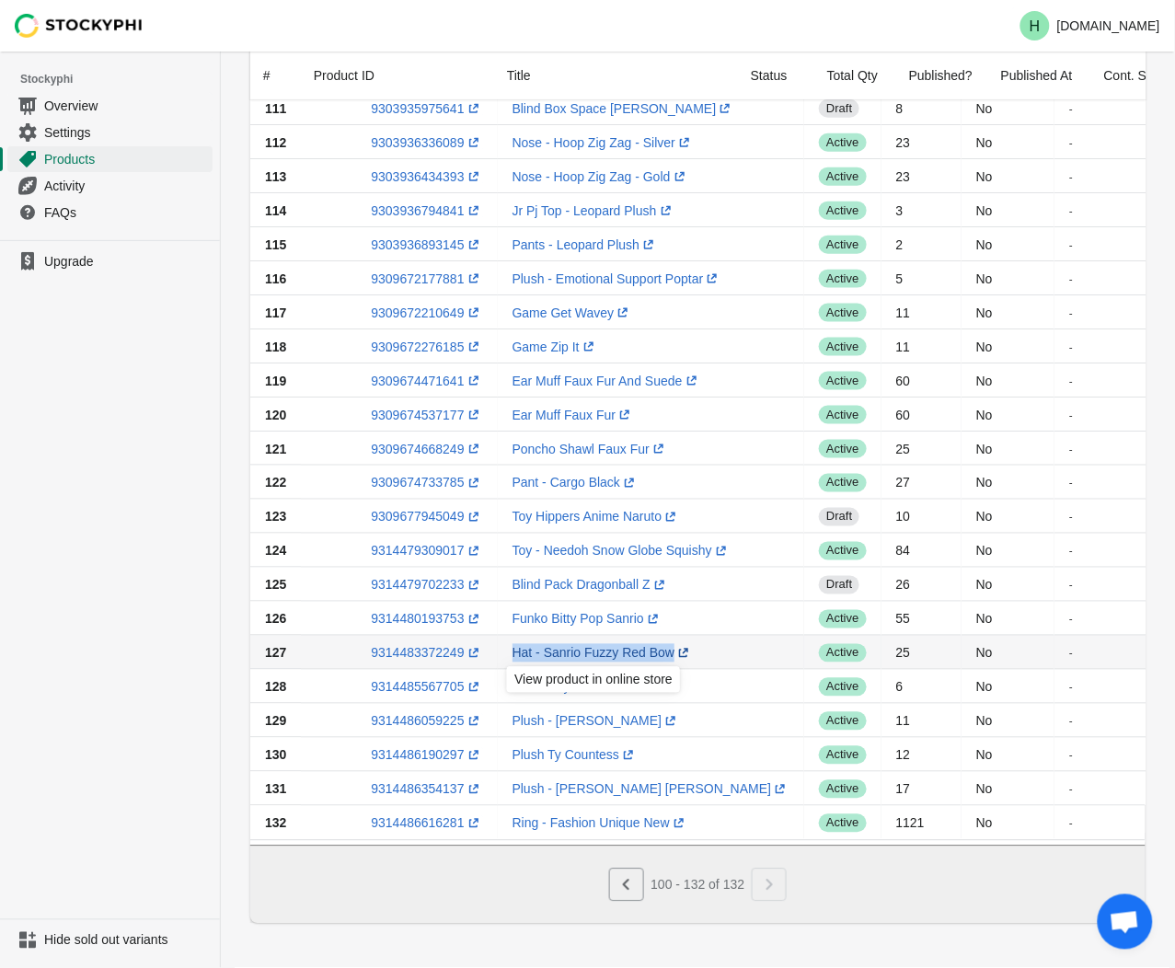
drag, startPoint x: 501, startPoint y: 640, endPoint x: 660, endPoint y: 649, distance: 159.5
click at [660, 649] on td "Hat - Sanrio Fuzzy Red Bow (opens a new window)" at bounding box center [651, 653] width 307 height 34
drag, startPoint x: 660, startPoint y: 649, endPoint x: 636, endPoint y: 642, distance: 24.8
copy link "Hat - Sanrio Fuzzy Red Bow"
click at [98, 599] on ul "Upgrade" at bounding box center [110, 579] width 220 height 679
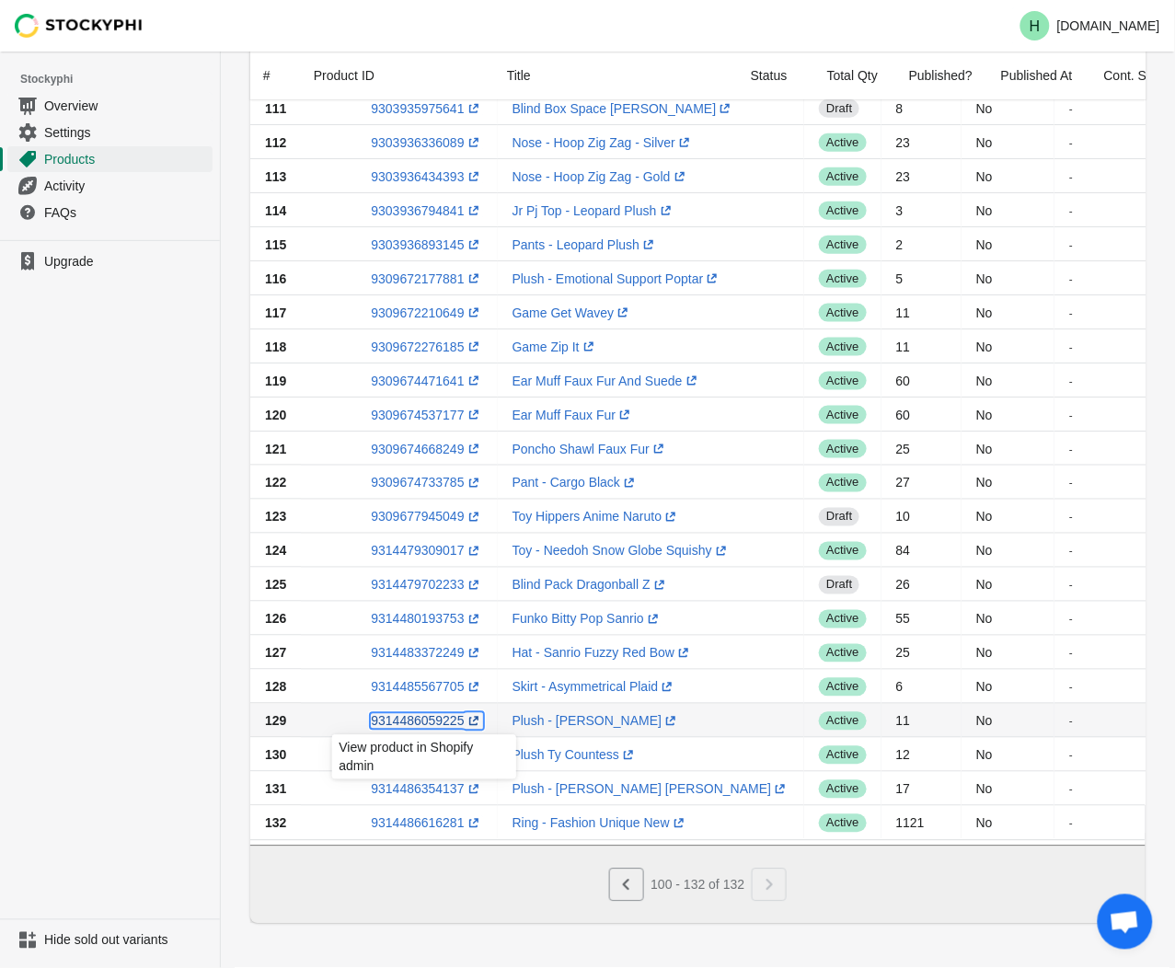
click at [403, 714] on link "9314486059225 (opens a new window)" at bounding box center [426, 721] width 111 height 15
drag, startPoint x: 499, startPoint y: 711, endPoint x: 612, endPoint y: 715, distance: 113.3
click at [612, 715] on td "Plush - [PERSON_NAME] (opens a new window)" at bounding box center [651, 721] width 307 height 34
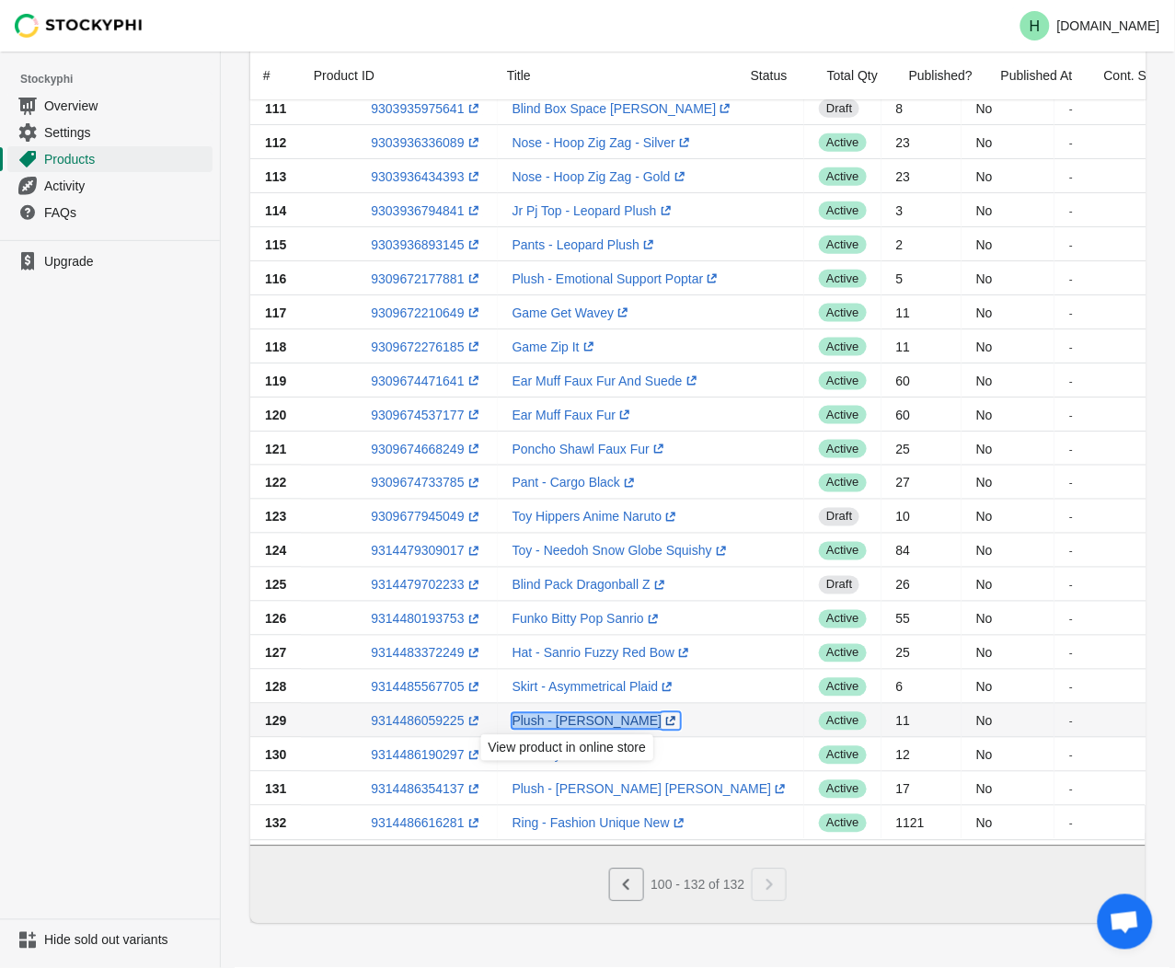
drag, startPoint x: 612, startPoint y: 715, endPoint x: 581, endPoint y: 709, distance: 31.9
copy link "Plush - [PERSON_NAME] (opens a new window)"
drag, startPoint x: 611, startPoint y: 749, endPoint x: 593, endPoint y: 750, distance: 18.4
copy link "Plush Ty Countess (opens a new window)"
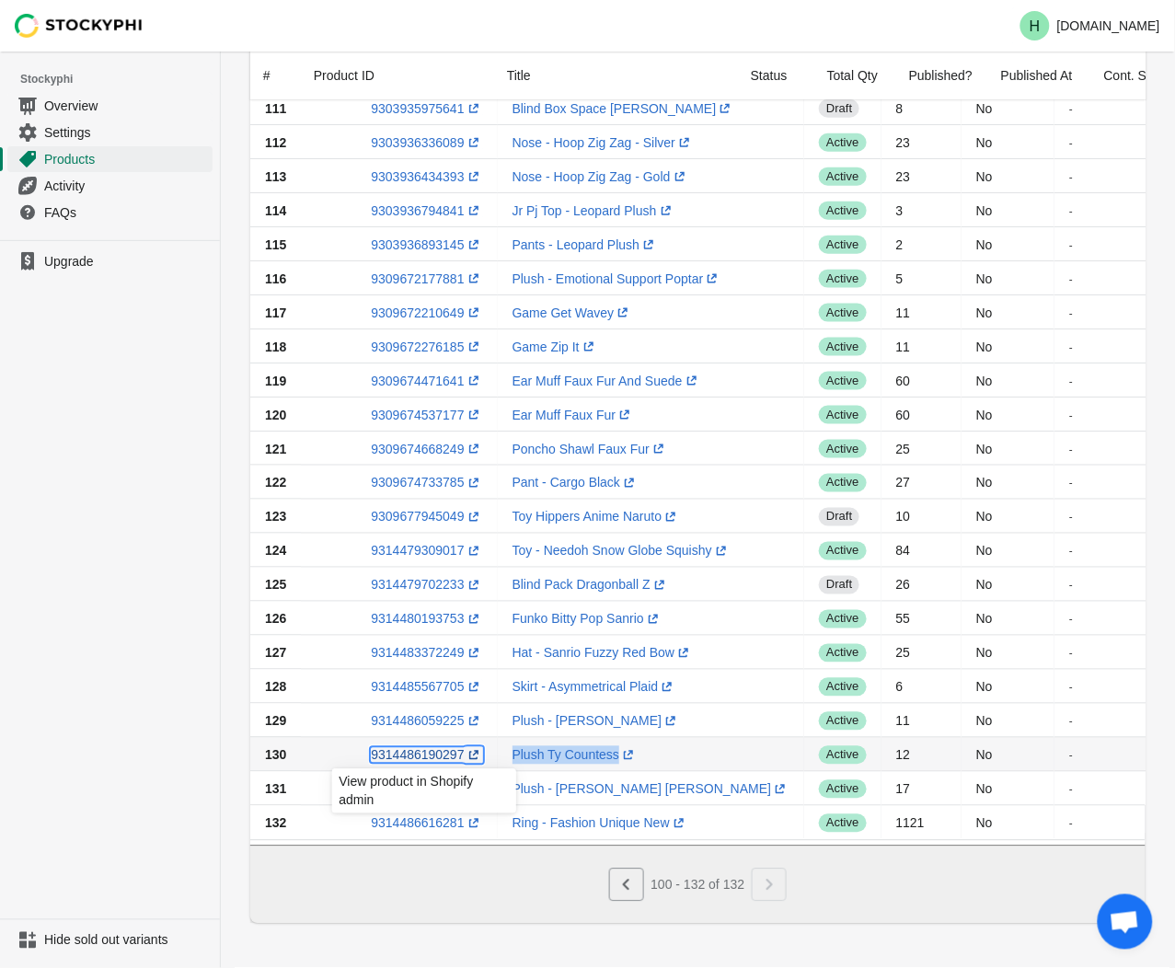
click at [415, 751] on link "9314486190297 (opens a new window)" at bounding box center [426, 755] width 111 height 15
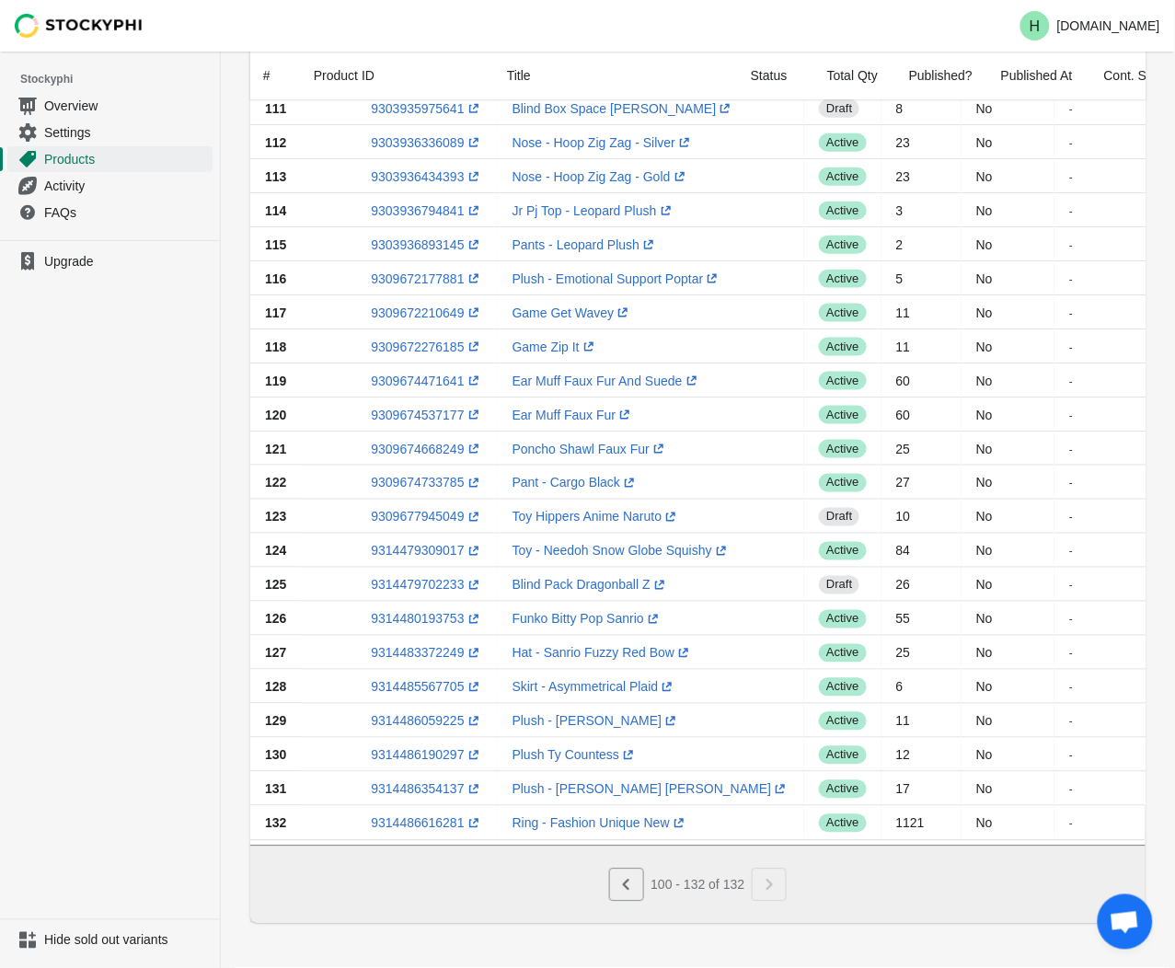
click at [14, 733] on ul "Upgrade" at bounding box center [110, 579] width 220 height 679
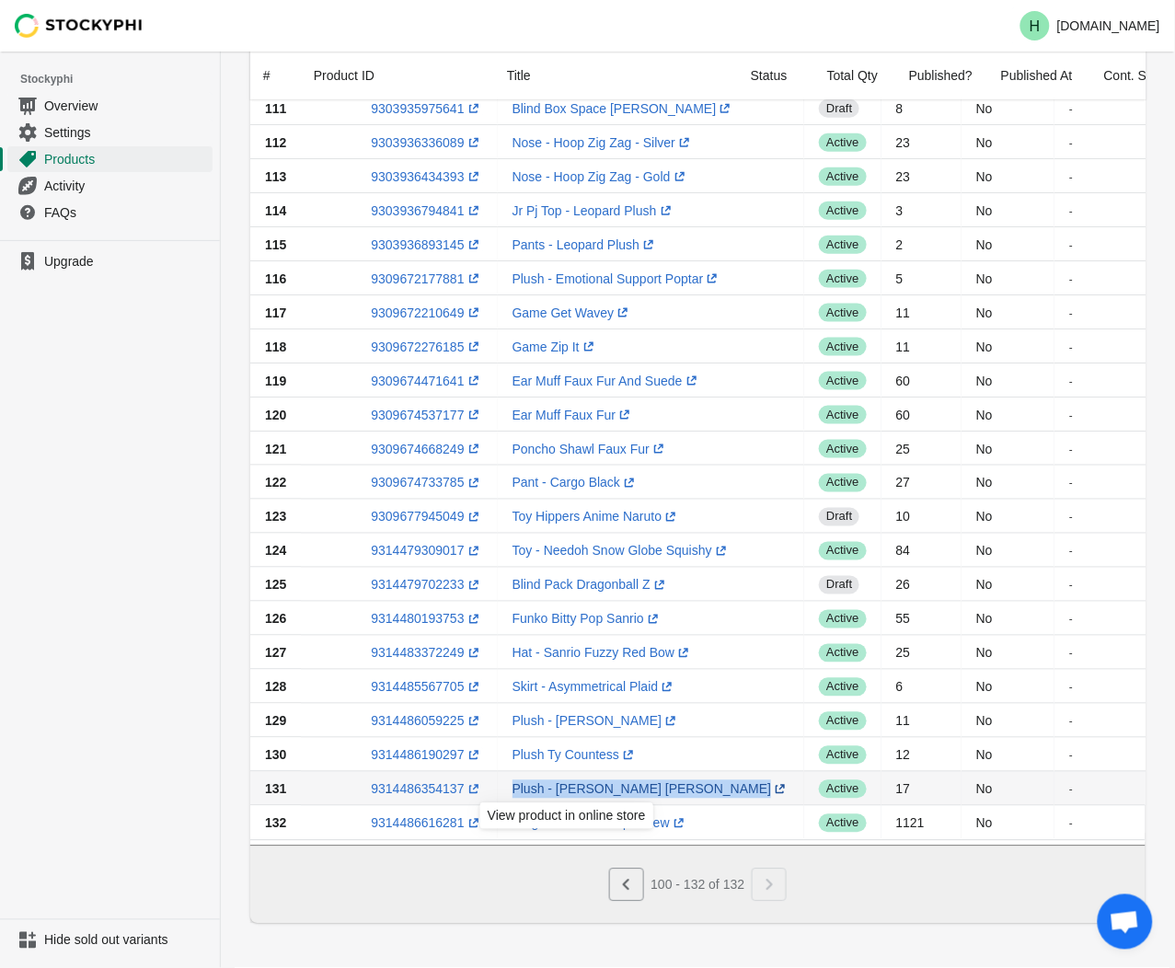
drag, startPoint x: 493, startPoint y: 778, endPoint x: 608, endPoint y: 783, distance: 115.2
click at [608, 783] on td "Plush - [PERSON_NAME] [PERSON_NAME] (opens a new window)" at bounding box center [651, 789] width 307 height 34
drag, startPoint x: 608, startPoint y: 783, endPoint x: 587, endPoint y: 782, distance: 21.2
copy link "Plush - [PERSON_NAME] [PERSON_NAME]"
click at [409, 784] on link "9314486354137 (opens a new window)" at bounding box center [426, 789] width 111 height 15
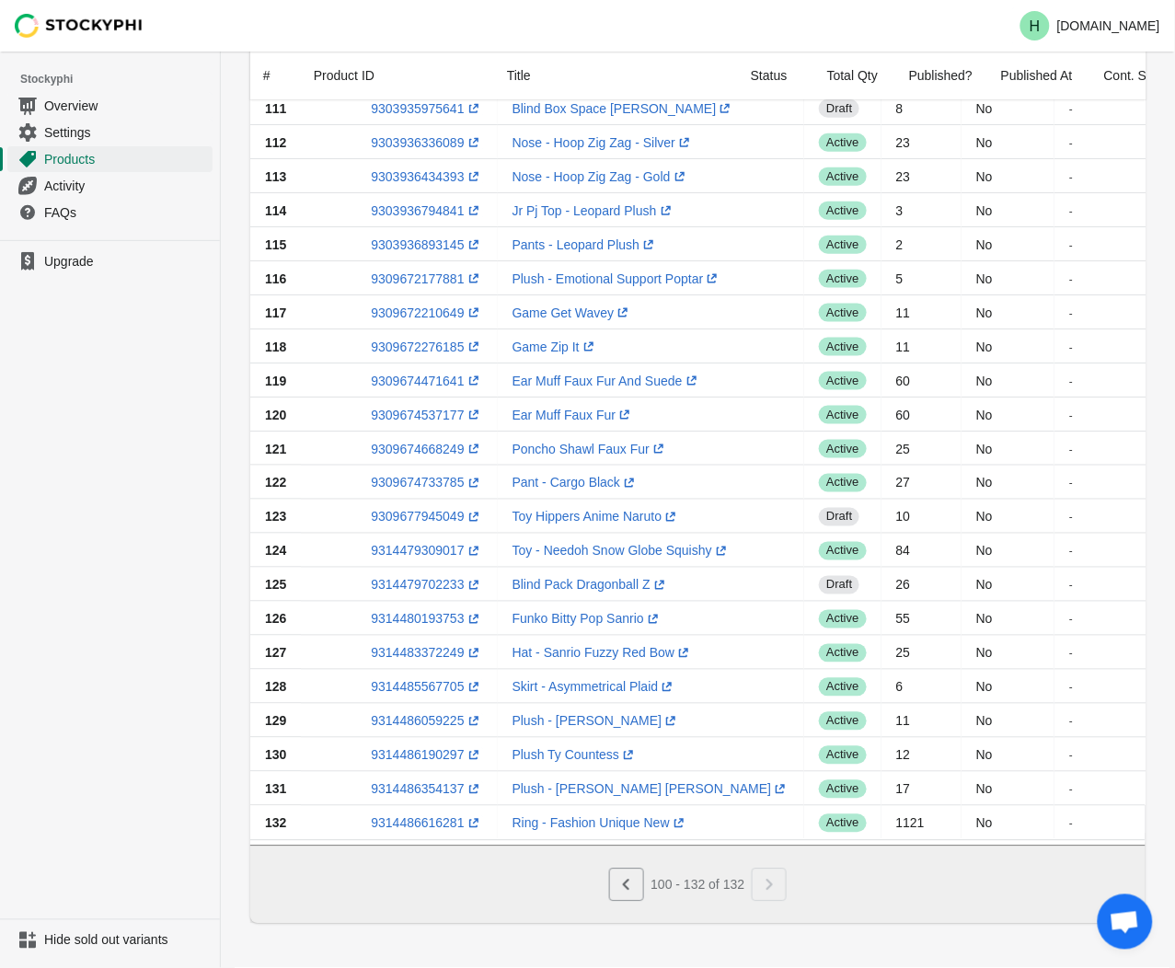
click at [94, 775] on ul "Upgrade" at bounding box center [110, 579] width 220 height 679
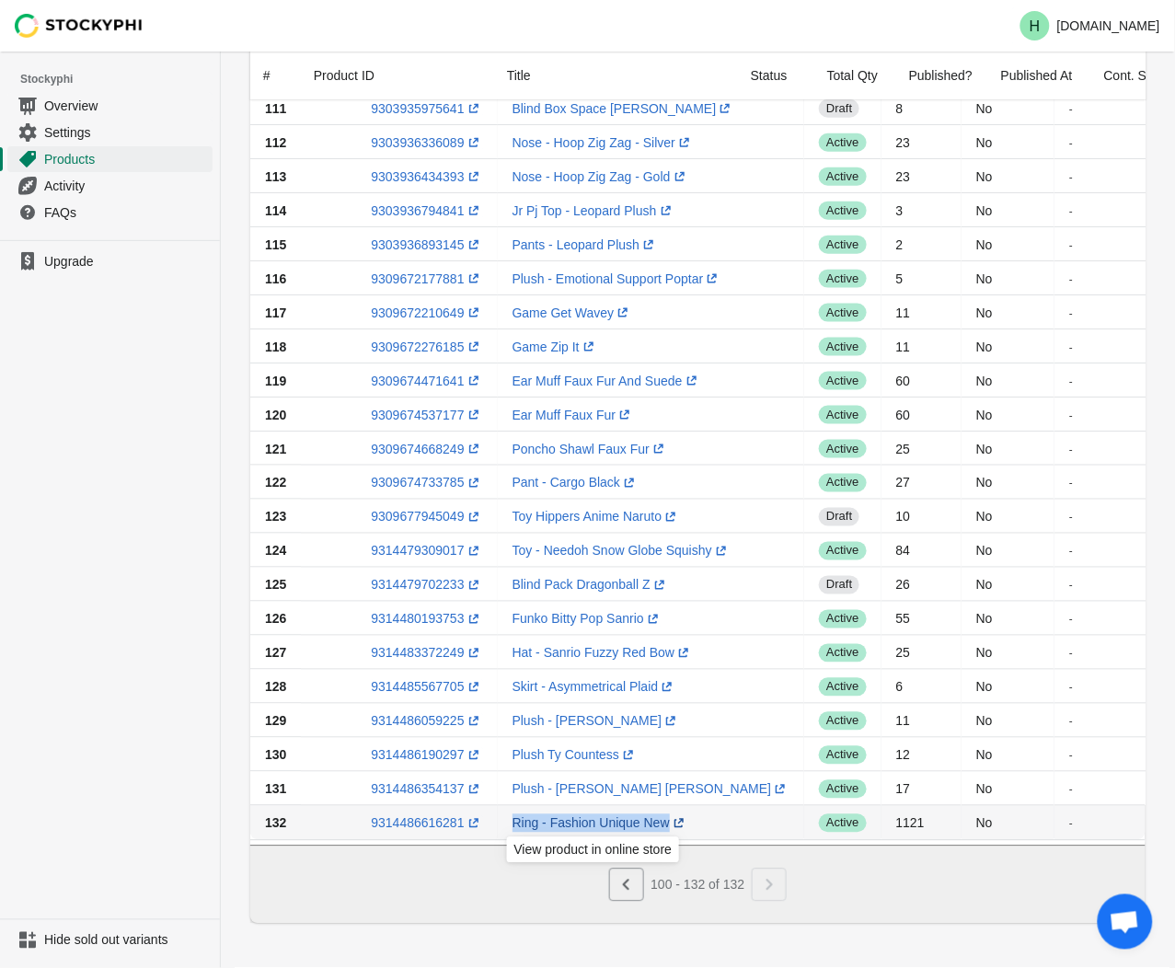
drag, startPoint x: 501, startPoint y: 813, endPoint x: 661, endPoint y: 821, distance: 160.3
click at [661, 821] on td "Ring - Fashion Unique New (opens a new window)" at bounding box center [651, 823] width 307 height 34
drag, startPoint x: 661, startPoint y: 821, endPoint x: 611, endPoint y: 812, distance: 50.5
copy link "Ring - Fashion Unique New (opens a new window)"
click at [394, 816] on link "9314486616281 (opens a new window)" at bounding box center [426, 823] width 111 height 15
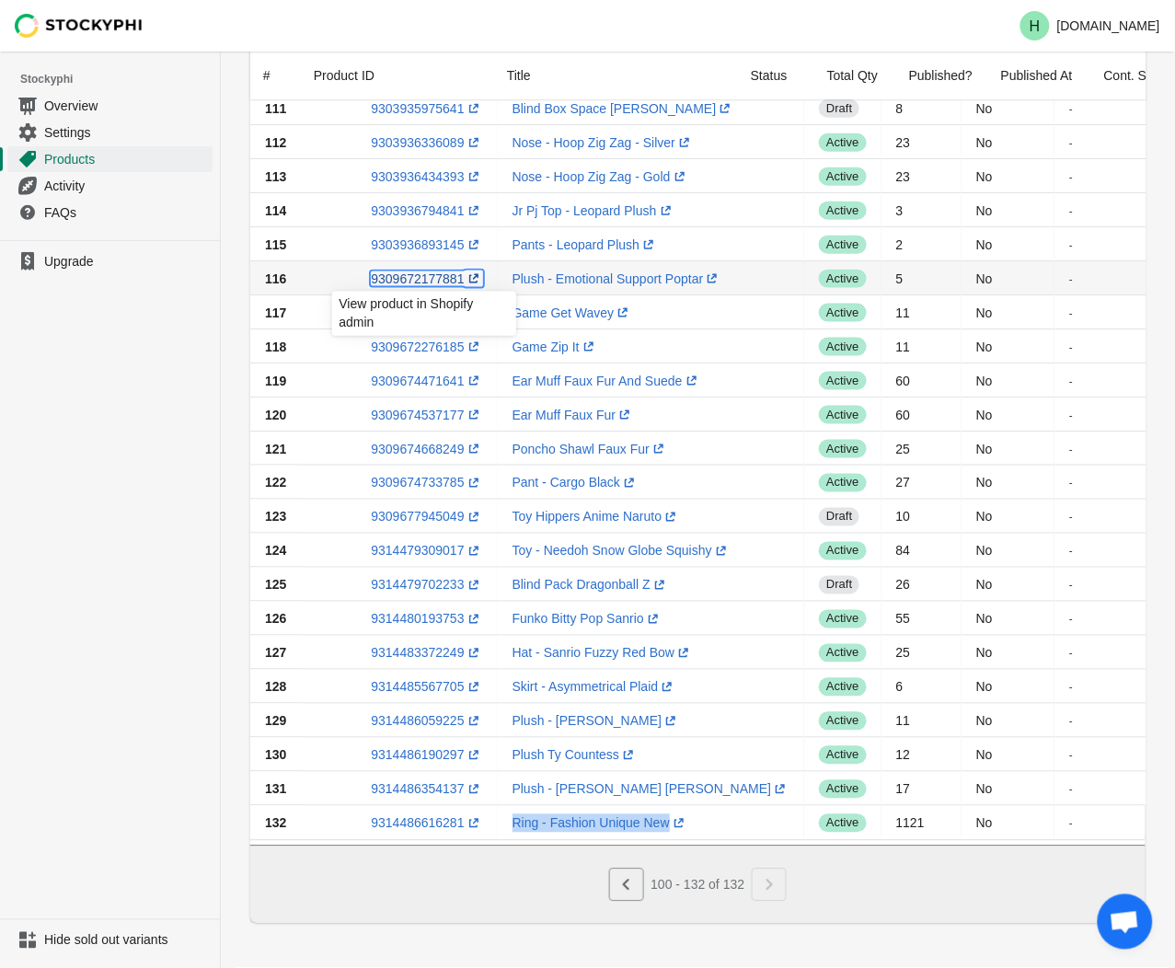
click at [405, 271] on link "9309672177881 (opens a new window)" at bounding box center [426, 278] width 111 height 15
click at [181, 402] on ul "Upgrade" at bounding box center [110, 579] width 220 height 679
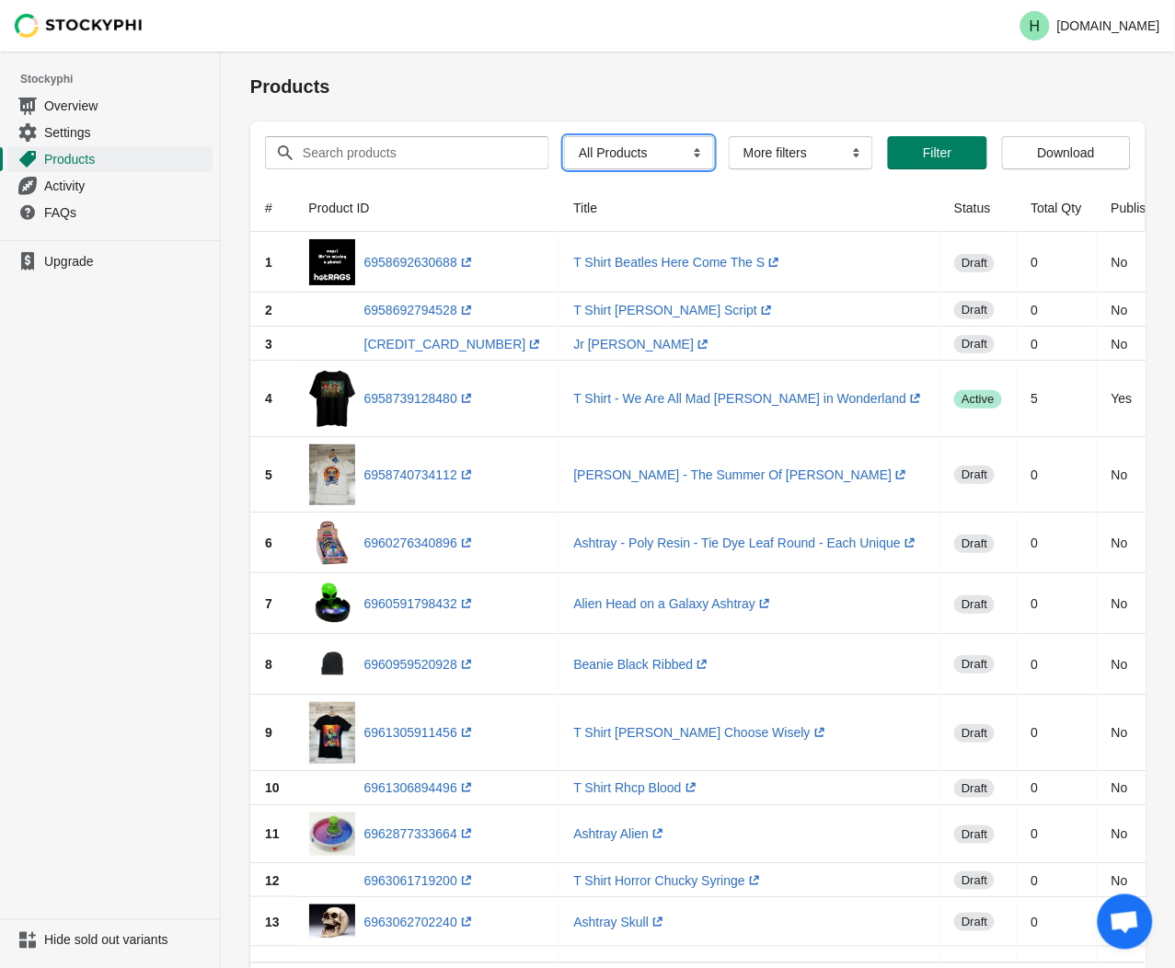
click at [686, 151] on select "All Products InStock InStock Published InStock Un-Published OOS OOS Published O…" at bounding box center [639, 152] width 150 height 33
select select "instock_has_no_image"
click at [564, 136] on select "All Products InStock InStock Published InStock Un-Published OOS OOS Published O…" at bounding box center [639, 152] width 150 height 33
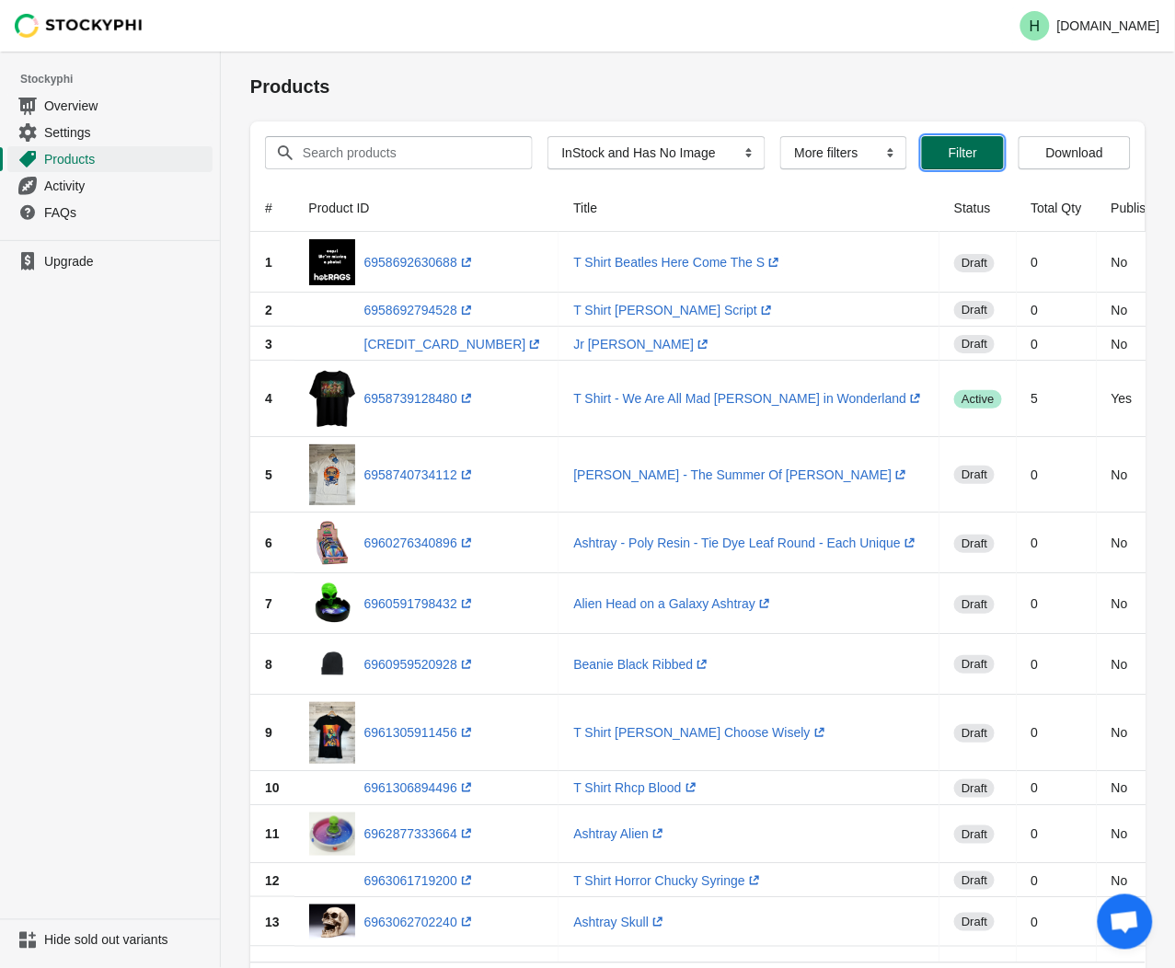
click at [937, 155] on span "Filter" at bounding box center [963, 152] width 52 height 15
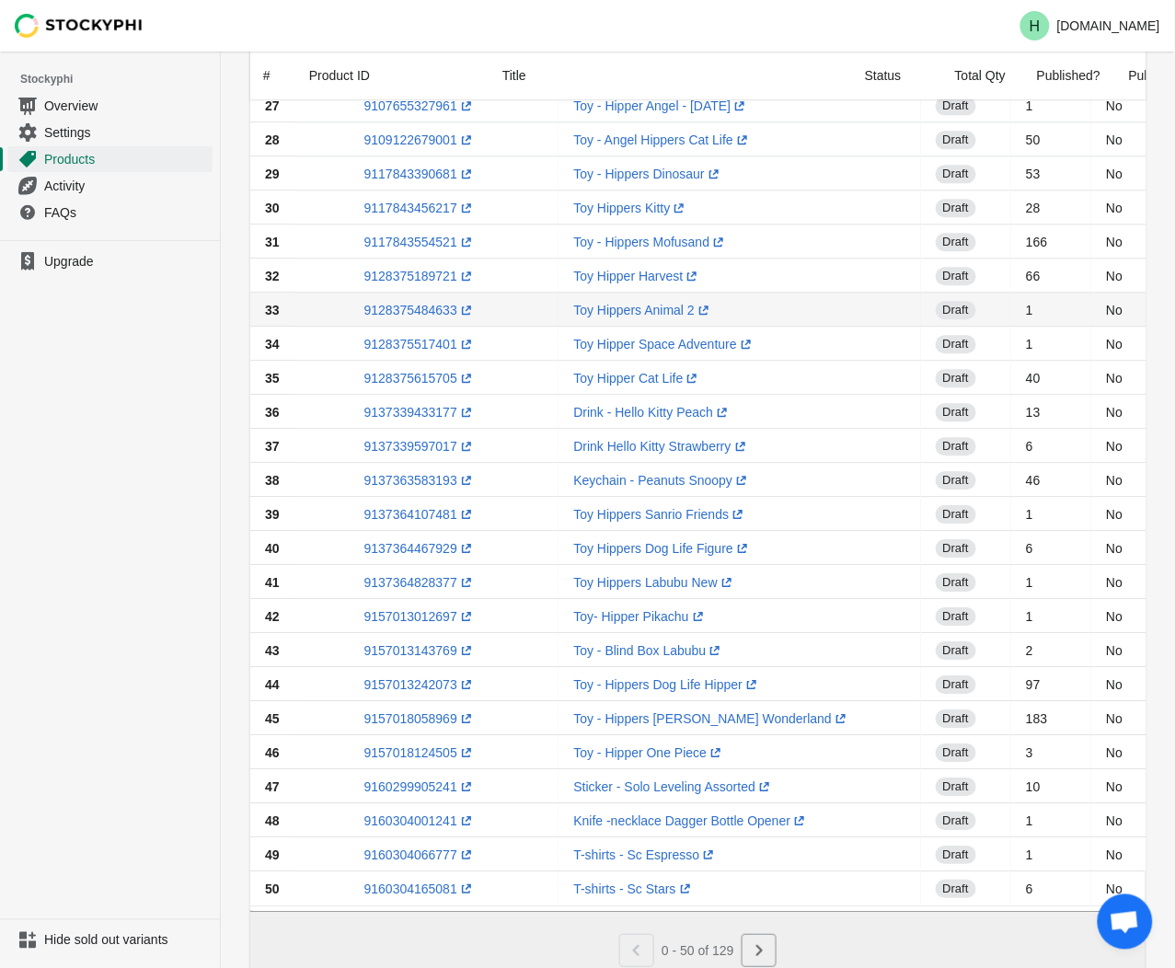
scroll to position [1105, 0]
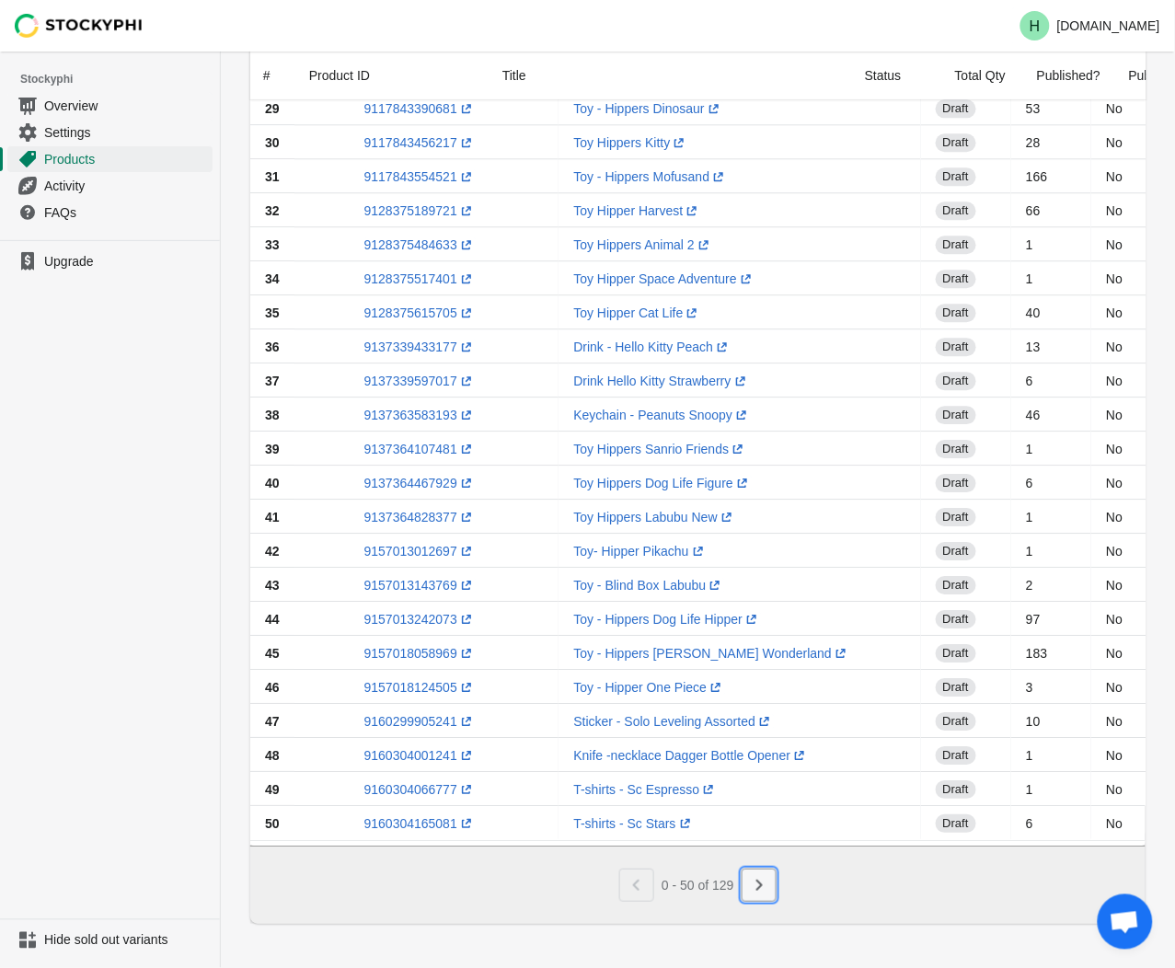
click at [766, 884] on icon "Next" at bounding box center [759, 885] width 18 height 18
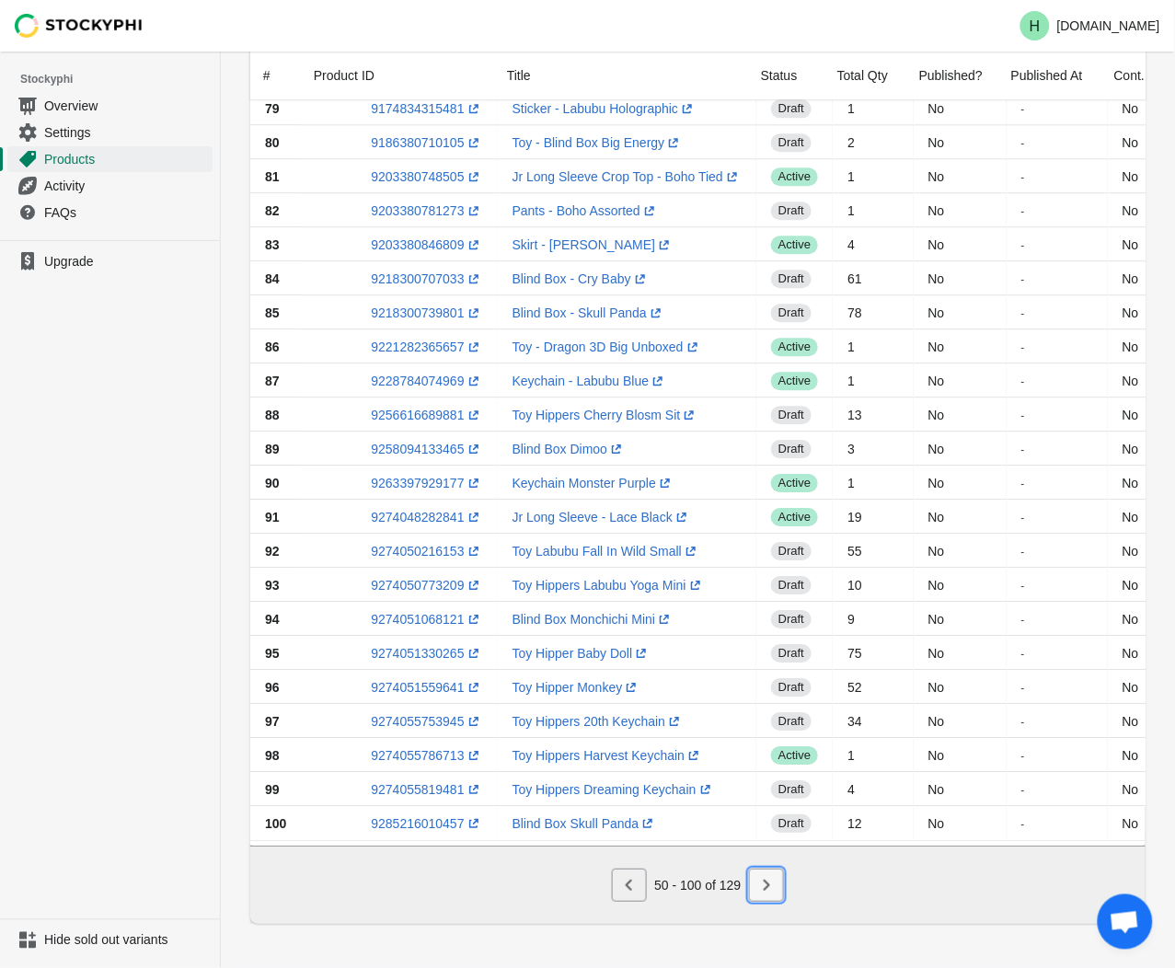
click at [768, 889] on icon "Next" at bounding box center [766, 885] width 18 height 18
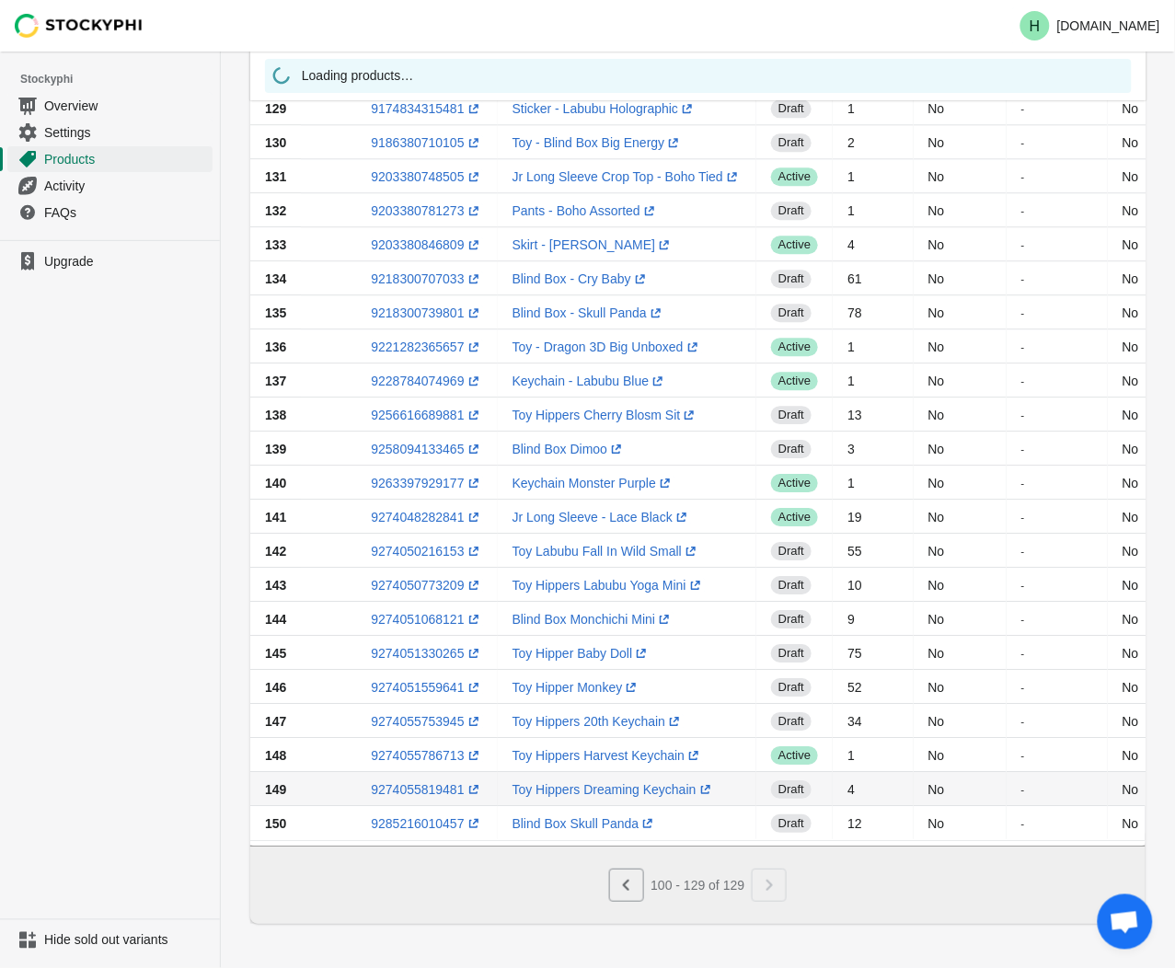
scroll to position [388, 0]
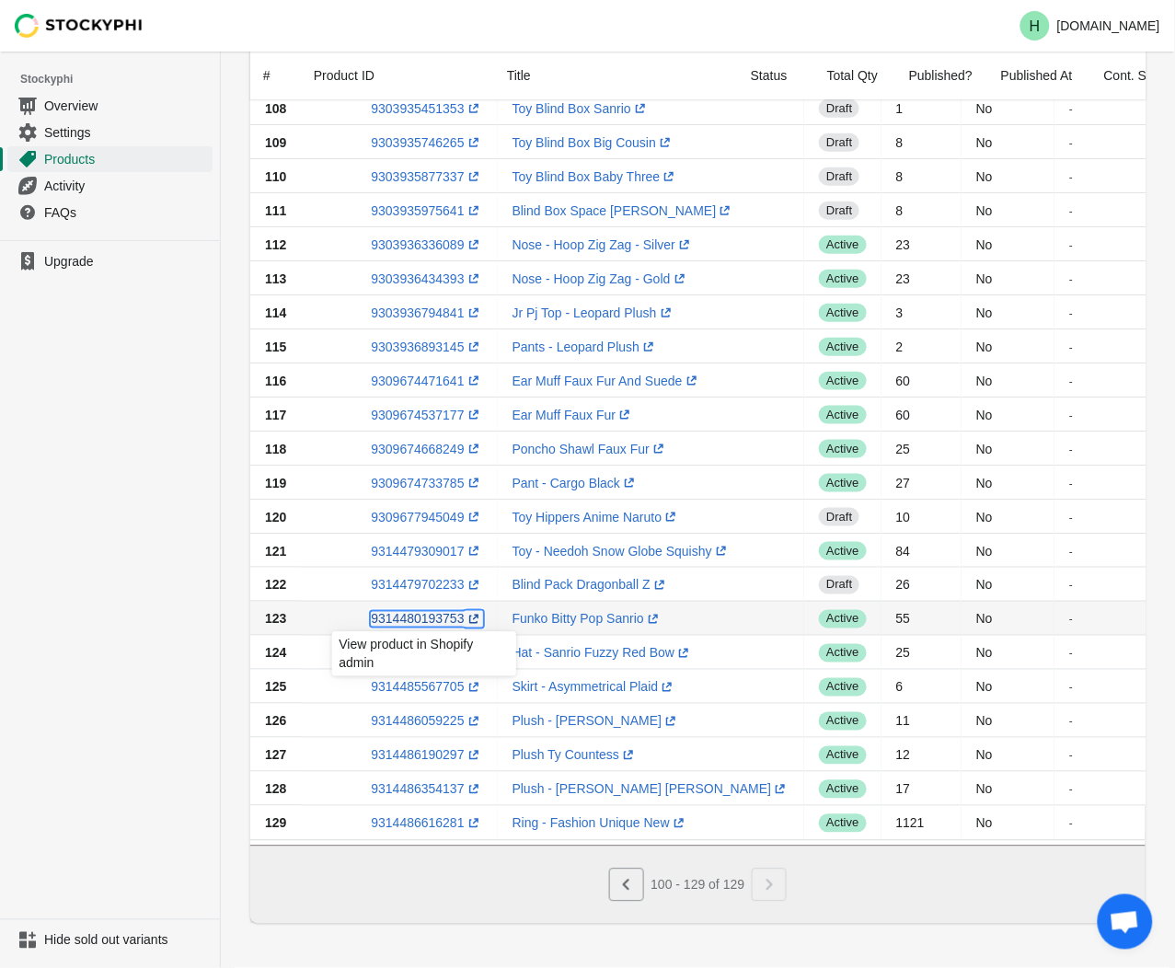
click at [410, 612] on link "9314480193753 (opens a new window)" at bounding box center [426, 619] width 111 height 15
click at [167, 548] on ul "Upgrade" at bounding box center [110, 579] width 220 height 679
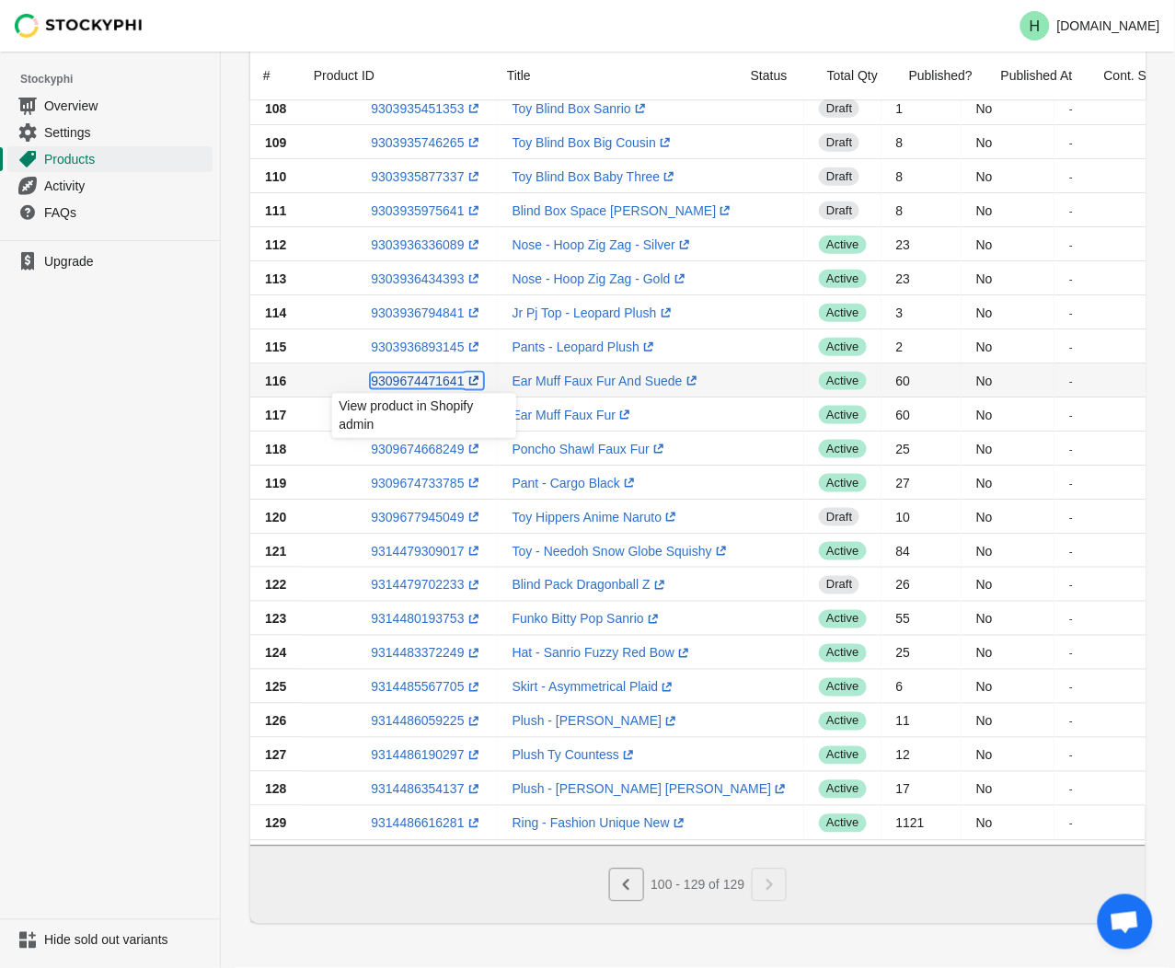
click at [403, 374] on link "9309674471641 (opens a new window)" at bounding box center [426, 381] width 111 height 15
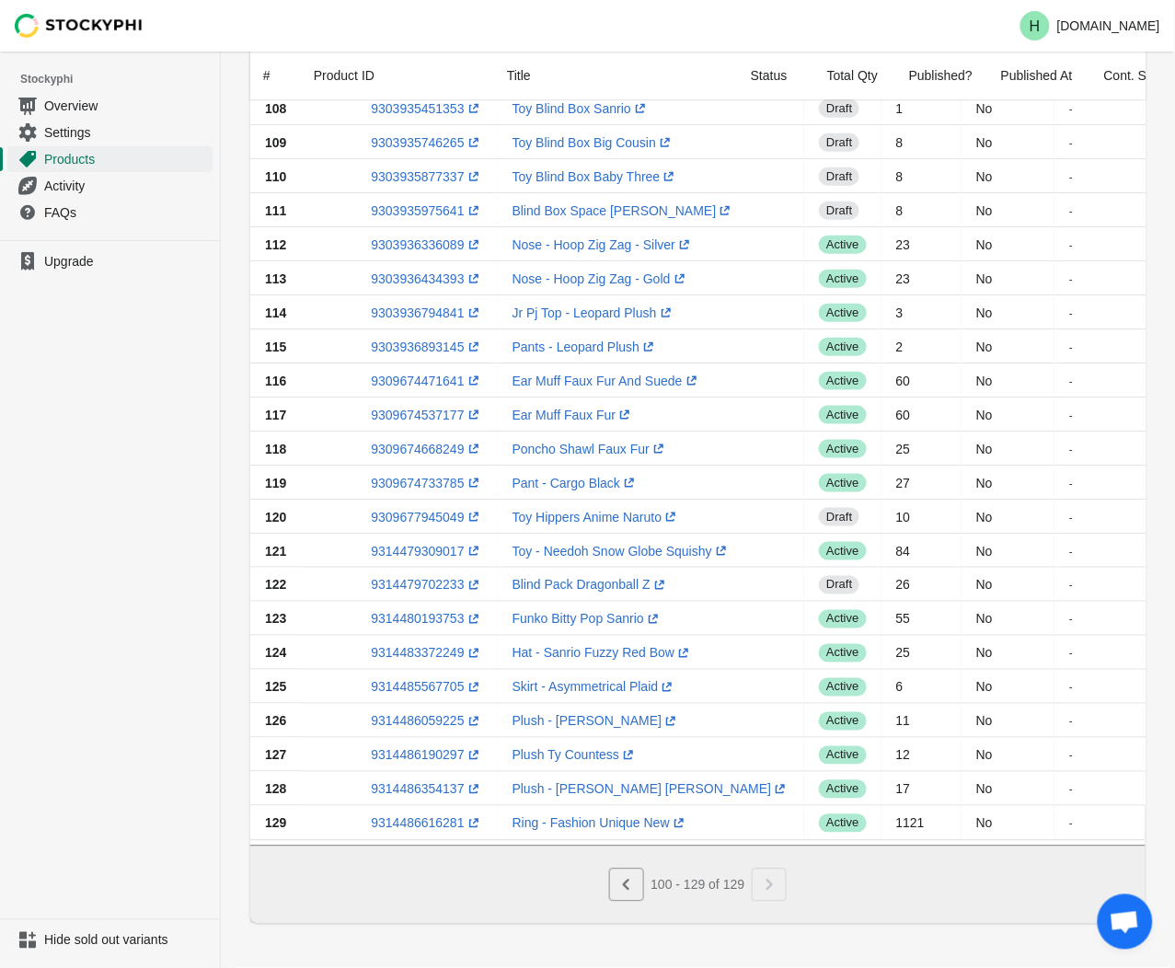
click at [143, 380] on ul "Upgrade" at bounding box center [110, 579] width 220 height 679
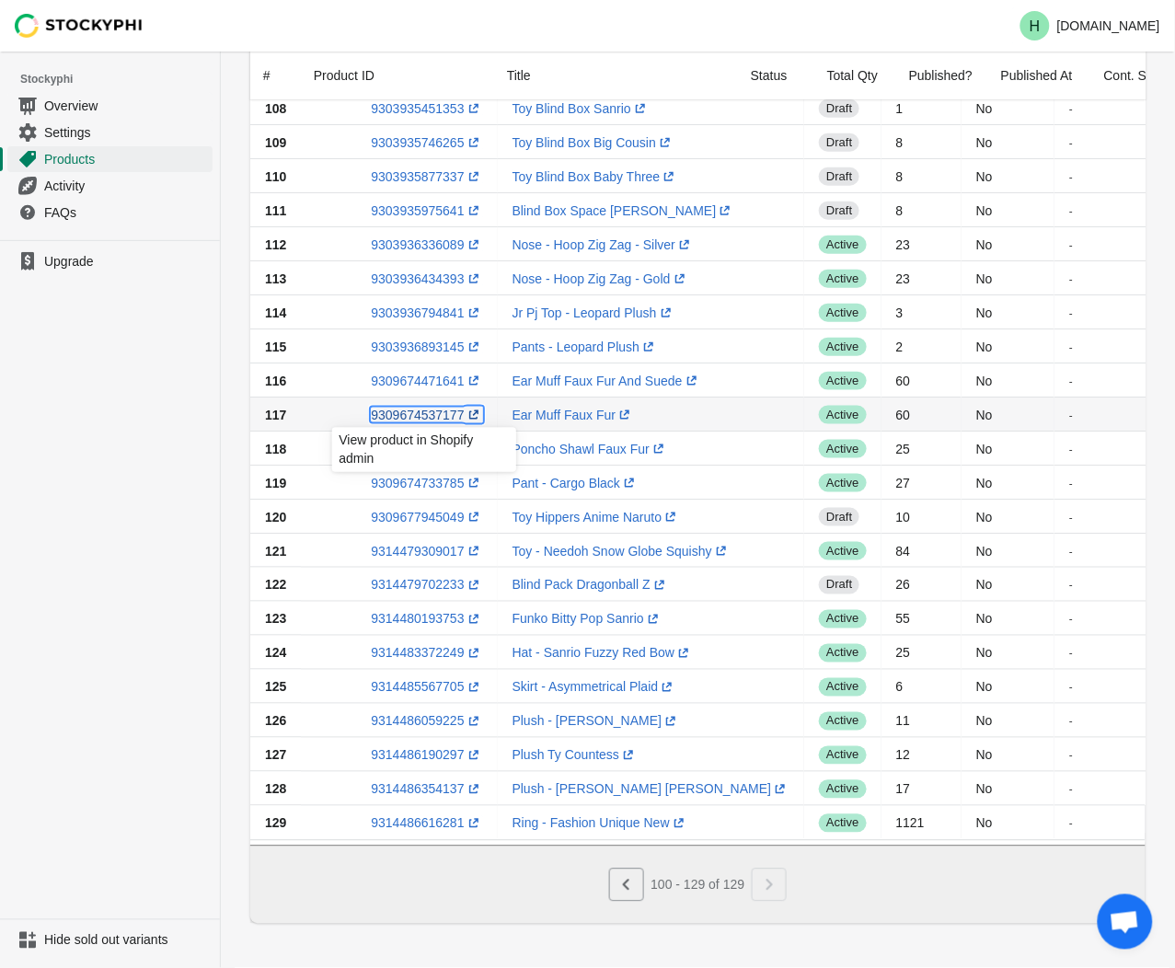
click at [397, 408] on link "9309674537177 (opens a new window)" at bounding box center [426, 415] width 111 height 15
